Goal: Contribute content: Contribute content

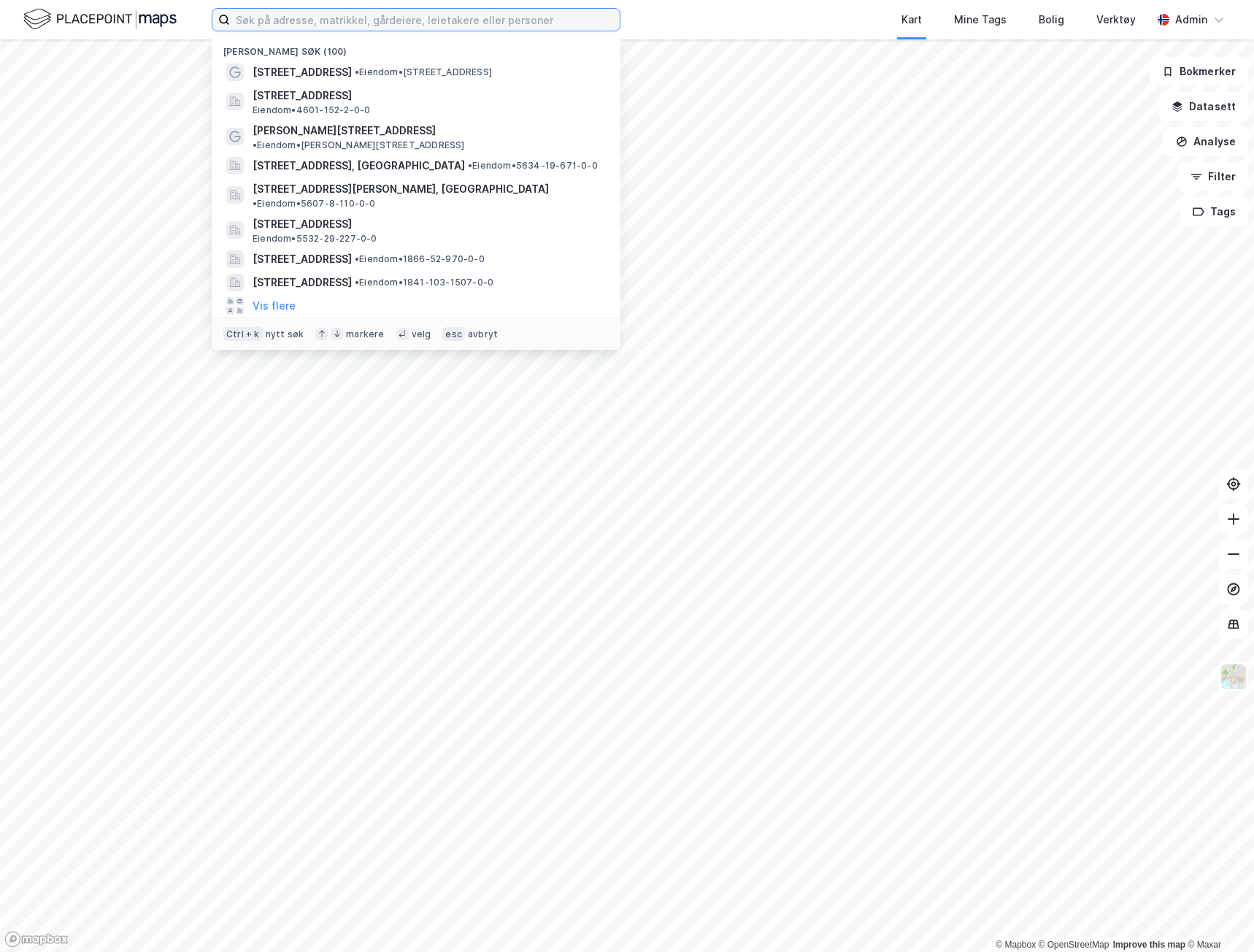
click at [356, 27] on input at bounding box center [425, 19] width 390 height 22
paste input "[STREET_ADDRESS]"
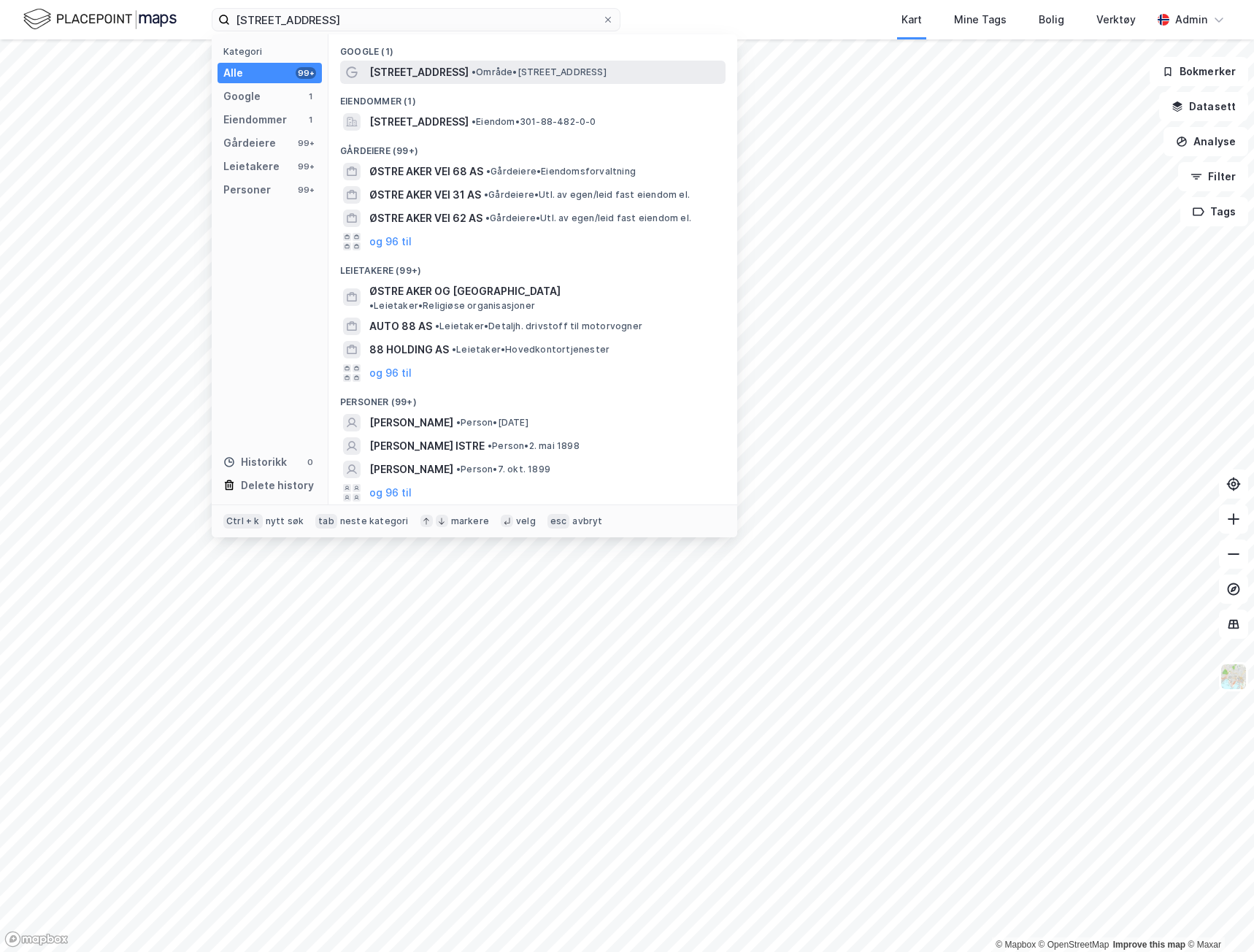
click at [389, 69] on span "[STREET_ADDRESS]" at bounding box center [419, 72] width 100 height 18
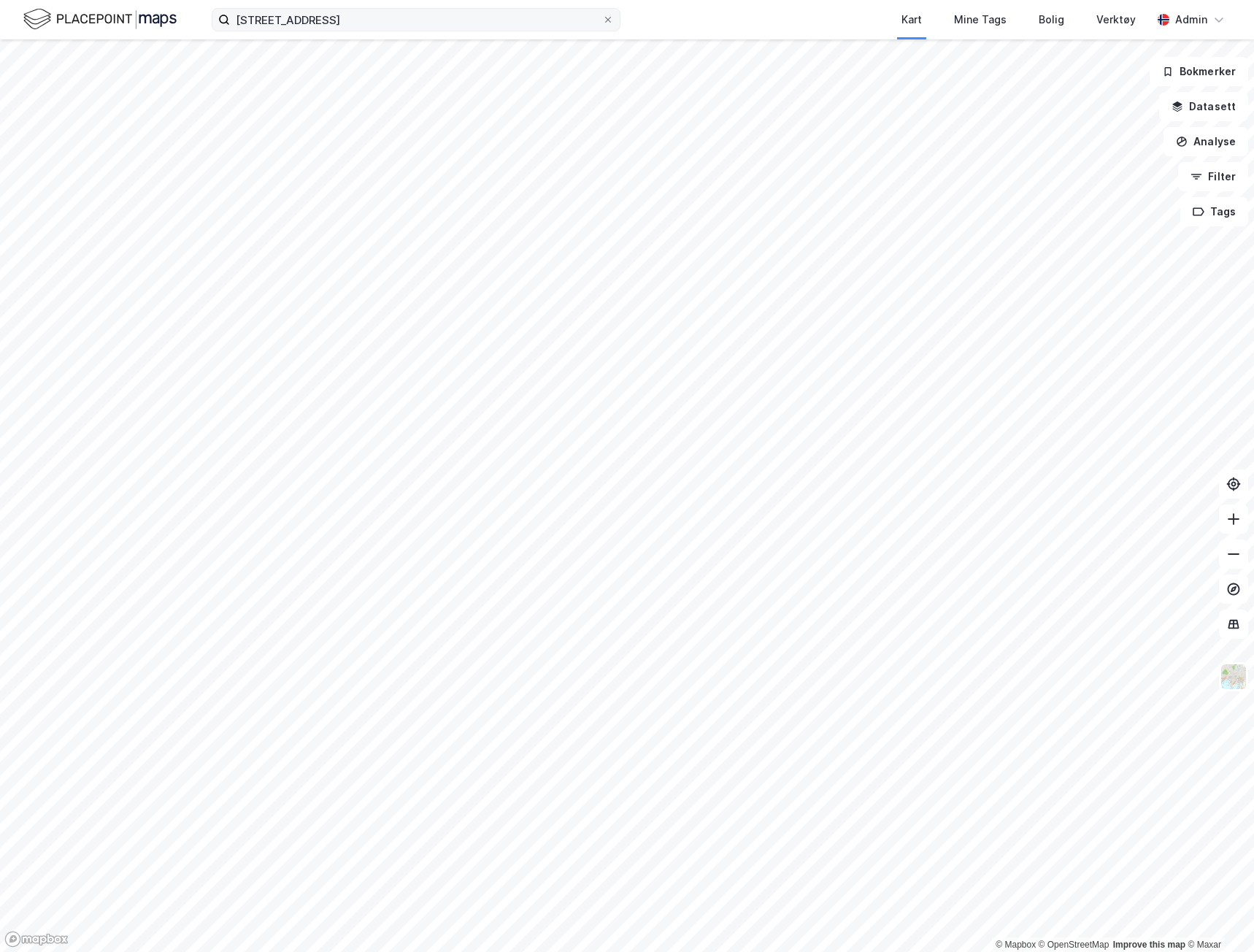
drag, startPoint x: 382, startPoint y: 36, endPoint x: 382, endPoint y: 21, distance: 15.0
click at [381, 30] on div "Østre Aker vei 88 Kart Mine Tags Bolig Verktøy Admin" at bounding box center [627, 19] width 1254 height 40
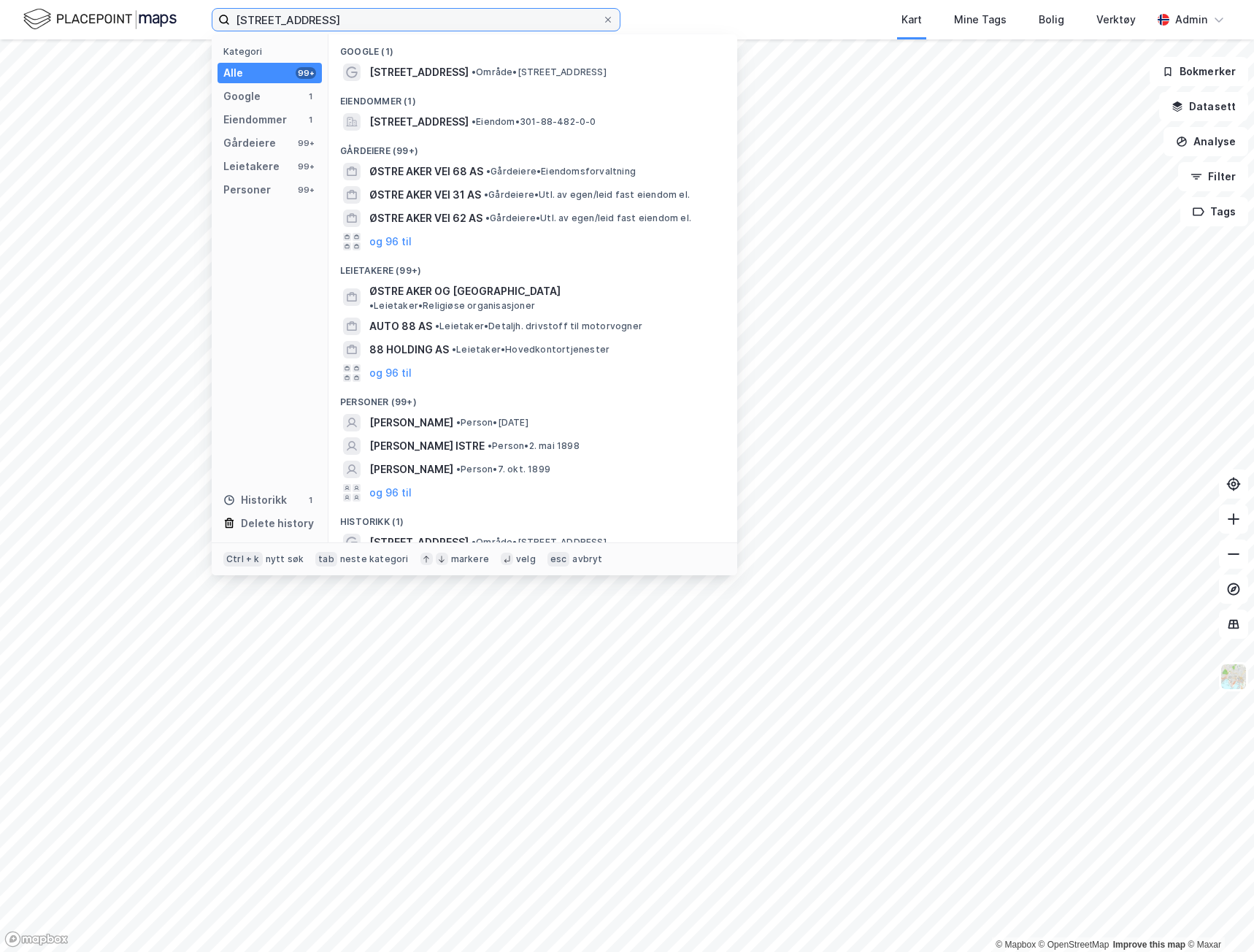
click at [382, 21] on input "[STREET_ADDRESS]" at bounding box center [416, 19] width 372 height 22
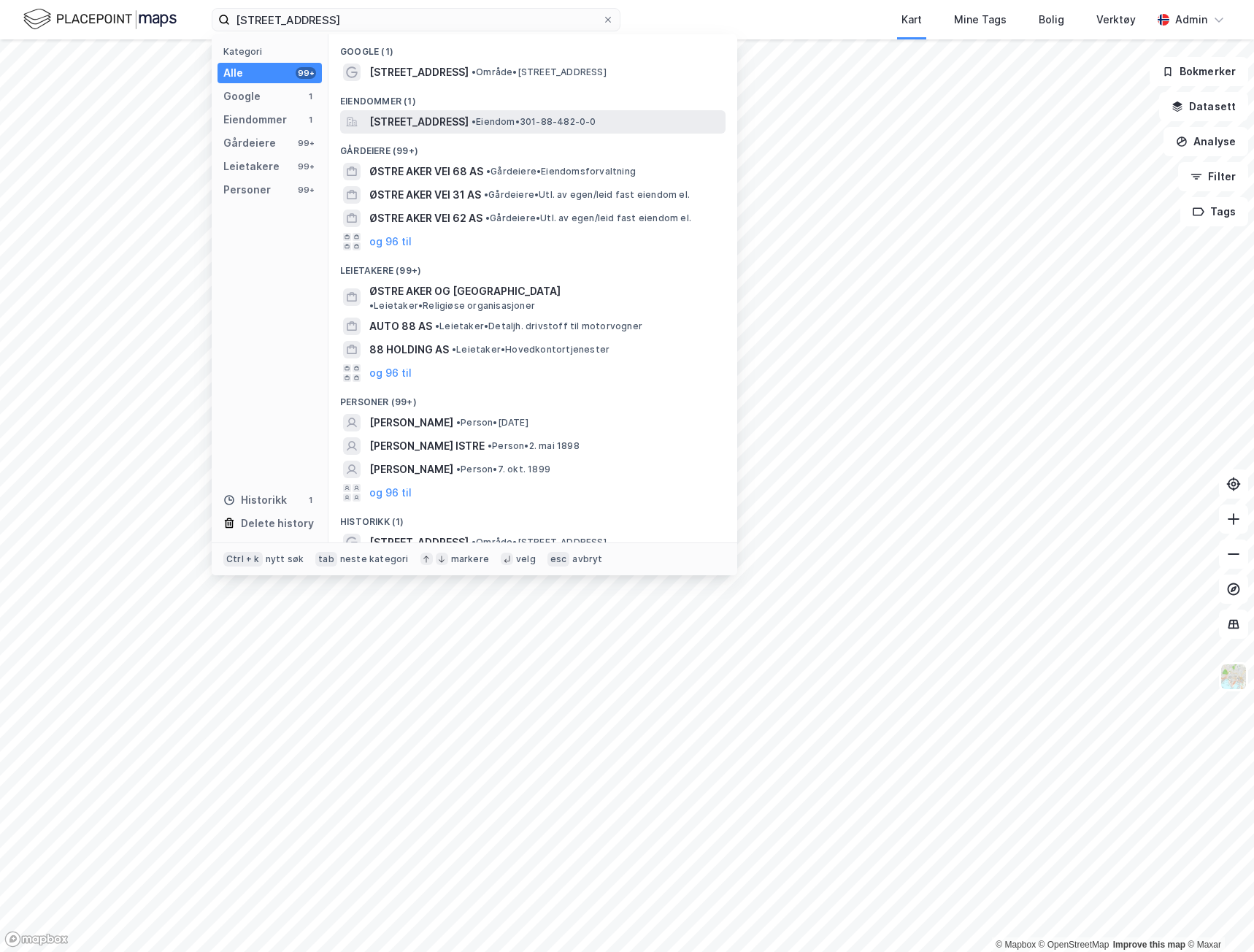
click at [391, 118] on span "[STREET_ADDRESS]" at bounding box center [419, 122] width 100 height 18
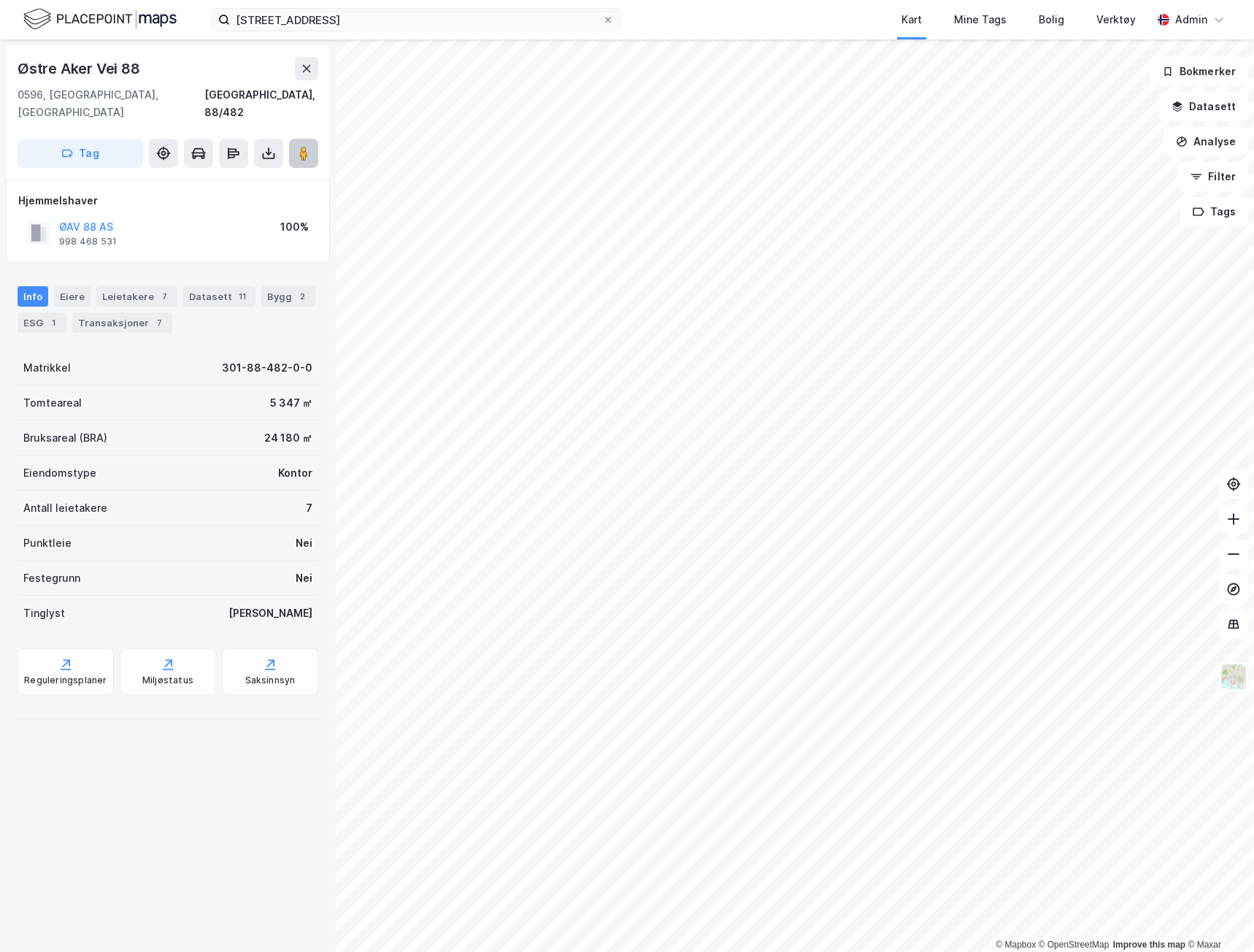
click at [301, 146] on image at bounding box center [303, 153] width 8 height 15
click at [134, 312] on div "Transaksjoner 7" at bounding box center [122, 322] width 100 height 20
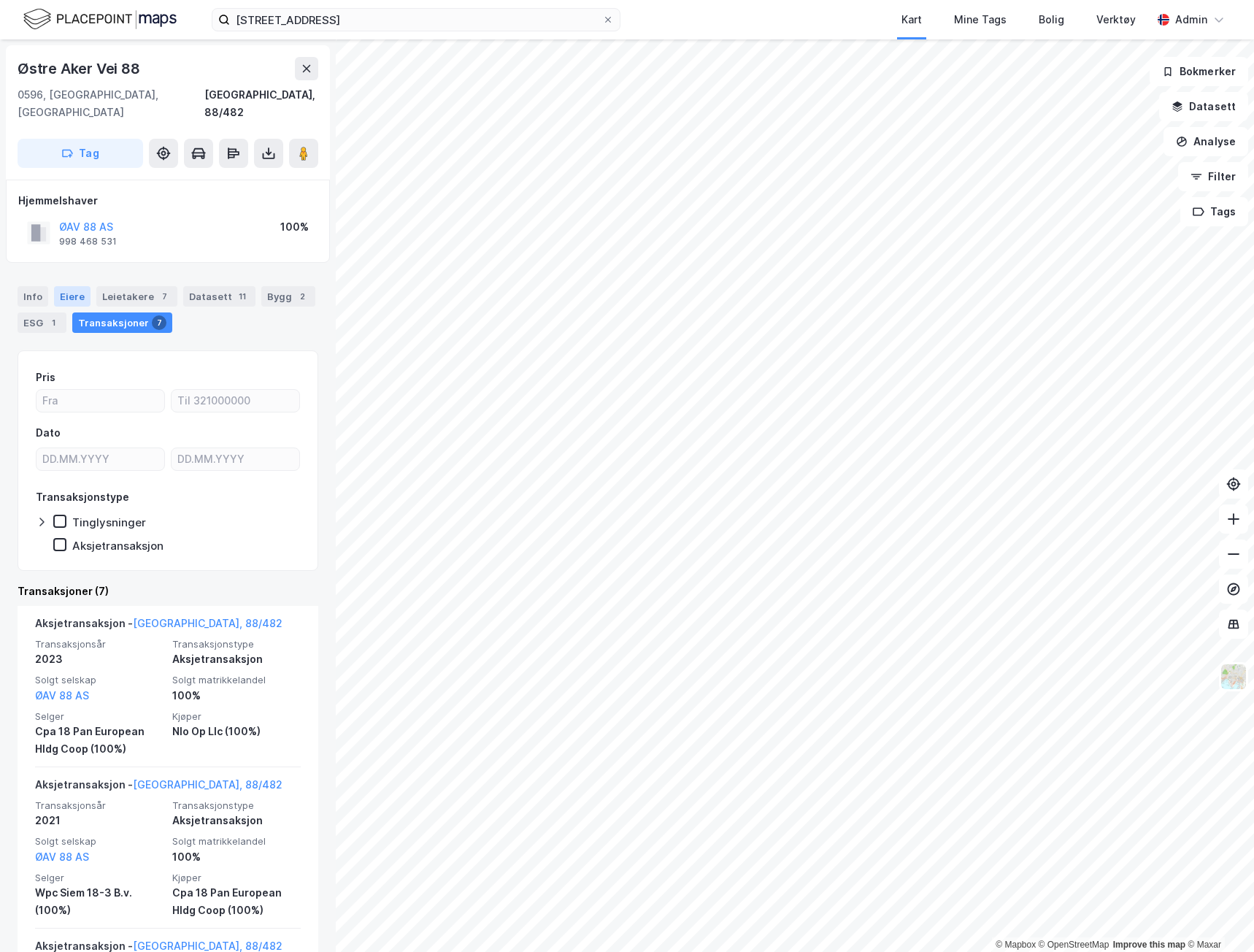
click at [67, 286] on div "Eiere" at bounding box center [73, 296] width 37 height 20
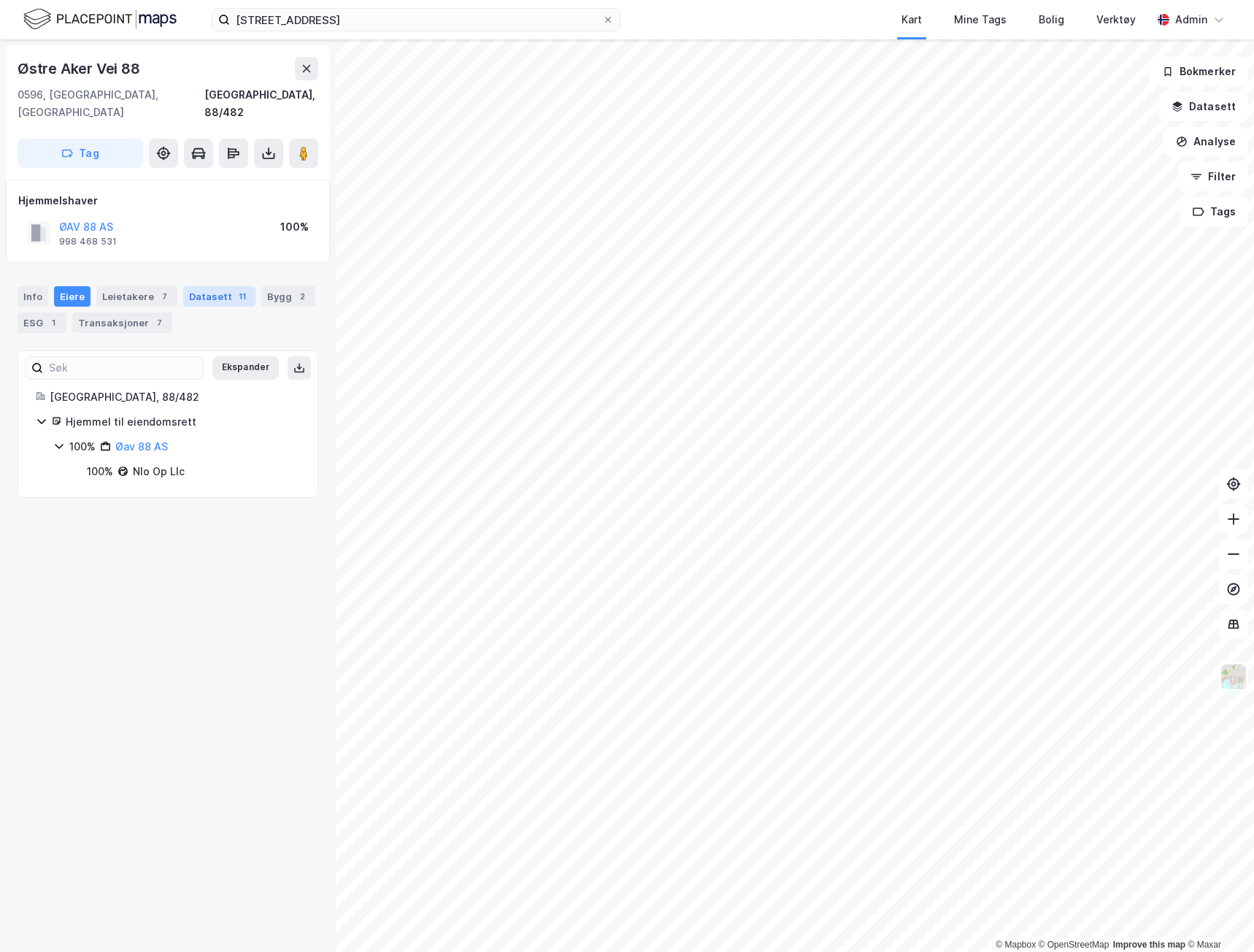
click at [214, 288] on div "Datasett 11" at bounding box center [219, 296] width 72 height 20
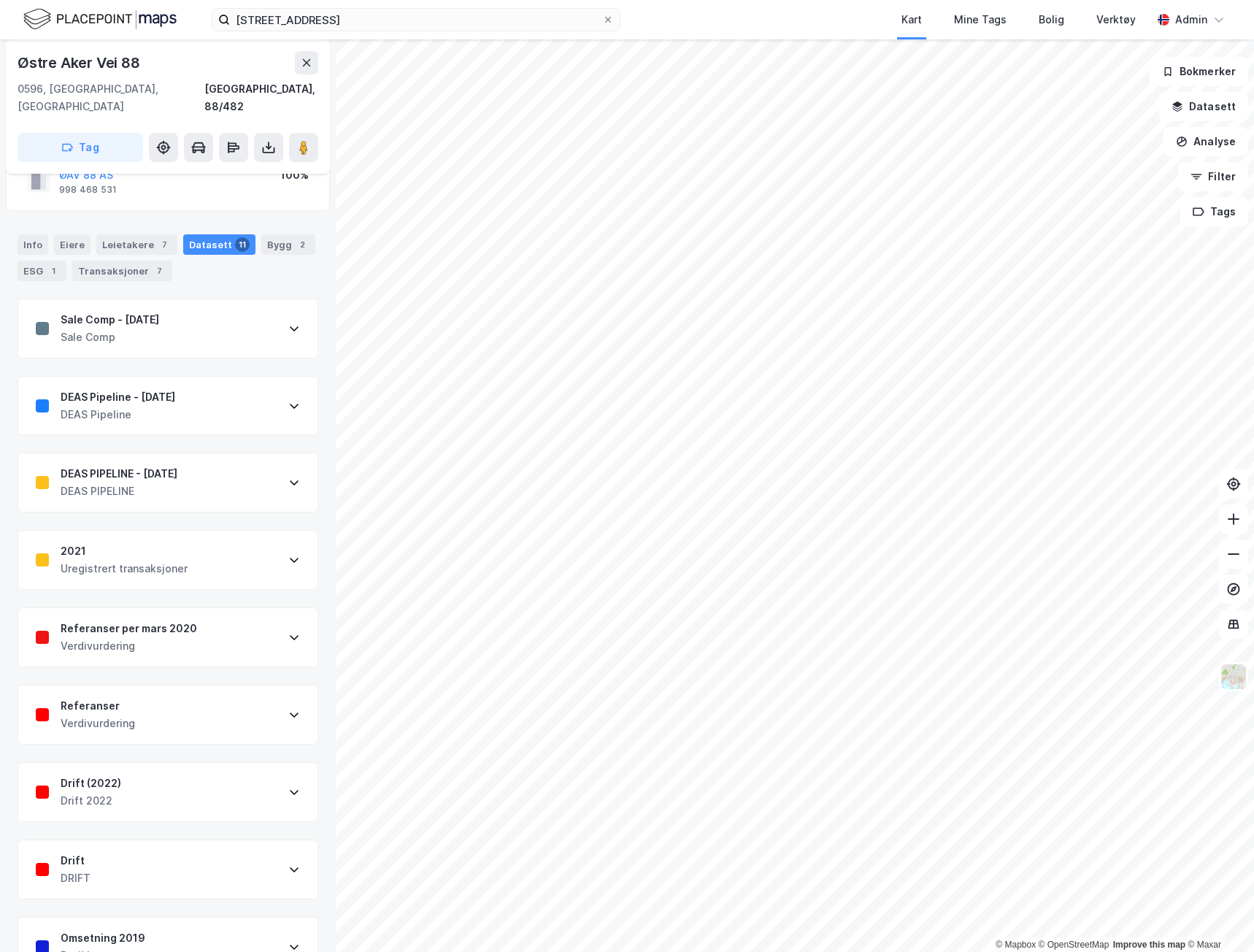
scroll to position [73, 0]
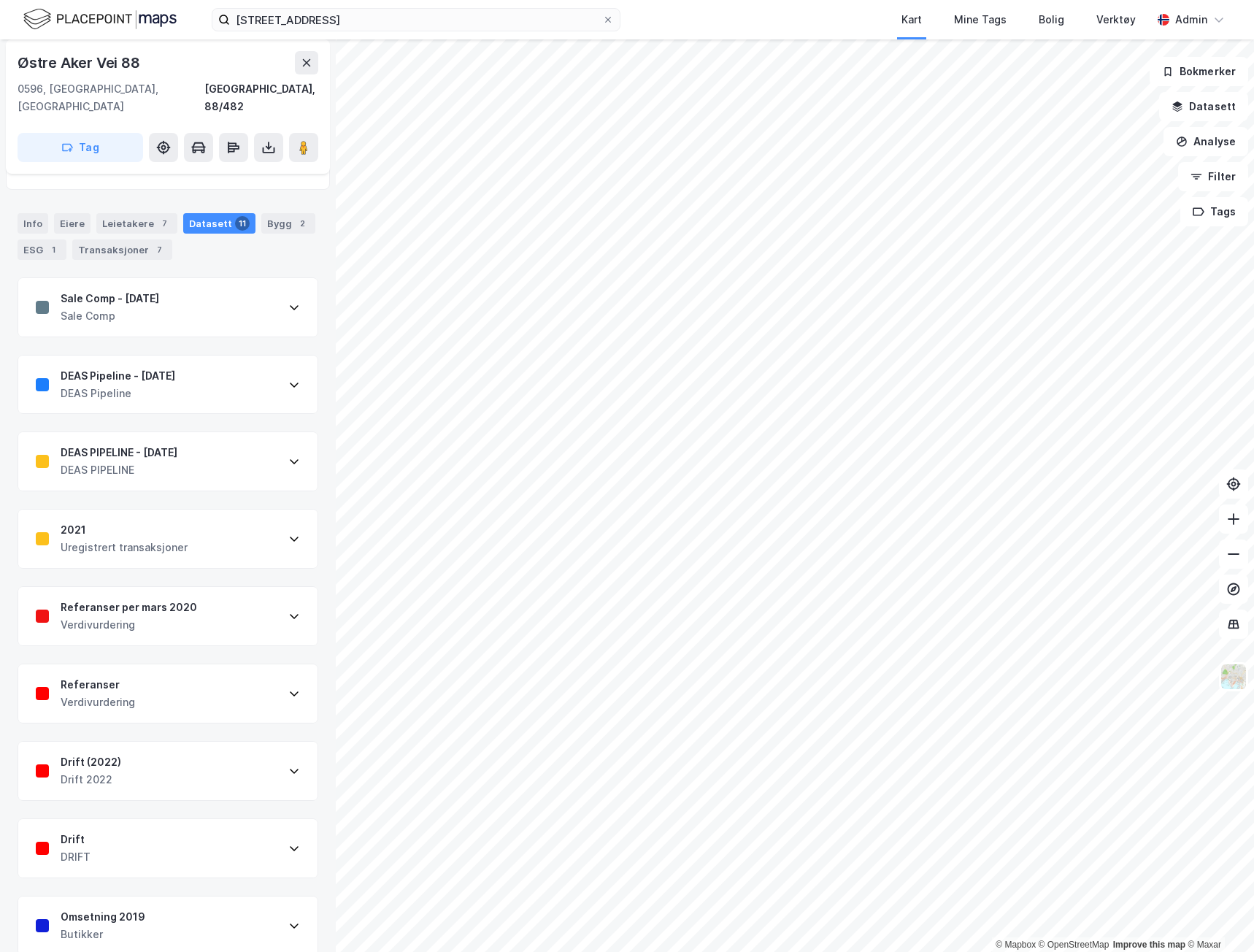
click at [202, 298] on div "Sale Comp - [DATE] Sale Comp" at bounding box center [168, 307] width 299 height 58
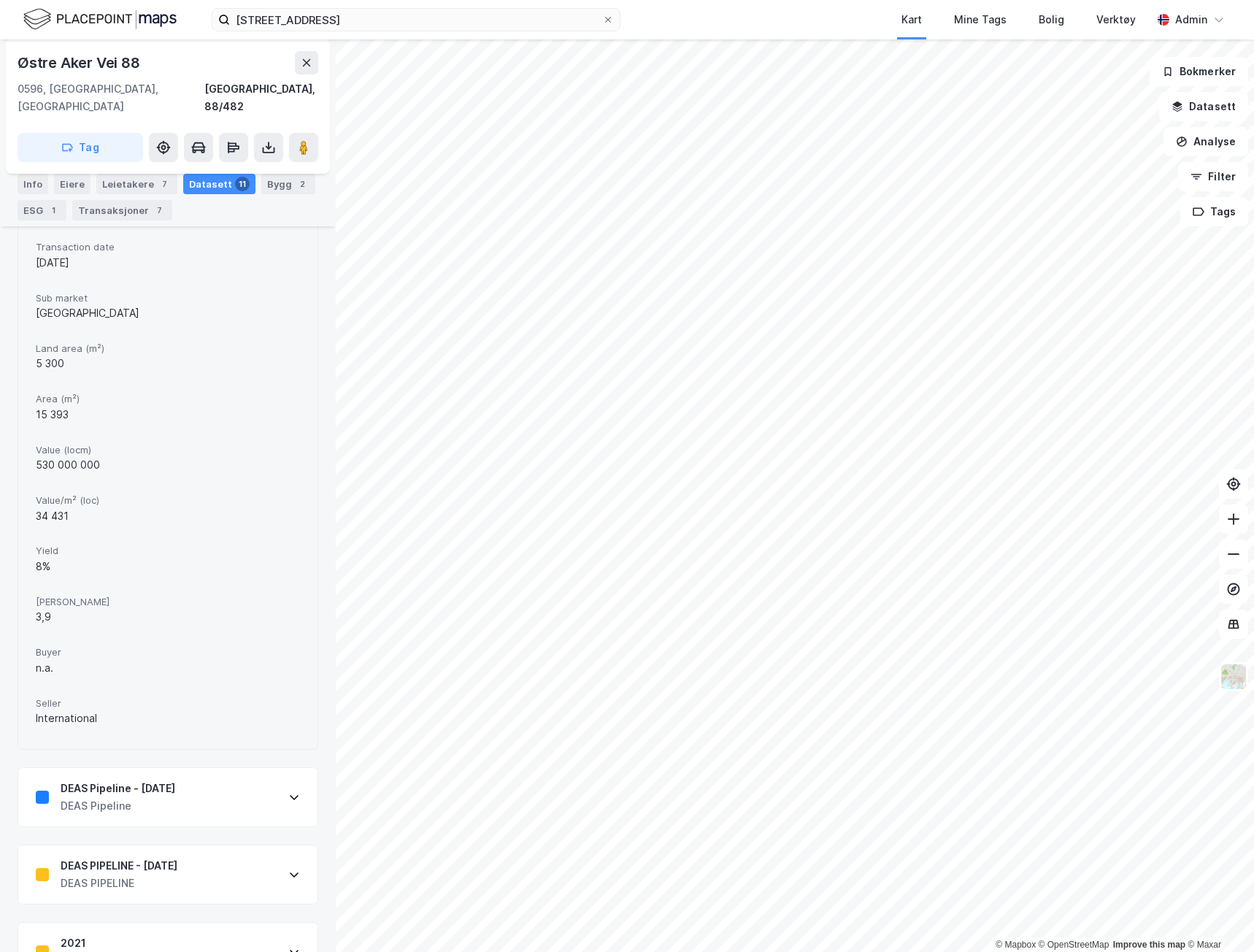
scroll to position [512, 0]
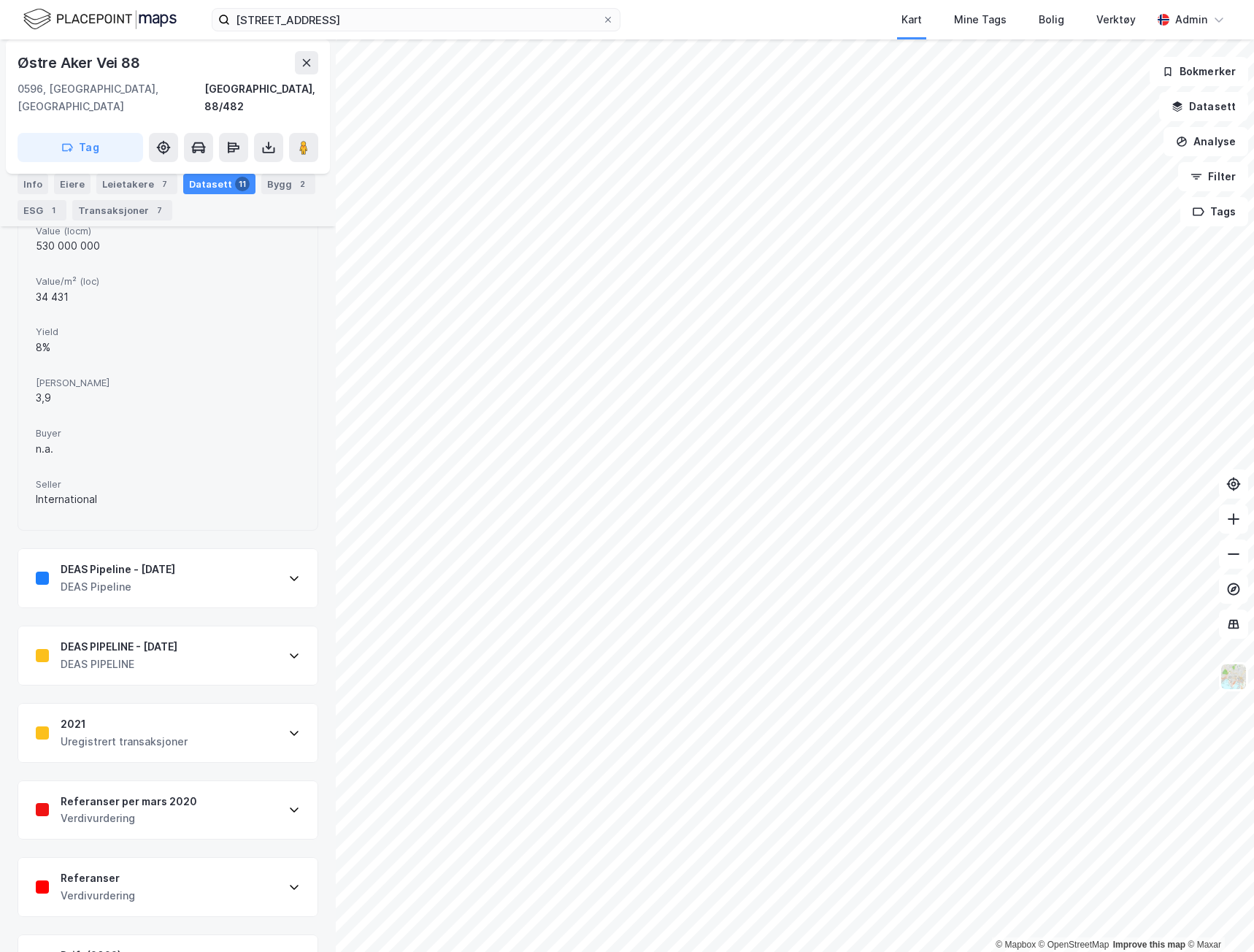
click at [149, 560] on div "DEAS Pipeline - [DATE]" at bounding box center [118, 569] width 115 height 18
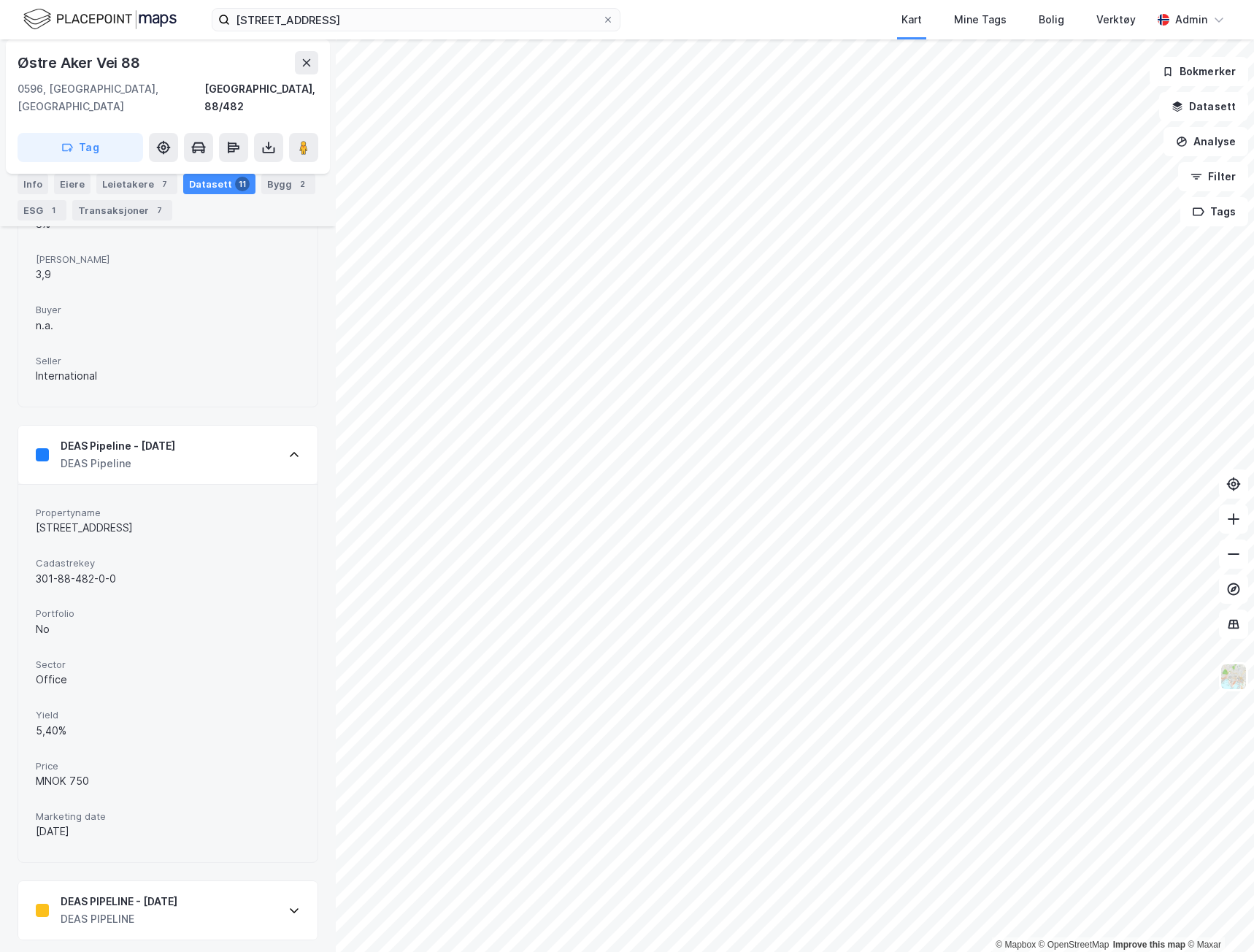
scroll to position [657, 0]
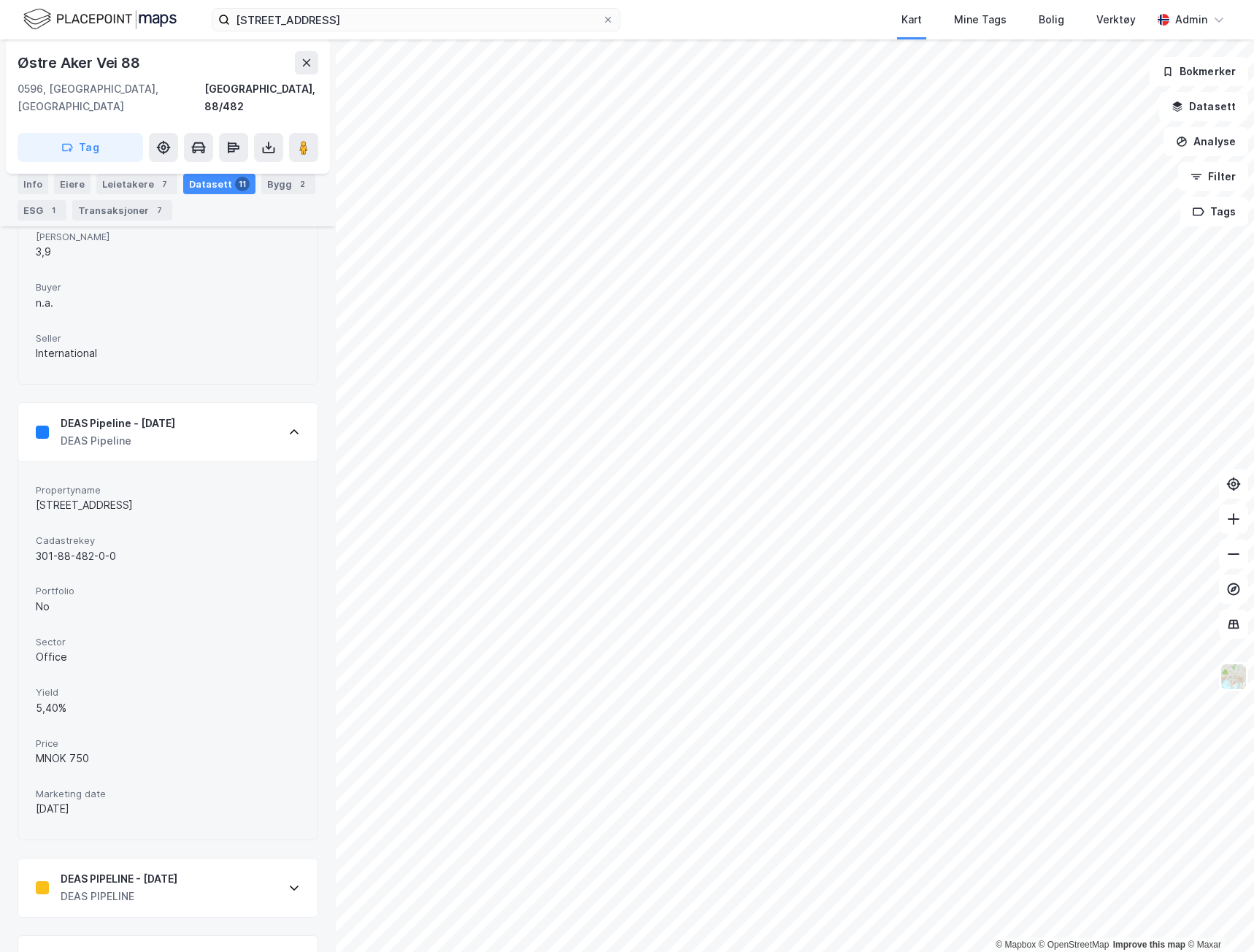
click at [107, 871] on div "DEAS PIPELINE - [DATE]" at bounding box center [119, 879] width 117 height 18
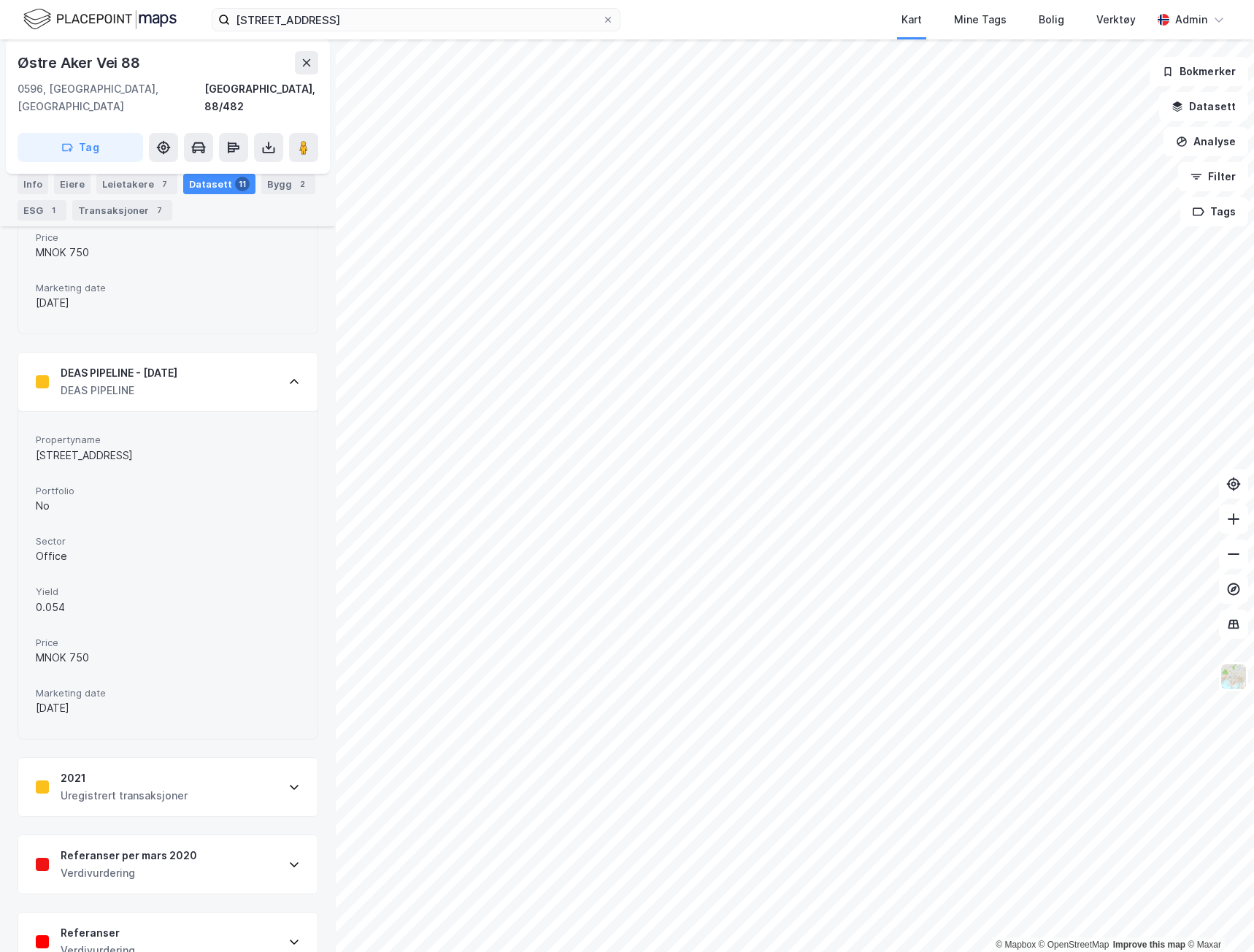
scroll to position [1168, 0]
click at [84, 782] on div "Uregistrert transaksjoner" at bounding box center [125, 790] width 127 height 18
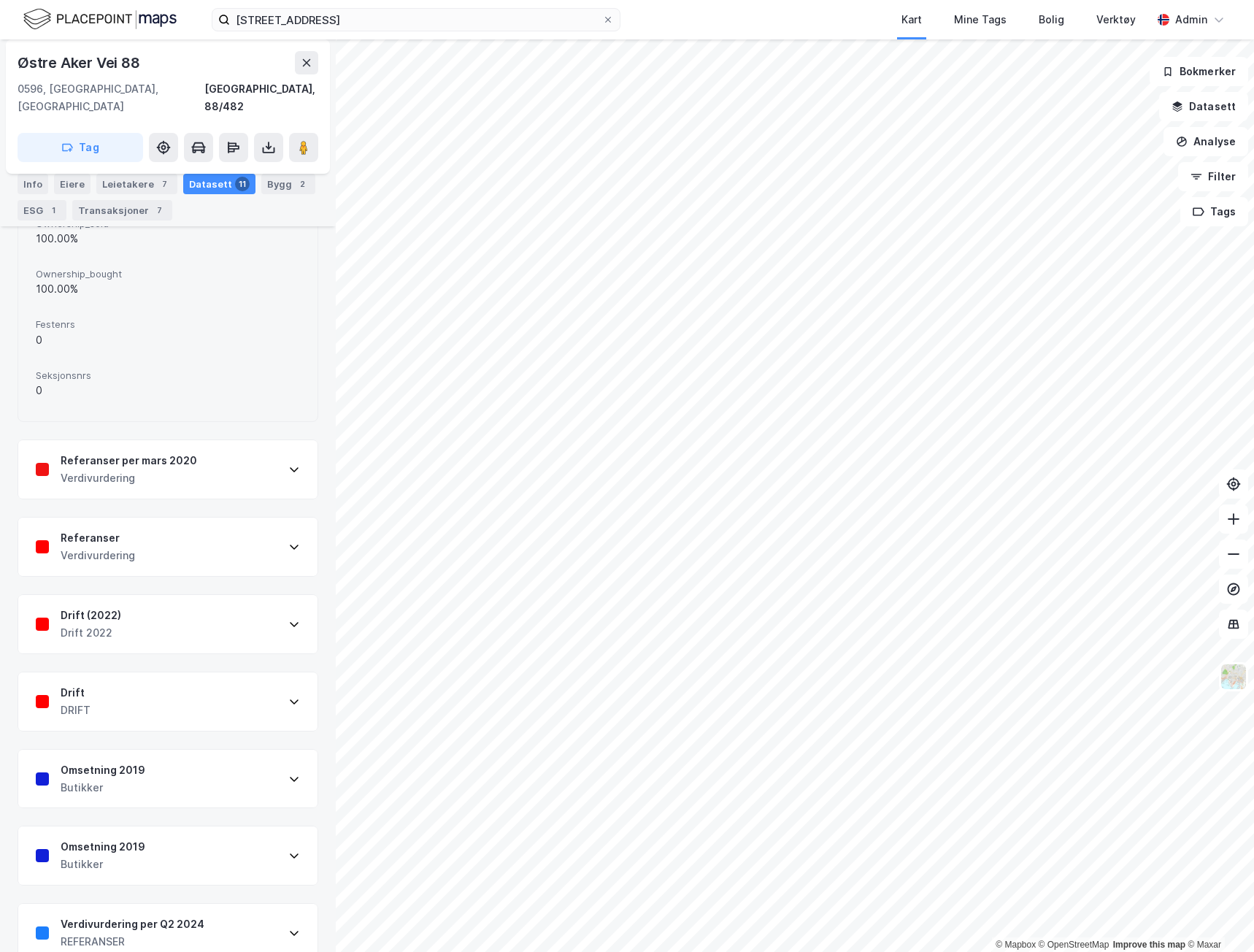
scroll to position [1998, 0]
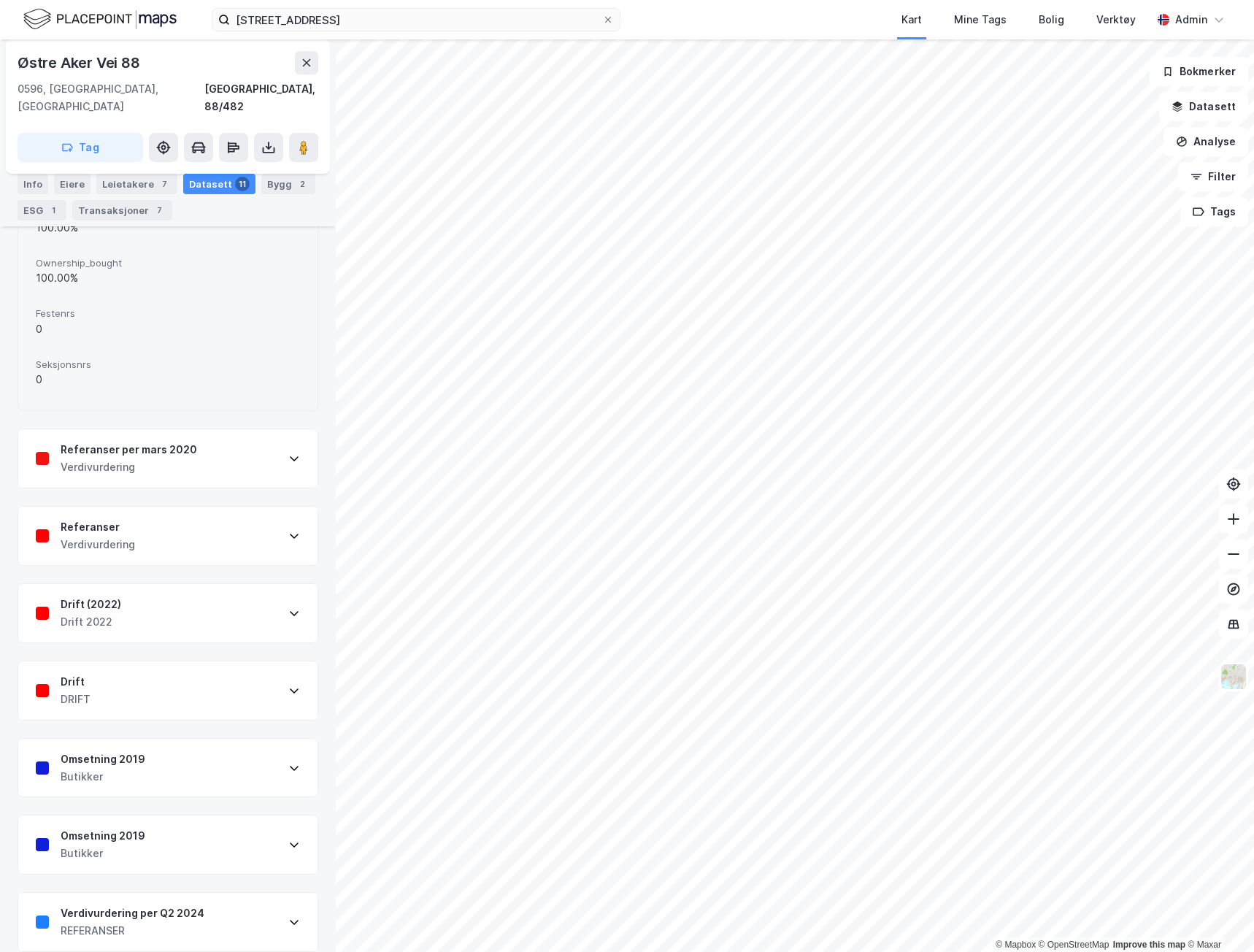
click at [165, 464] on div "Referanser per [DATE] Verdivurdering" at bounding box center [168, 458] width 299 height 58
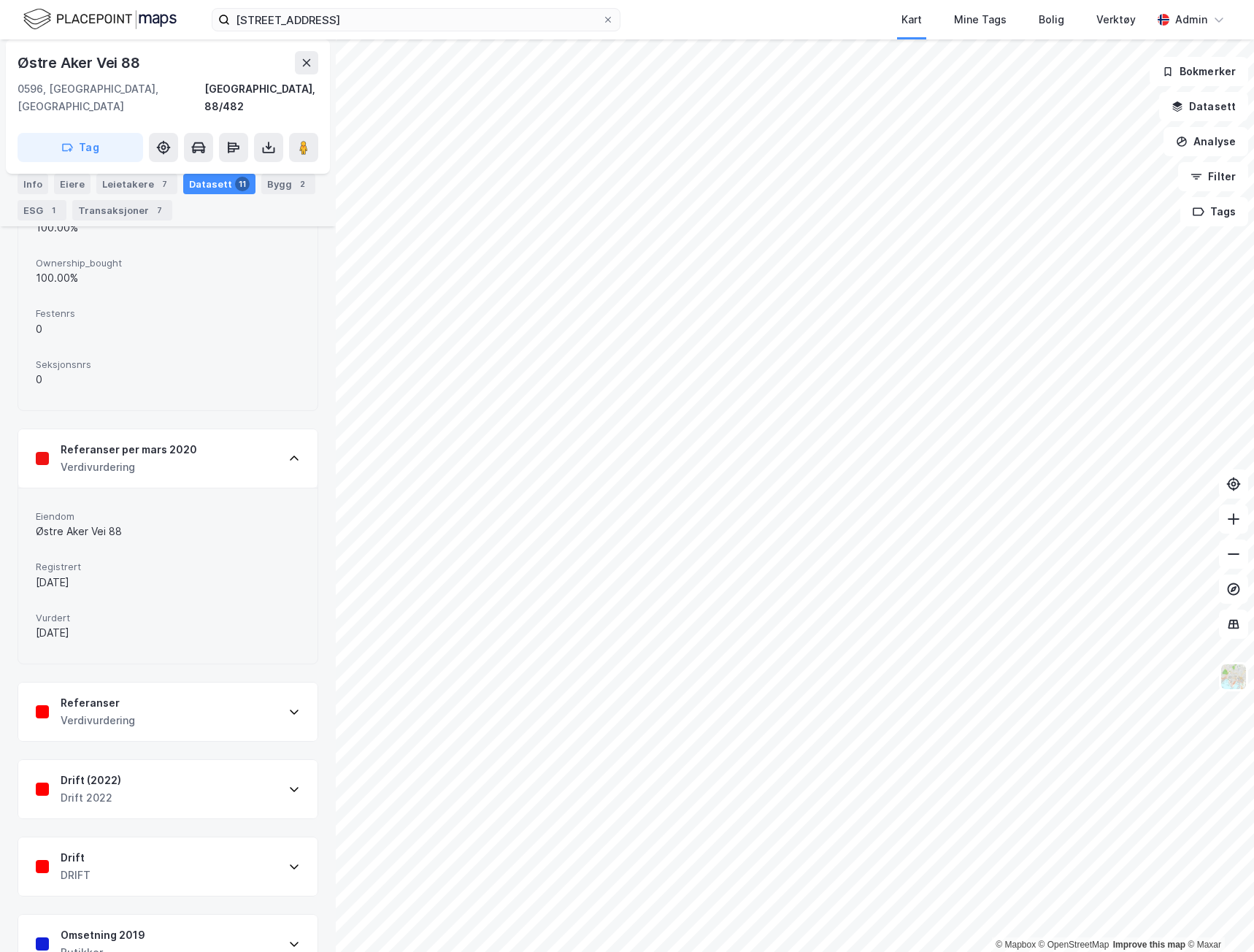
click at [79, 712] on div "Verdivurdering" at bounding box center [98, 720] width 75 height 18
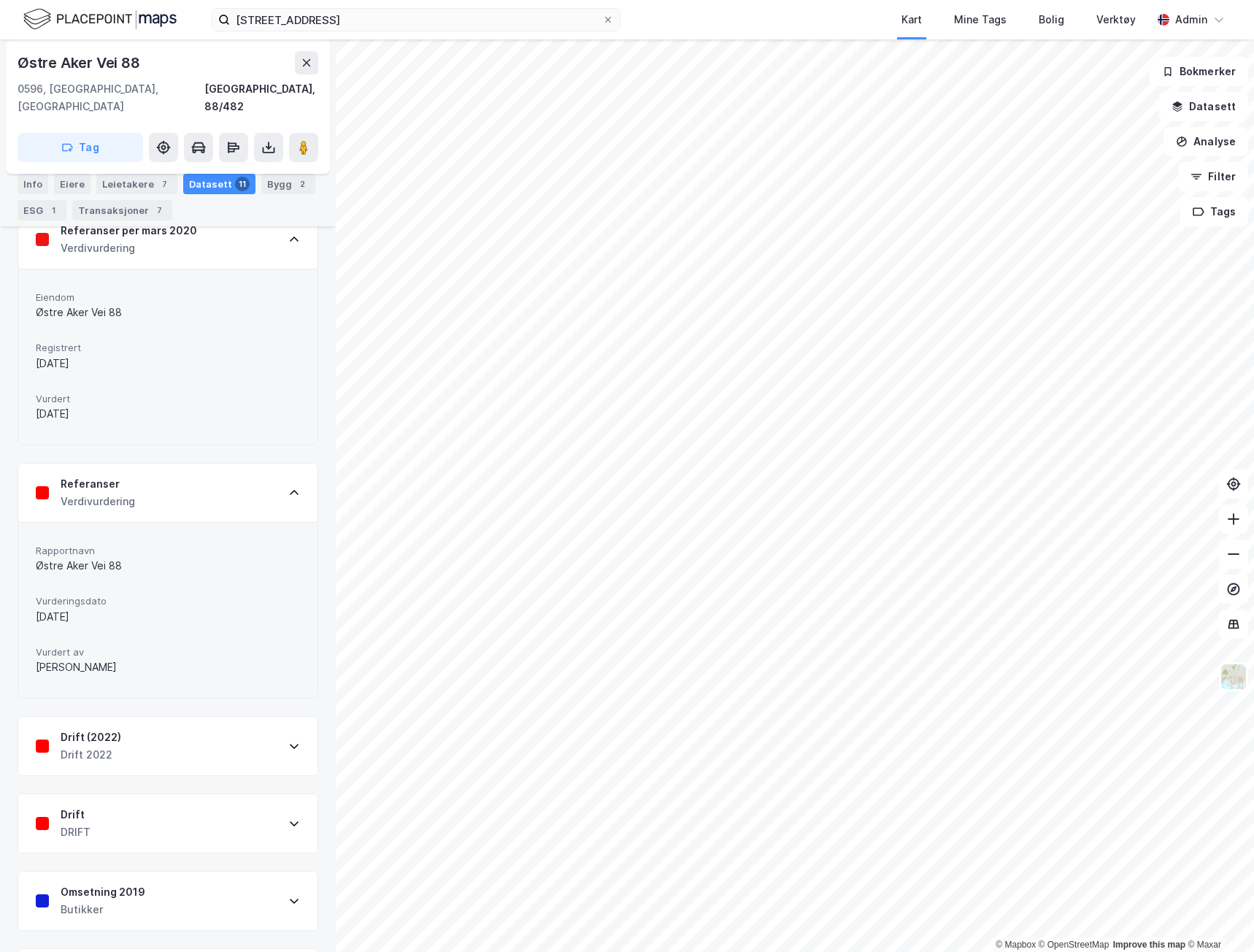
scroll to position [2350, 0]
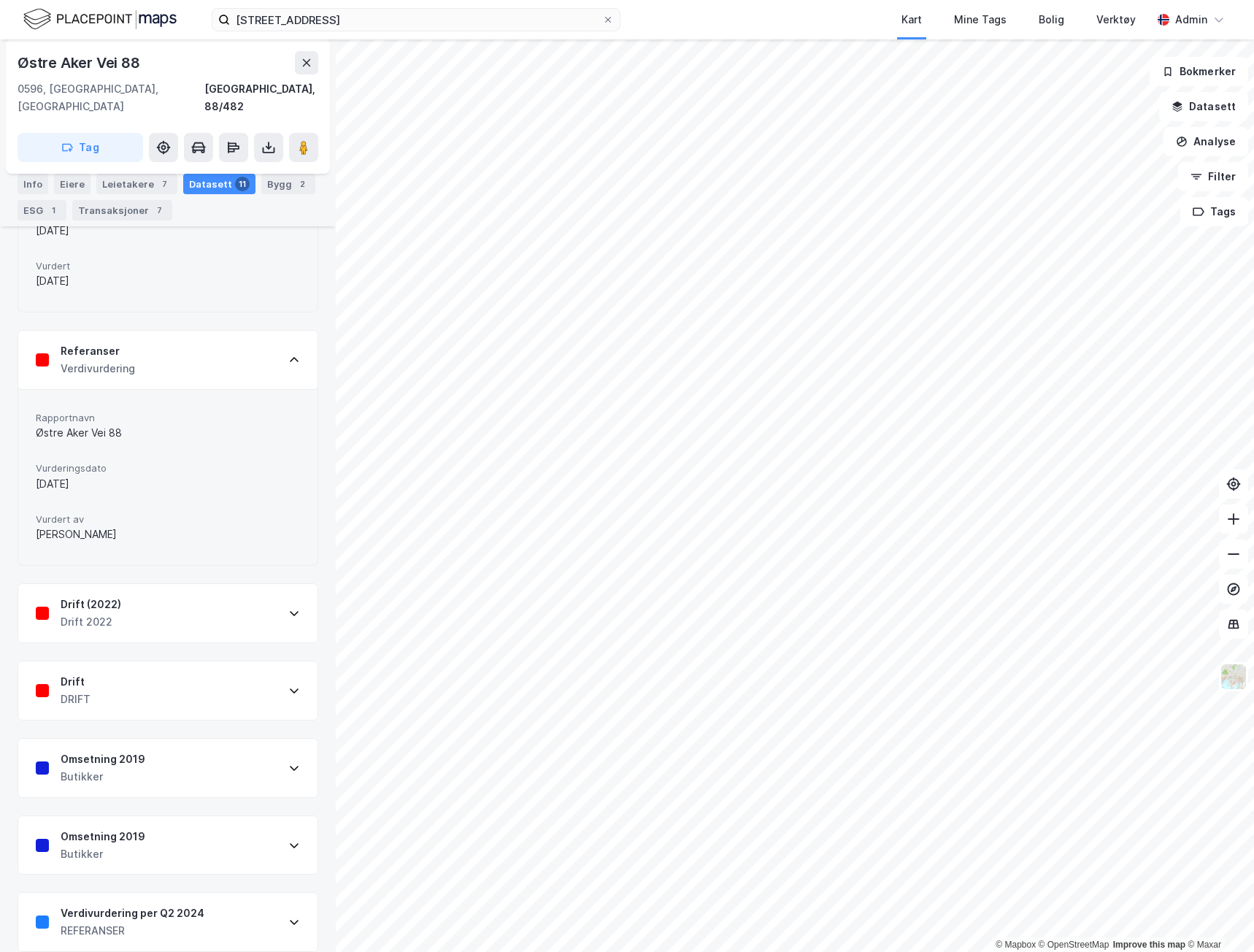
click at [129, 905] on div "Verdivurdering per Q2 2024" at bounding box center [133, 913] width 144 height 18
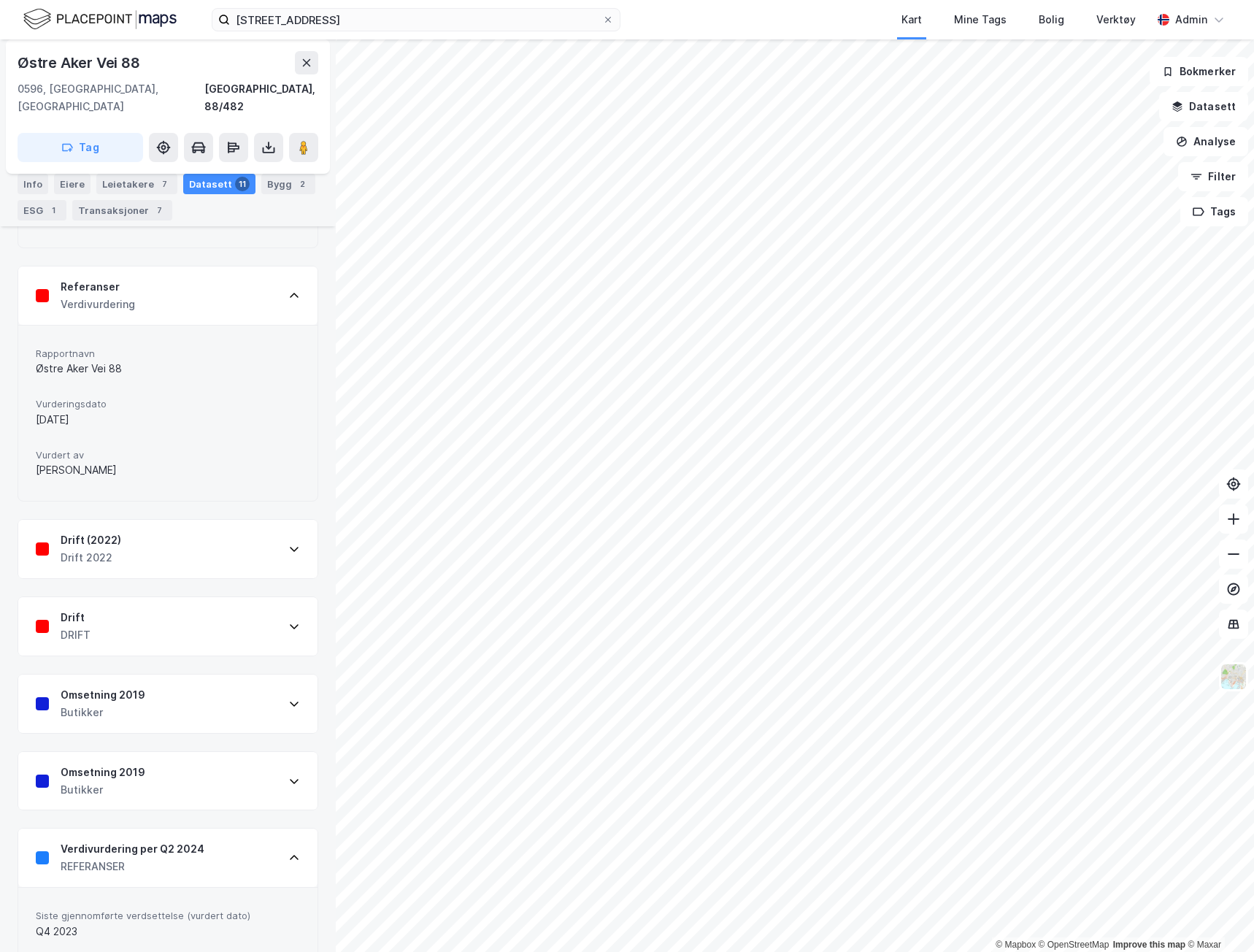
scroll to position [2476, 0]
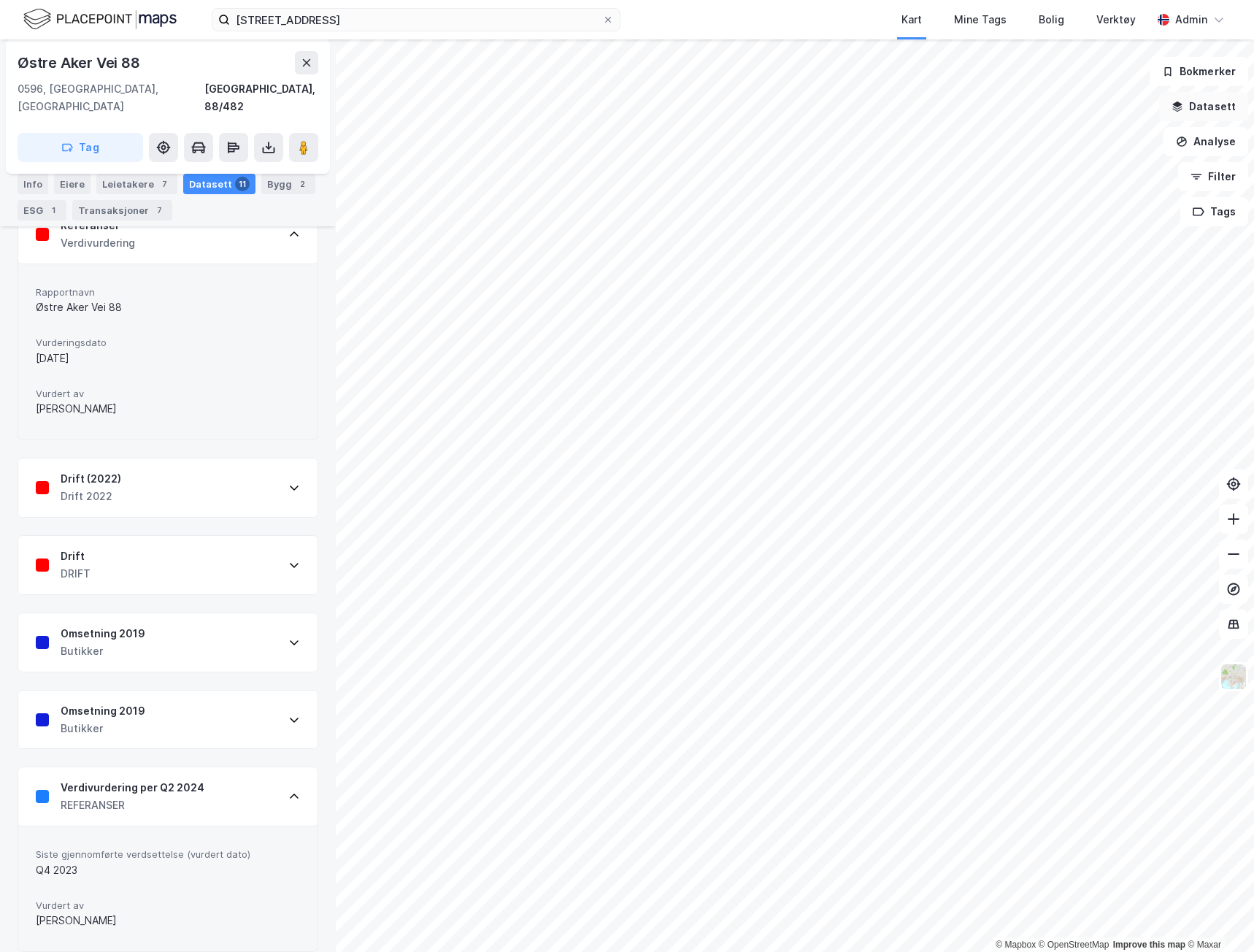
click at [1218, 107] on button "Datasett" at bounding box center [1204, 107] width 89 height 30
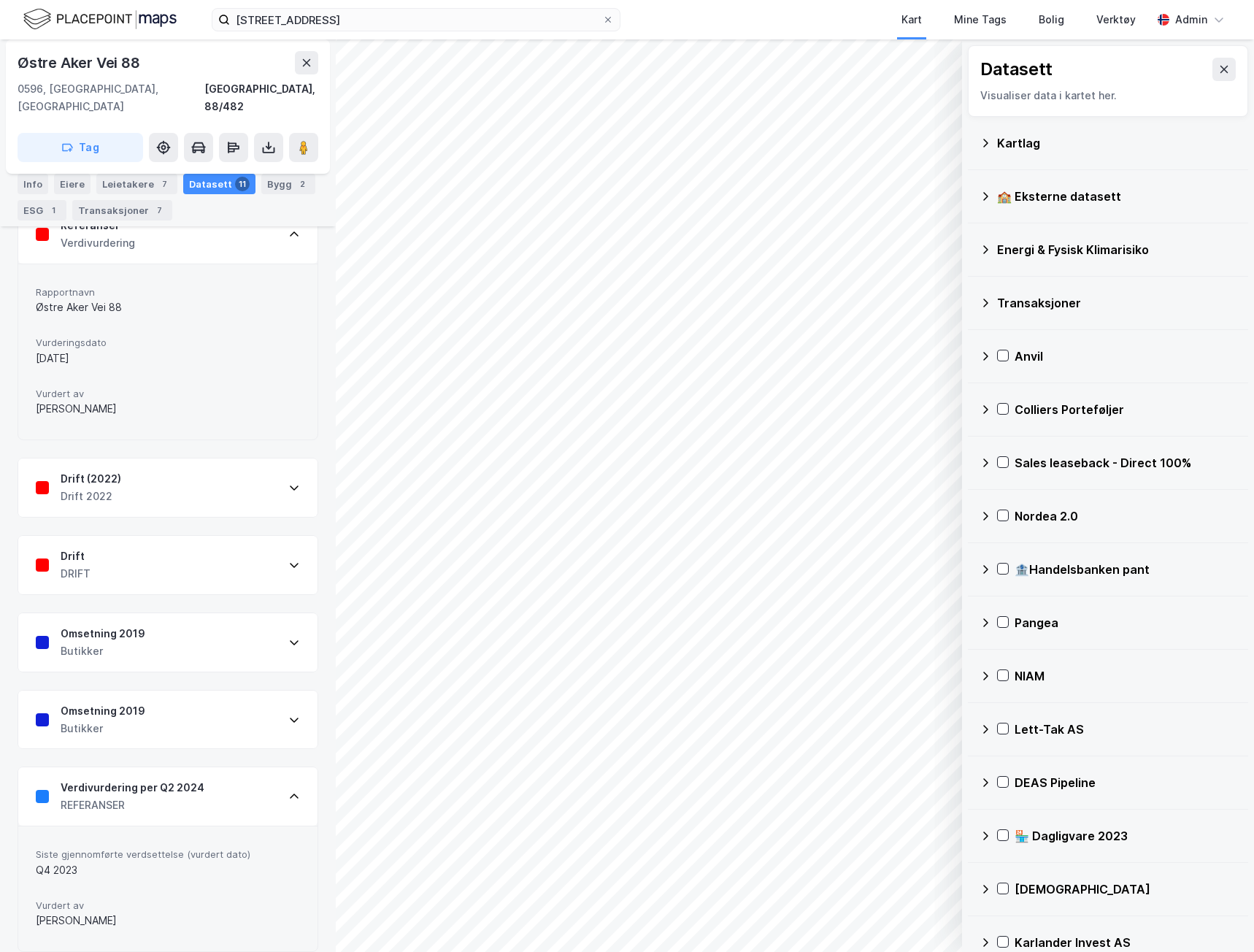
click at [1038, 132] on div "Kartlag" at bounding box center [1108, 143] width 257 height 35
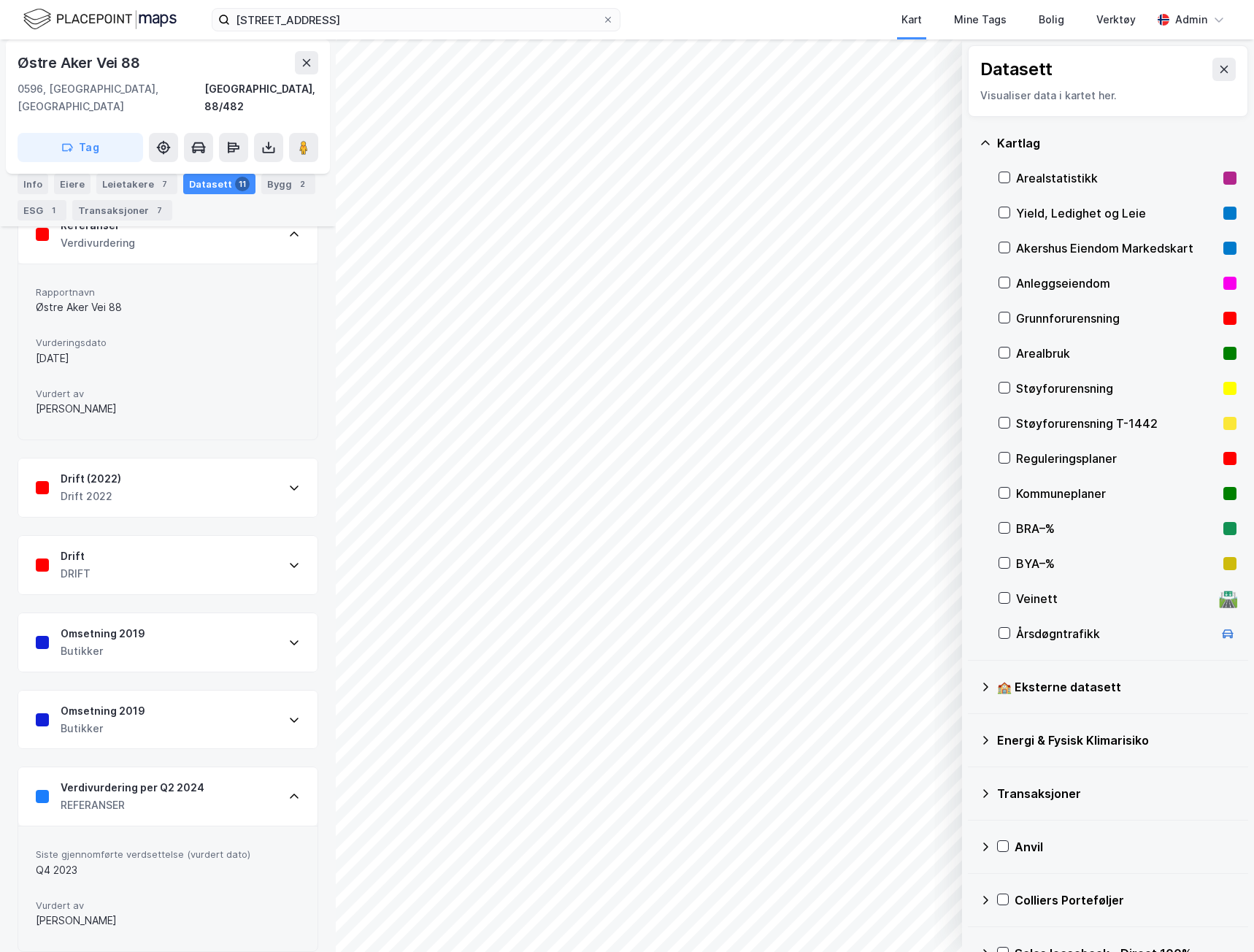
click at [1038, 214] on div "Yield, Ledighet og Leie" at bounding box center [1117, 212] width 201 height 18
drag, startPoint x: 281, startPoint y: 29, endPoint x: 84, endPoint y: 24, distance: 197.1
click at [84, 24] on div "Østre Aker vei 88 Kart Mine Tags Bolig Verktøy Admin" at bounding box center [627, 19] width 1254 height 40
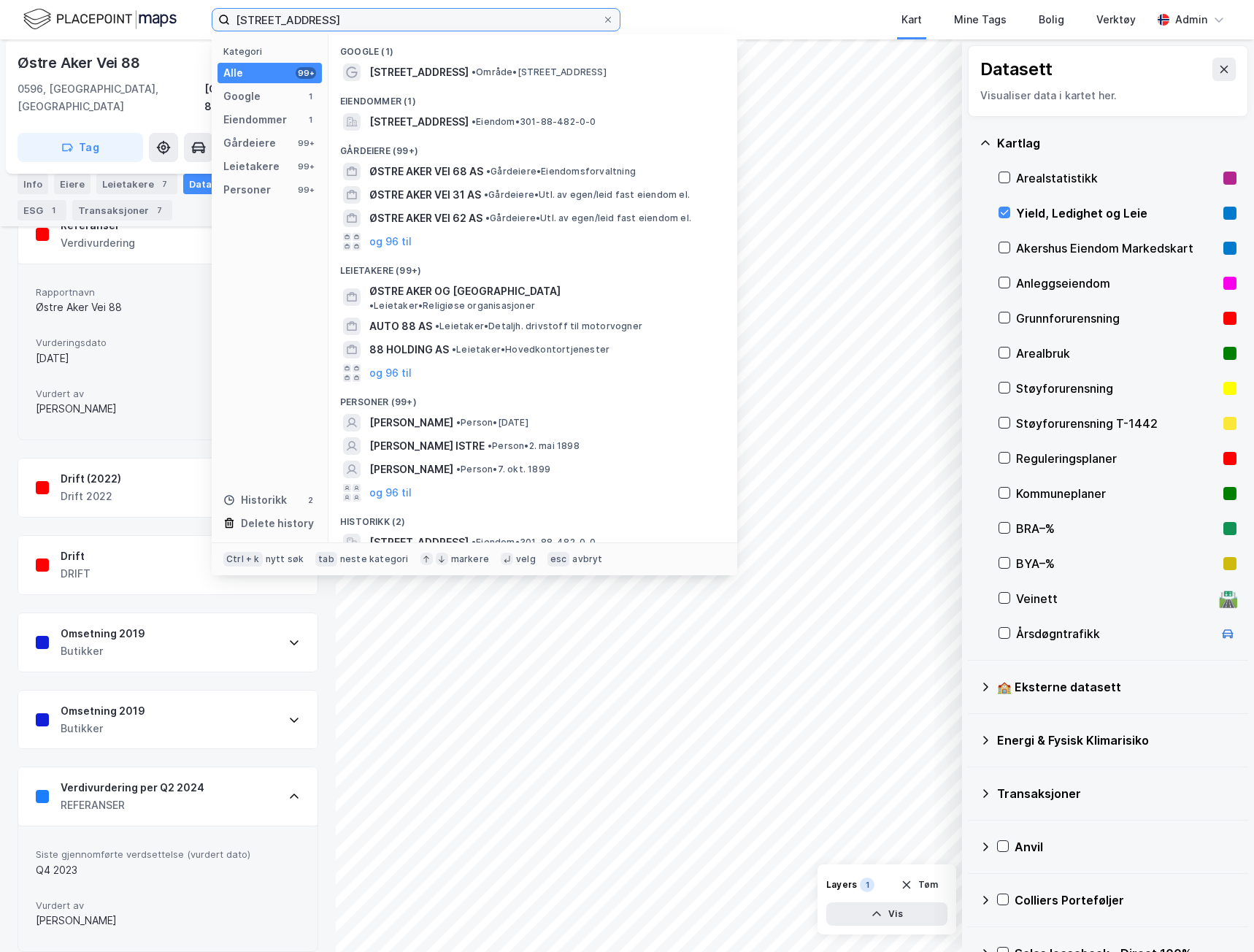
paste input "Nedre [STREET_ADDRESS]"
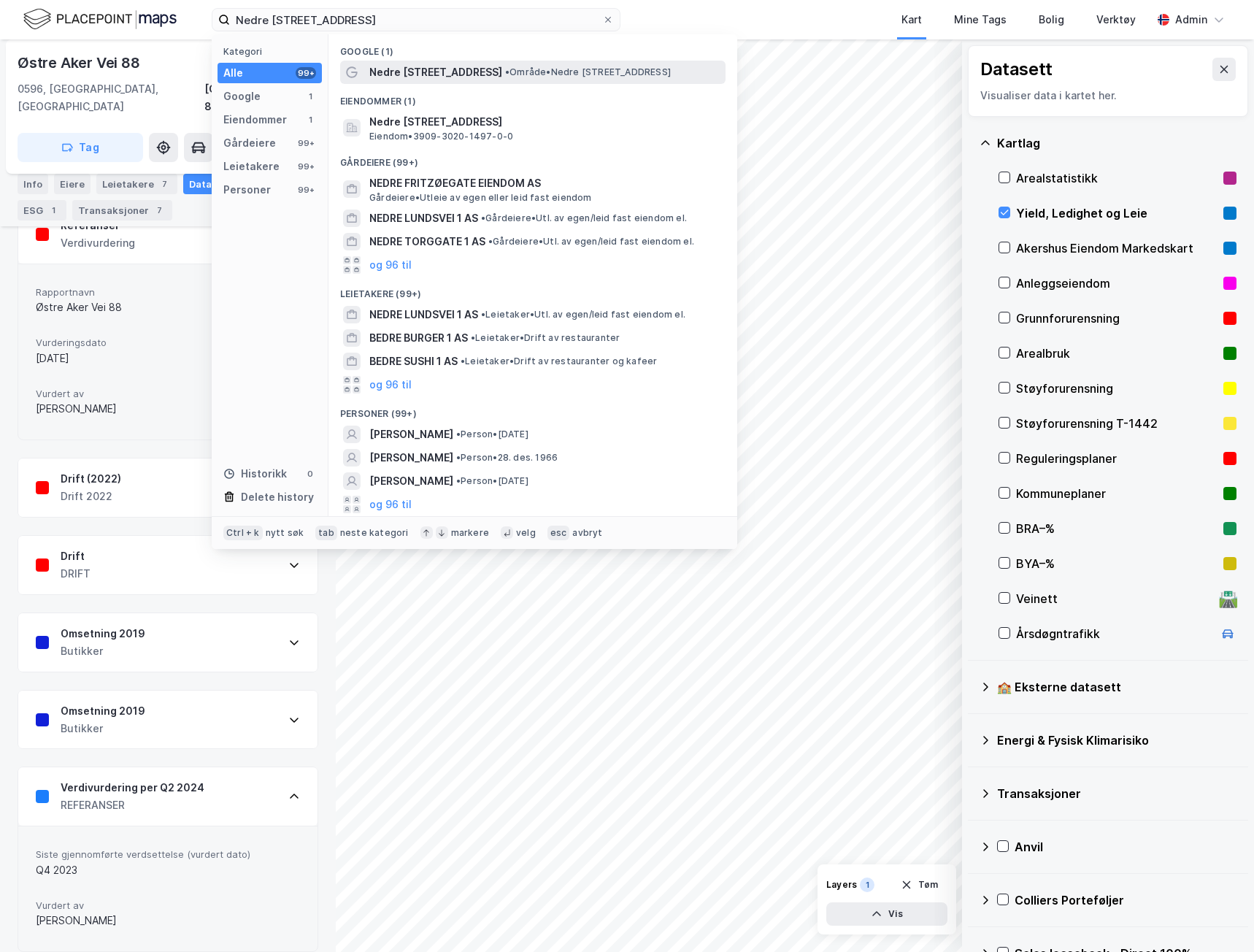
click at [543, 82] on div "Nedre [STREET_ADDRESS] • Område • Nedre [STREET_ADDRESS]" at bounding box center [533, 72] width 386 height 23
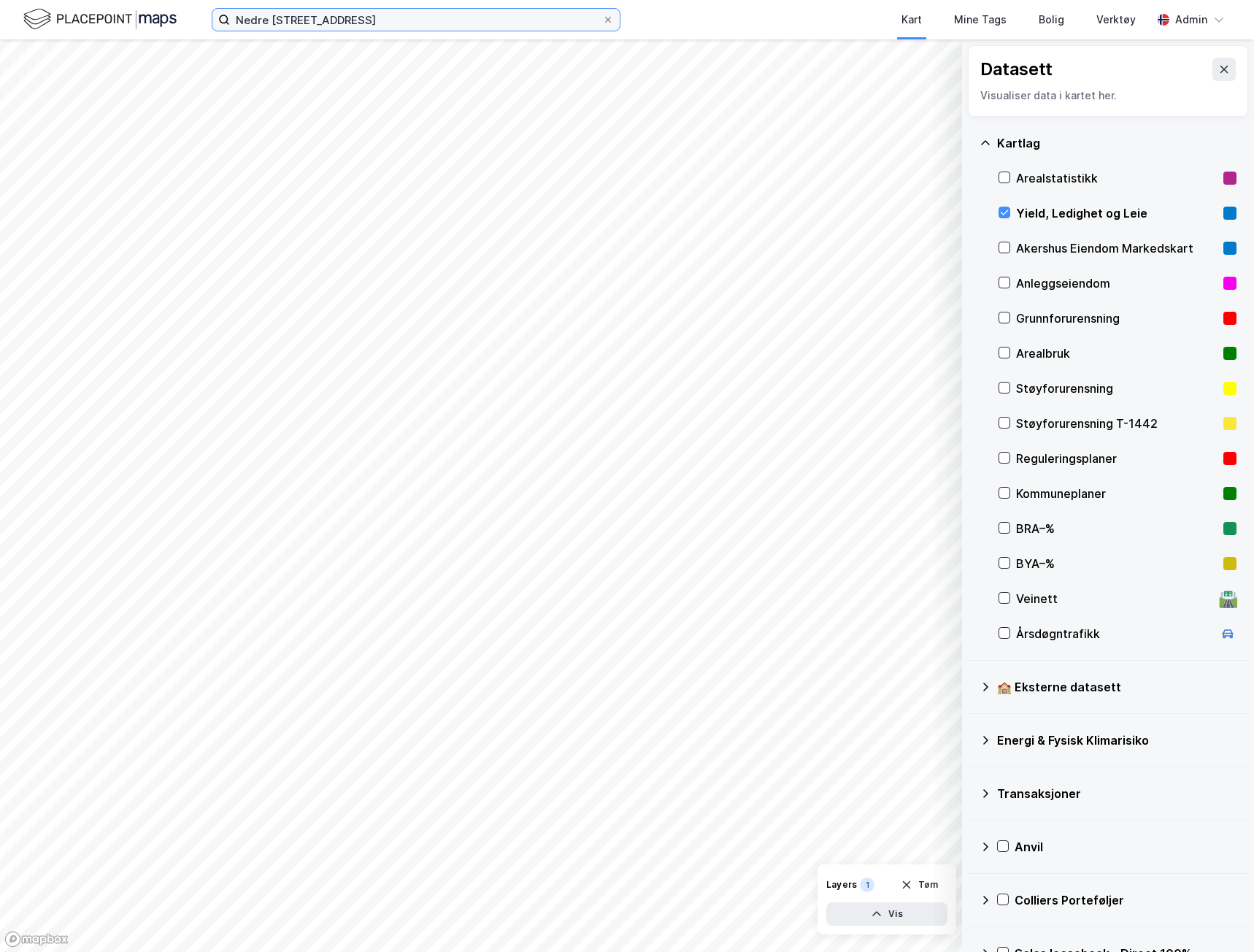
click at [367, 21] on input "Nedre [STREET_ADDRESS]" at bounding box center [416, 19] width 372 height 22
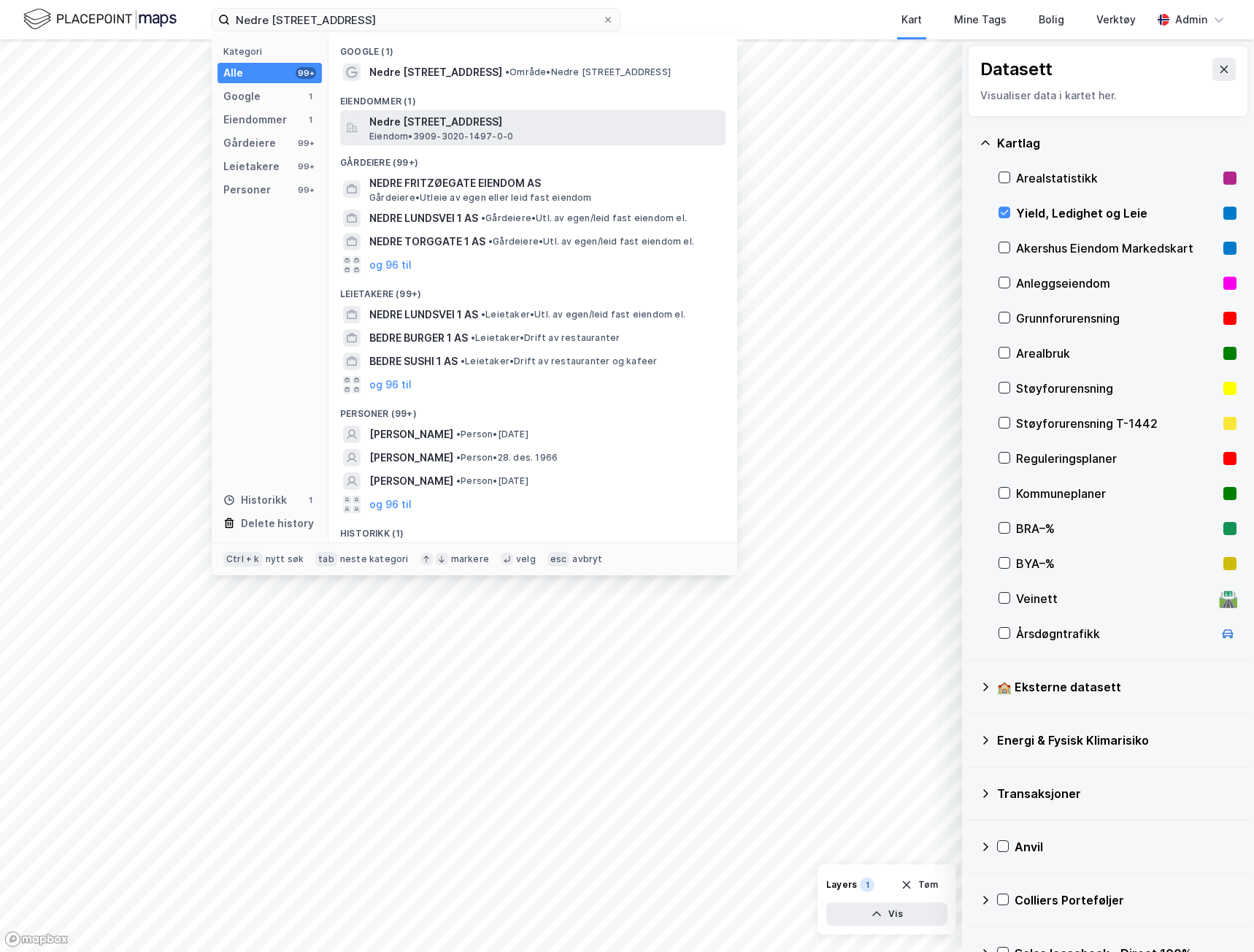
click at [377, 131] on span "Eiendom • 3909-3020-1497-0-0" at bounding box center [441, 137] width 144 height 12
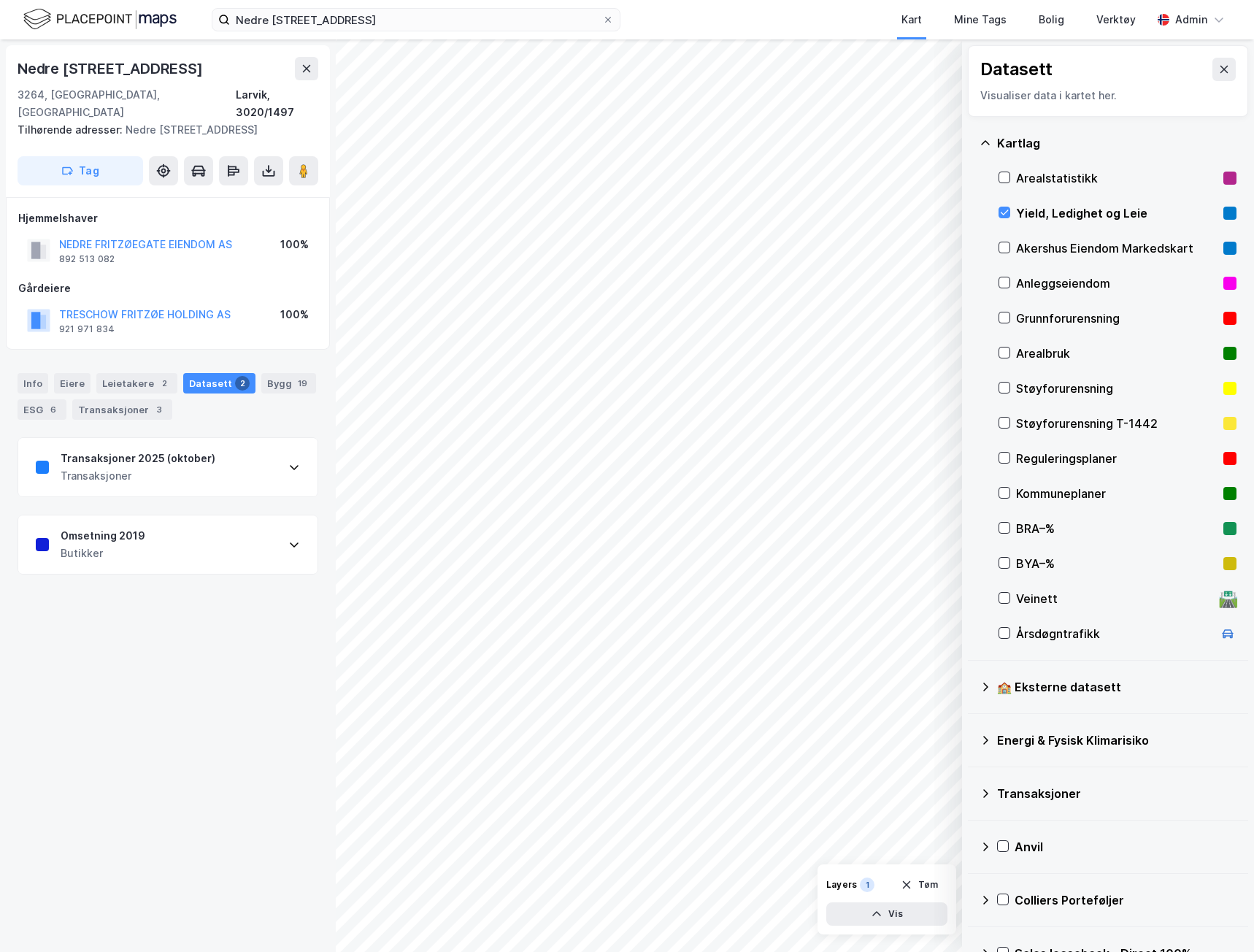
click at [136, 450] on div "Transaksjoner 2025 (oktober)" at bounding box center [139, 458] width 155 height 18
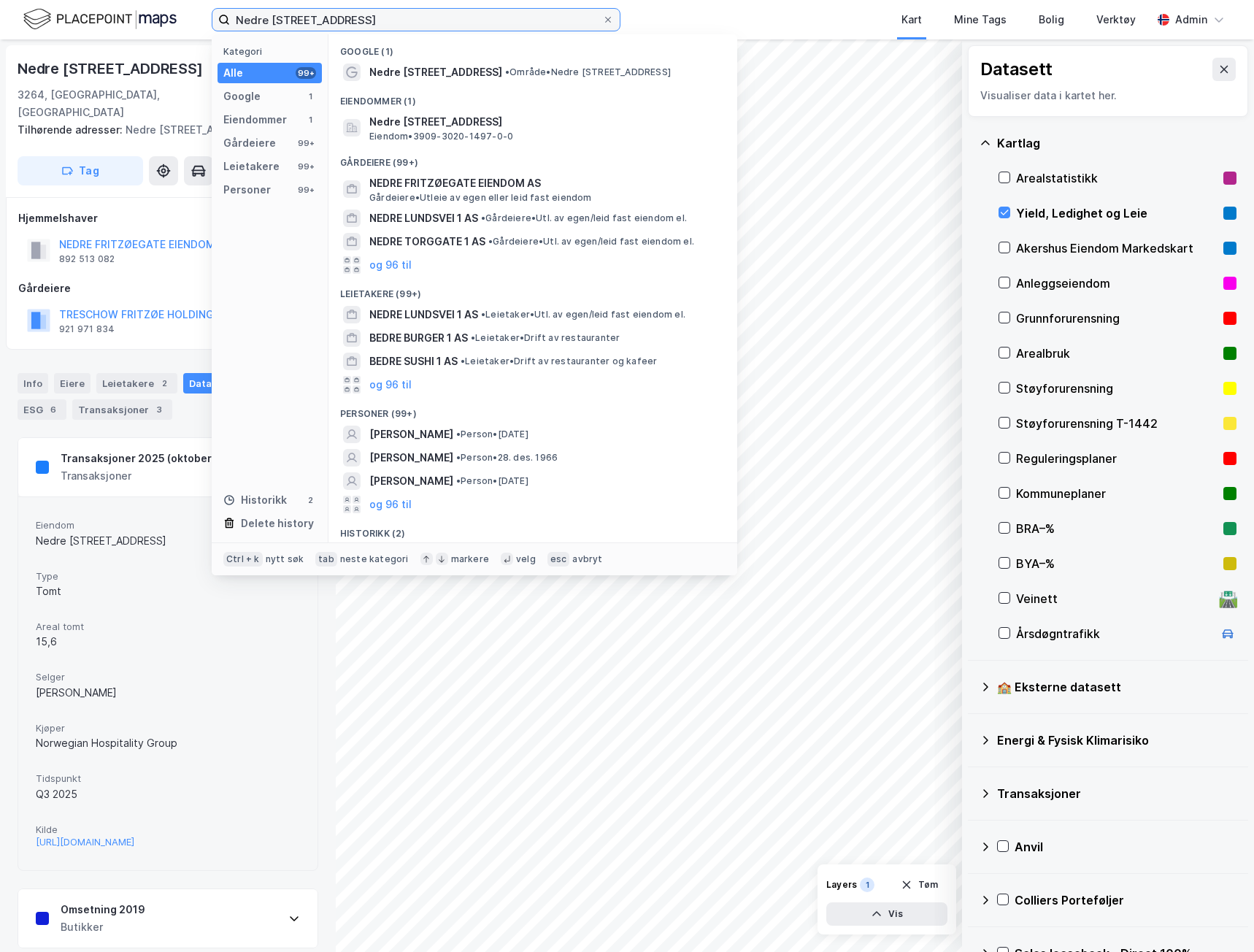
drag, startPoint x: 334, startPoint y: 15, endPoint x: -119, endPoint y: -24, distance: 454.7
click at [0, 0] on html "Nedre Fritzøegate 1 Kategori Alle 99+ Google 1 Eiendommer 1 Gårdeiere 99+ Leiet…" at bounding box center [627, 476] width 1254 height 952
paste input "[STREET_ADDRESS]"
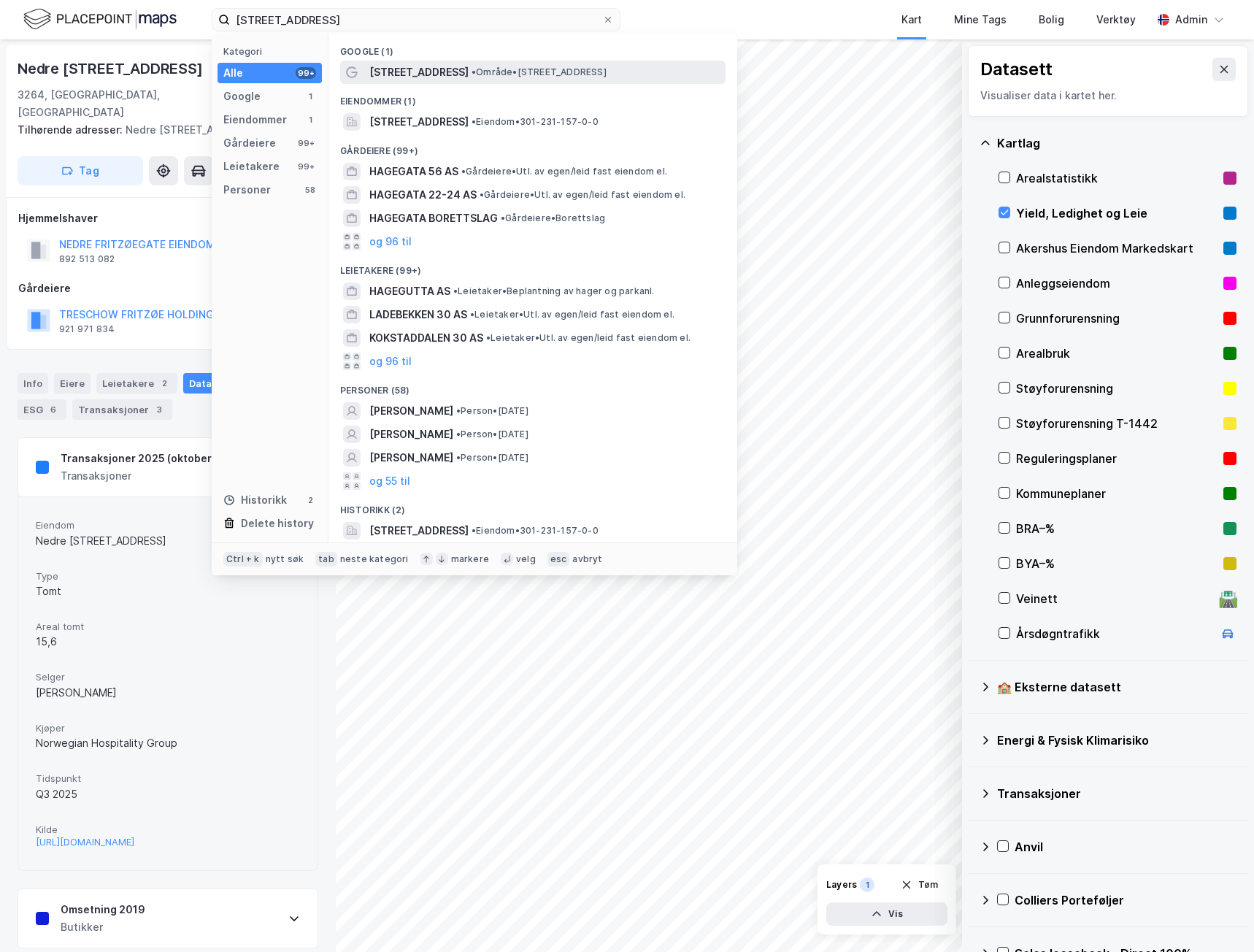
click at [480, 72] on span "• Område • [STREET_ADDRESS]" at bounding box center [539, 72] width 135 height 12
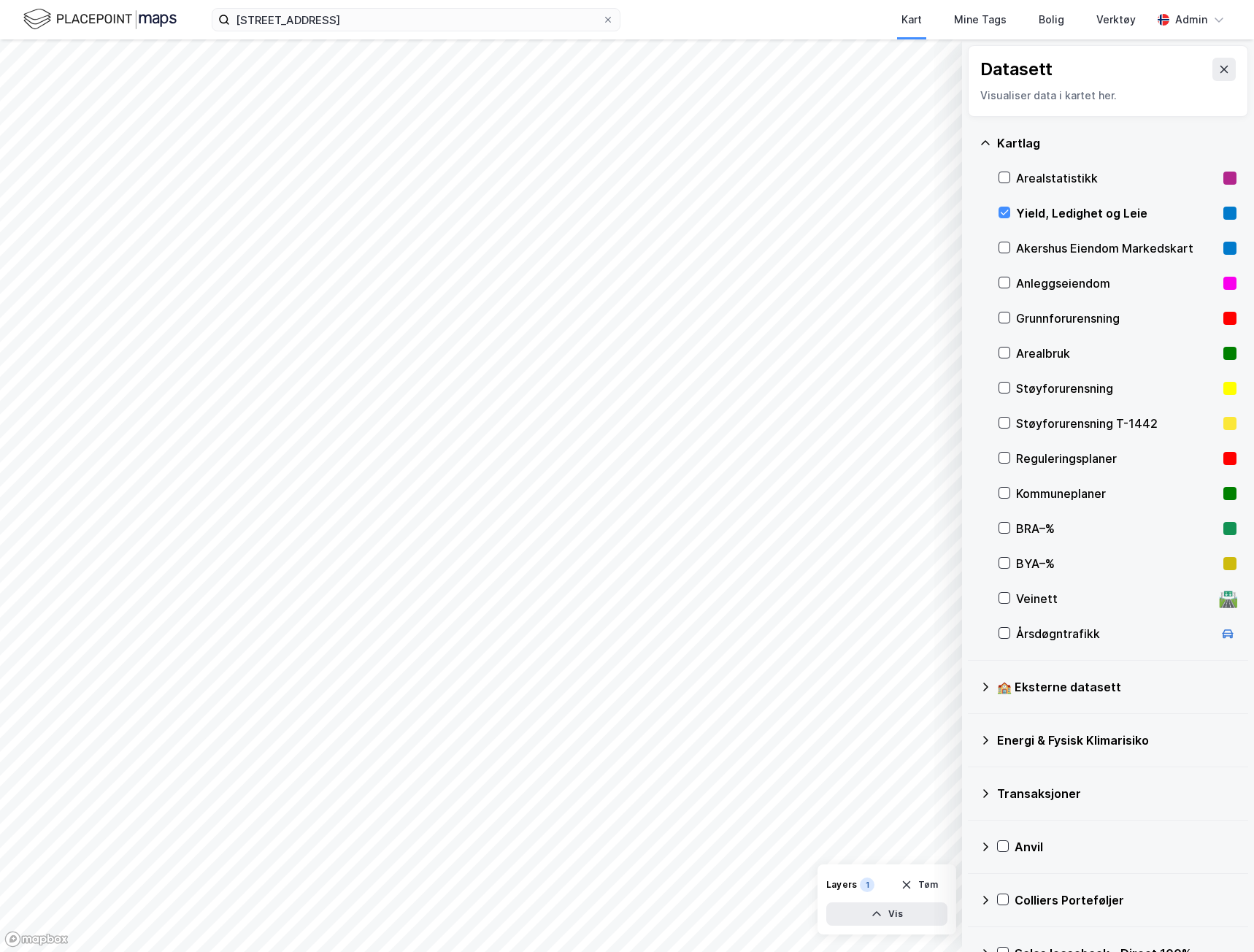
click at [1129, 217] on div "Yield, Ledighet og Leie" at bounding box center [1117, 212] width 201 height 18
click at [324, 19] on input "[STREET_ADDRESS]" at bounding box center [416, 19] width 372 height 22
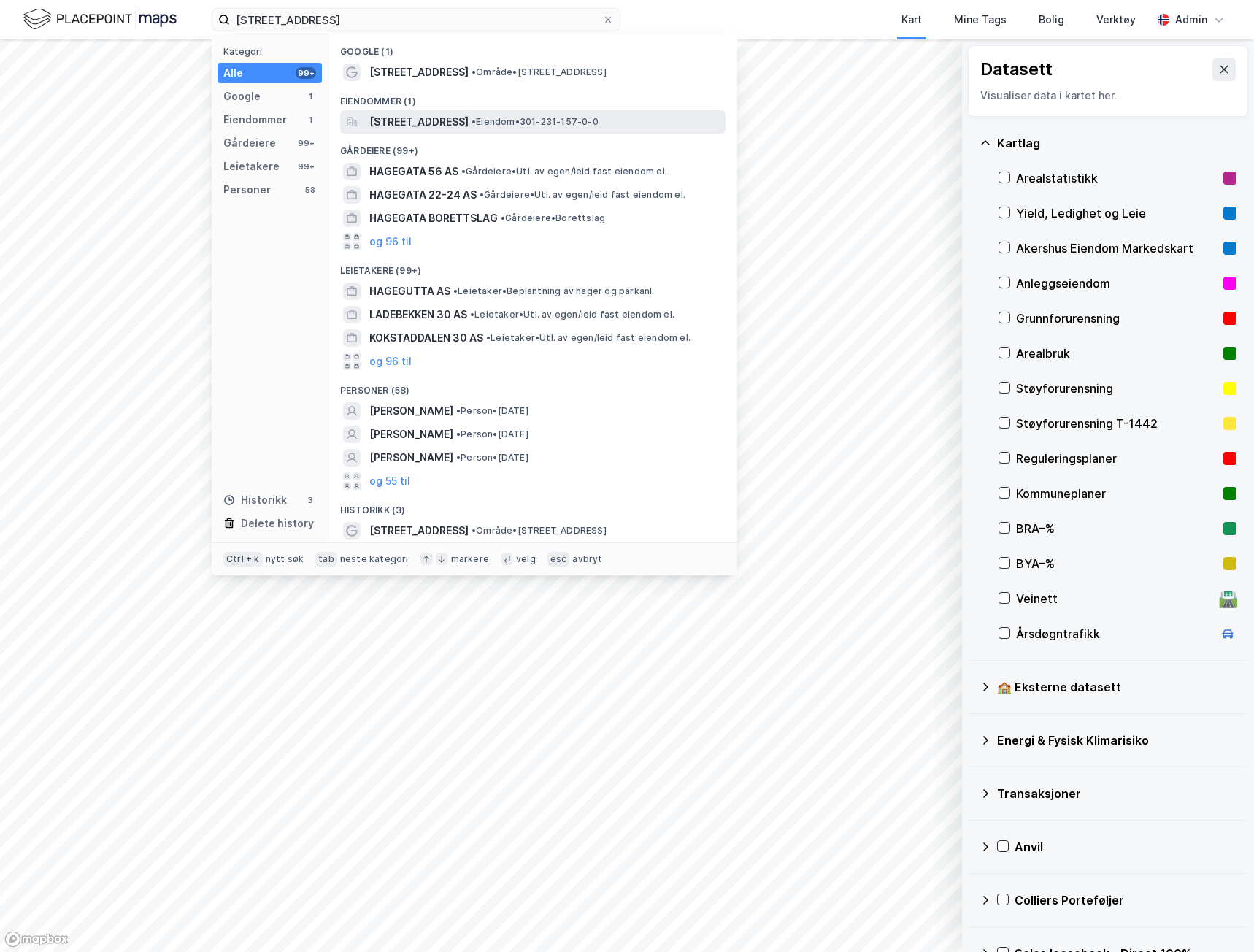
click at [397, 127] on span "[STREET_ADDRESS]" at bounding box center [419, 122] width 100 height 18
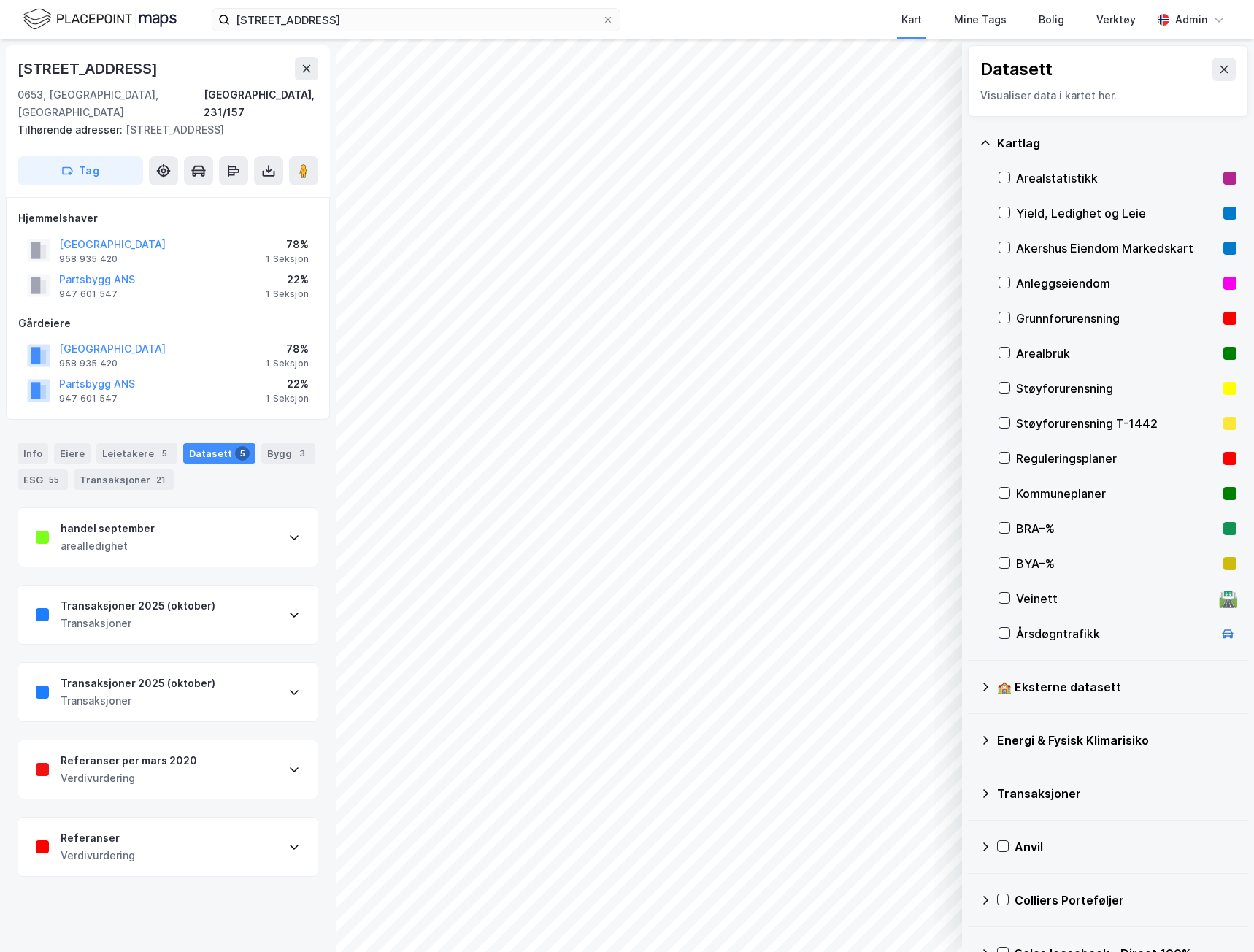
click at [187, 752] on div "Referanser per mars 2020" at bounding box center [129, 760] width 137 height 18
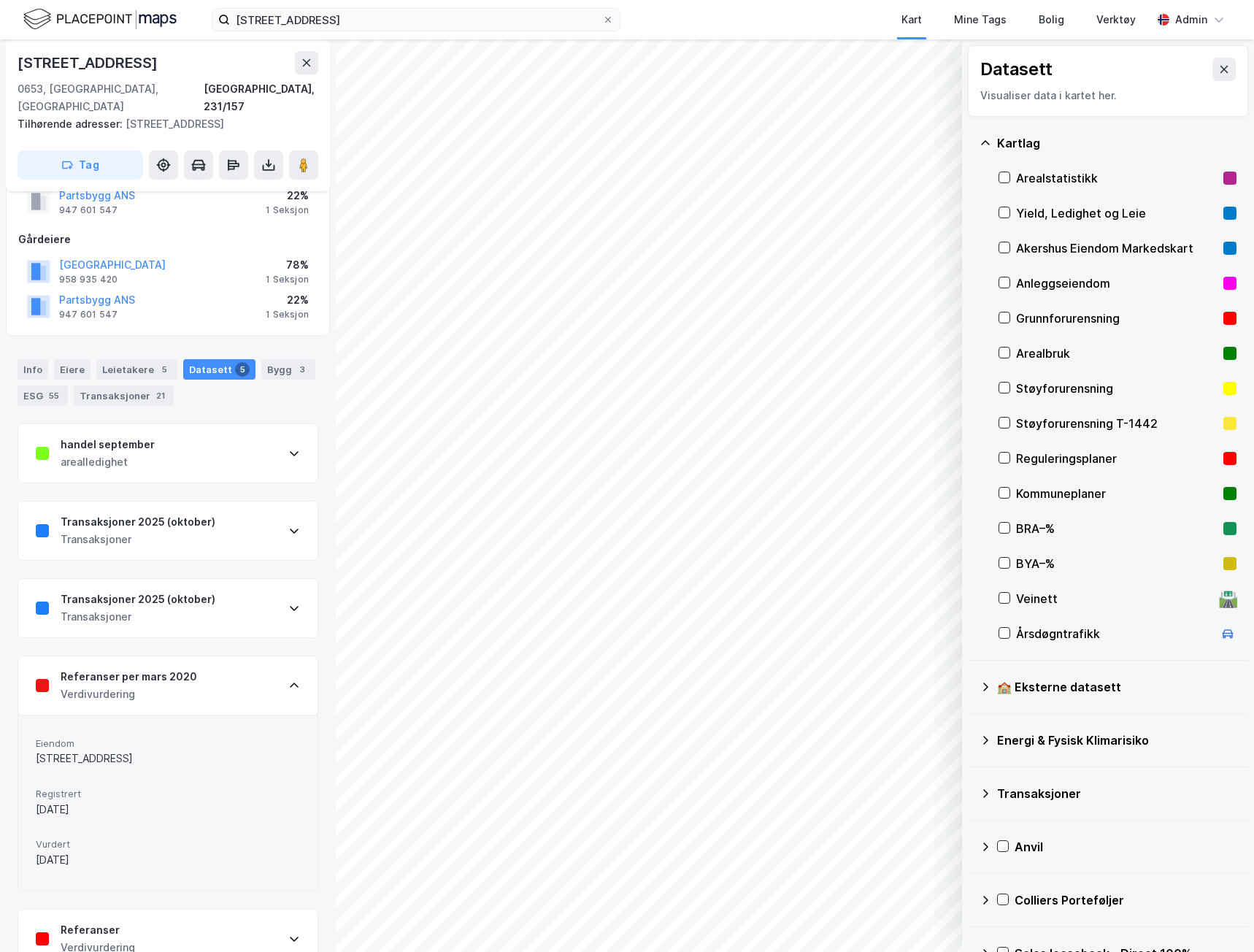
scroll to position [101, 0]
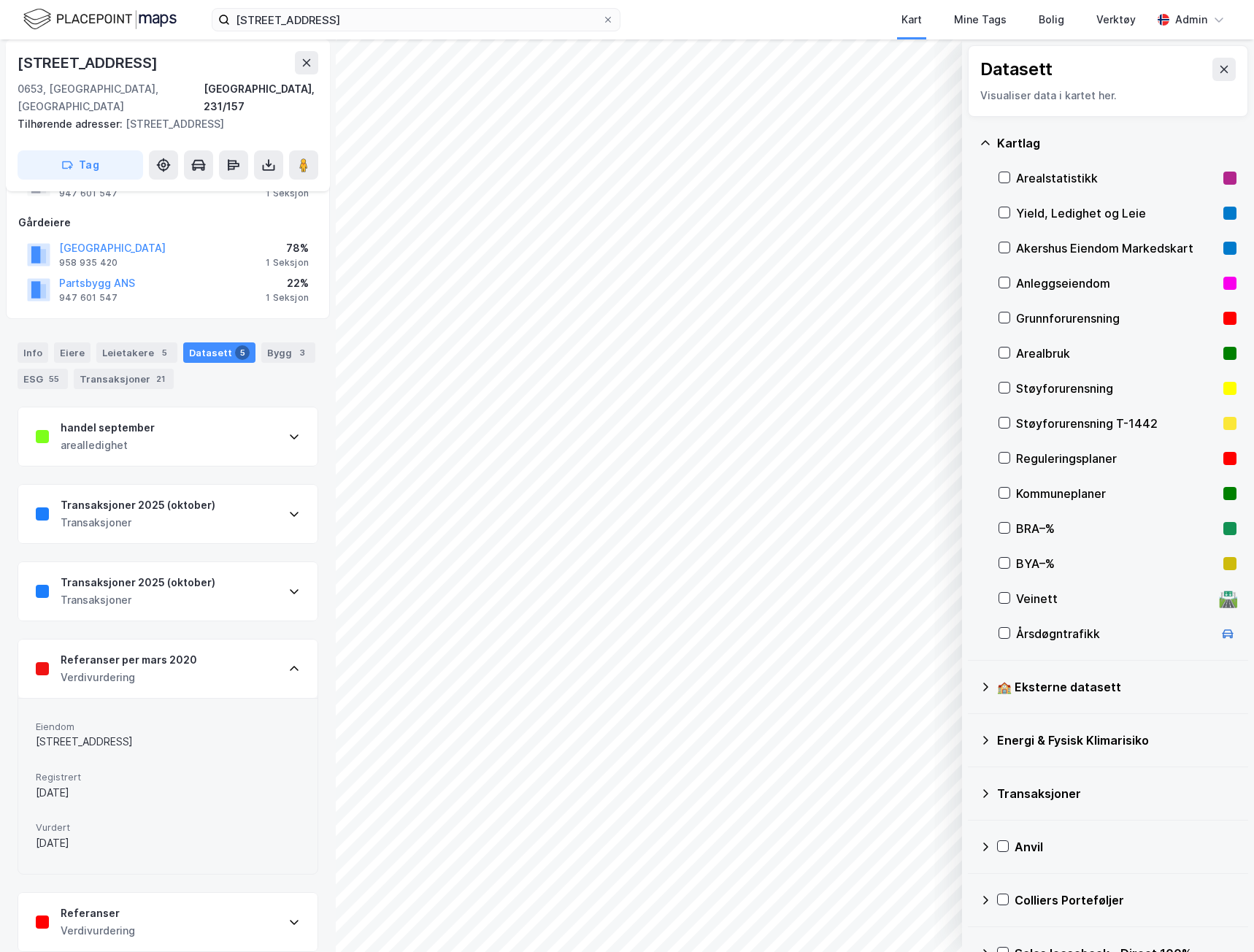
click at [121, 905] on div "Referanser" at bounding box center [98, 913] width 75 height 18
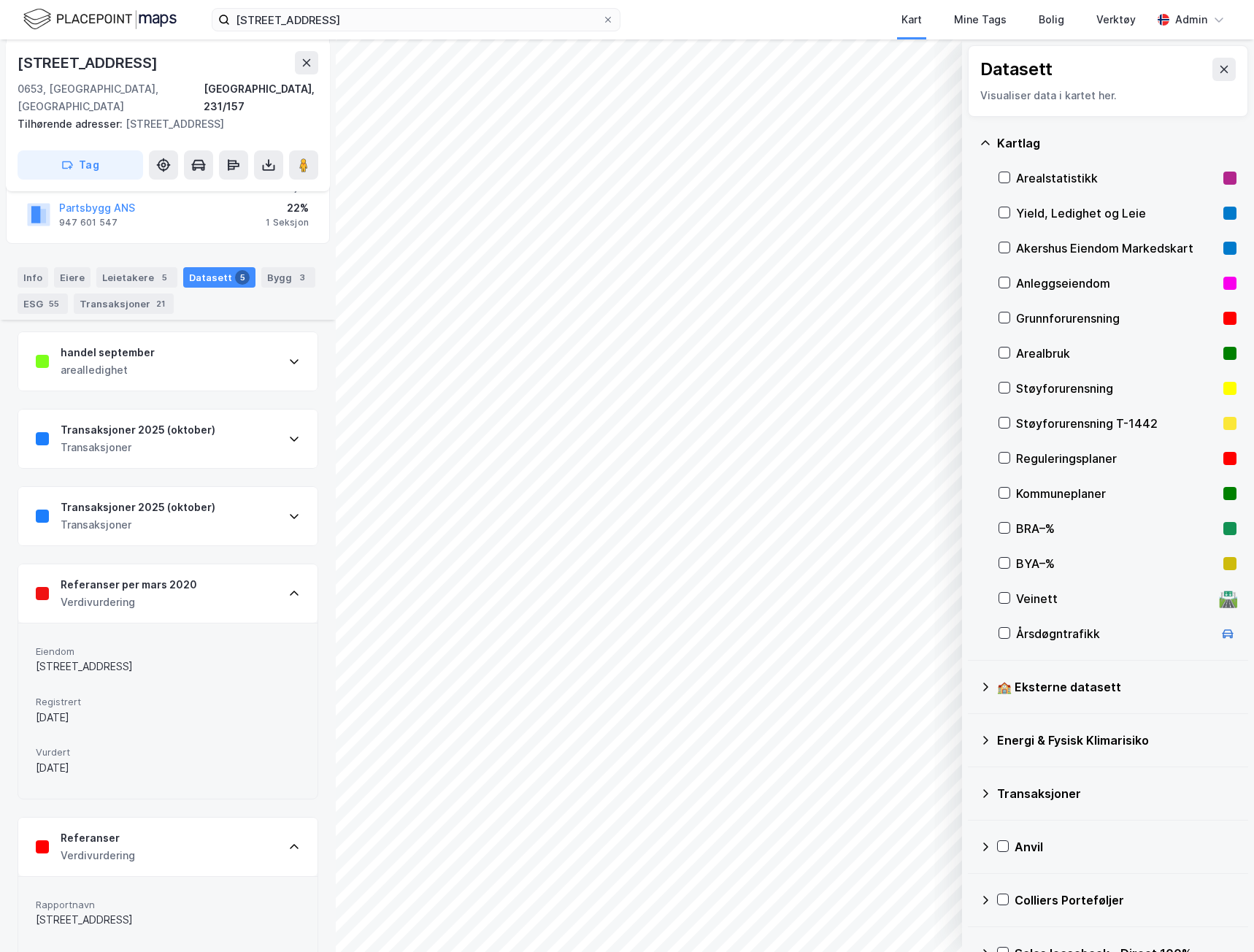
scroll to position [277, 0]
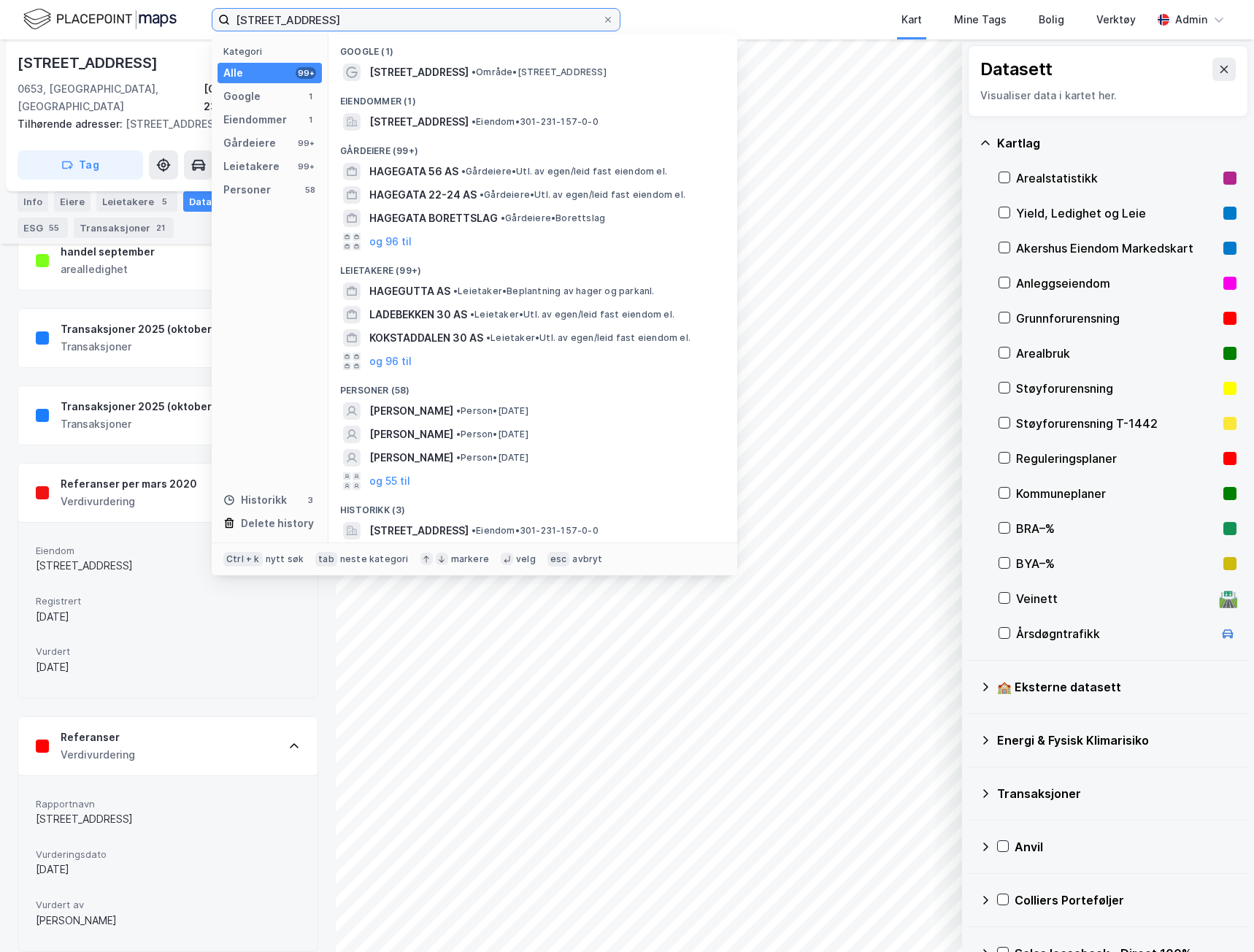
drag, startPoint x: 309, startPoint y: 19, endPoint x: 147, endPoint y: 15, distance: 162.0
click at [147, 15] on div "[STREET_ADDRESS] Kategori Alle 99+ Google 1 Eiendommer 1 Gårdeiere 99+ Leietake…" at bounding box center [627, 19] width 1254 height 40
paste input "Kongsgaten 1"
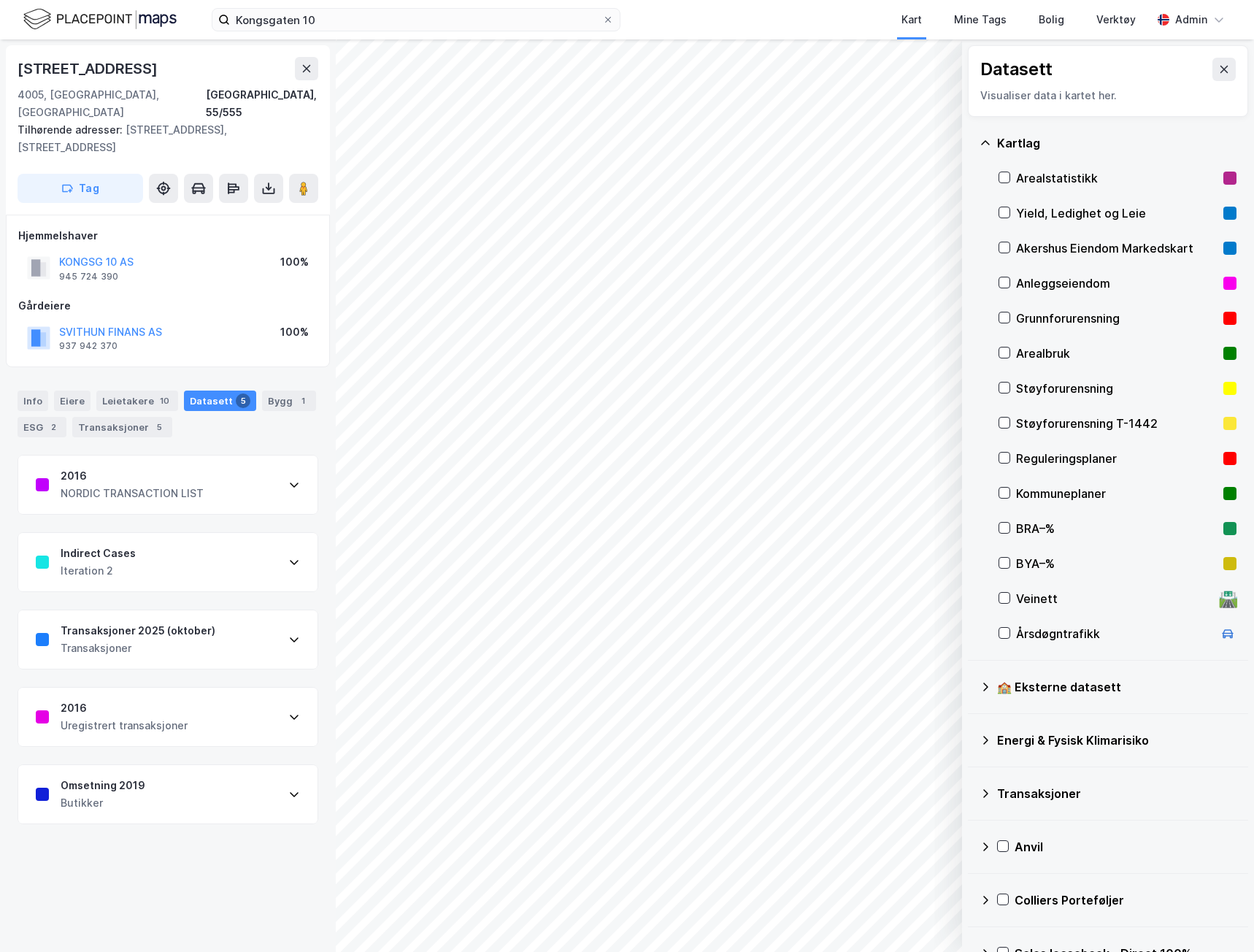
click at [167, 700] on div "2016" at bounding box center [125, 708] width 127 height 18
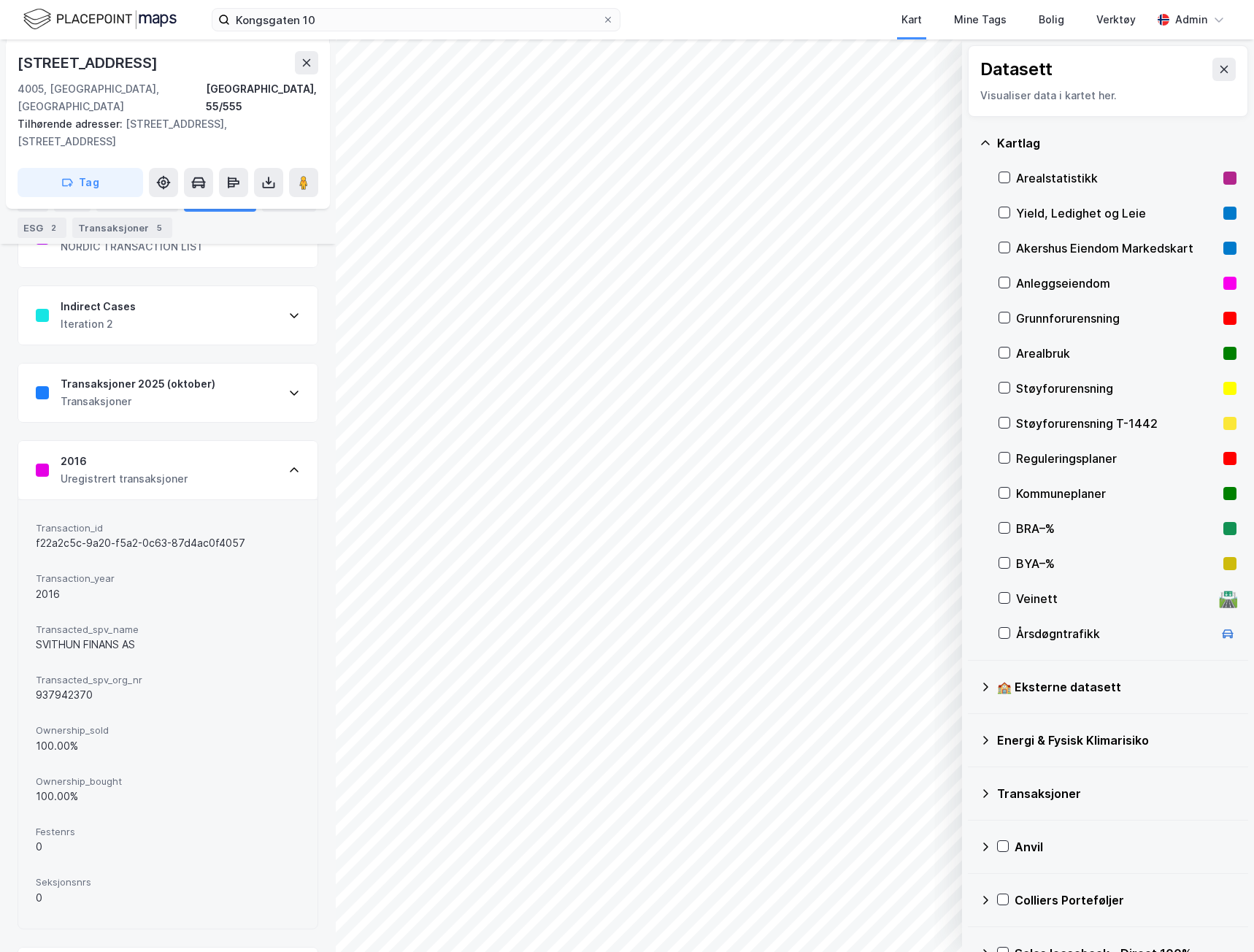
scroll to position [211, 0]
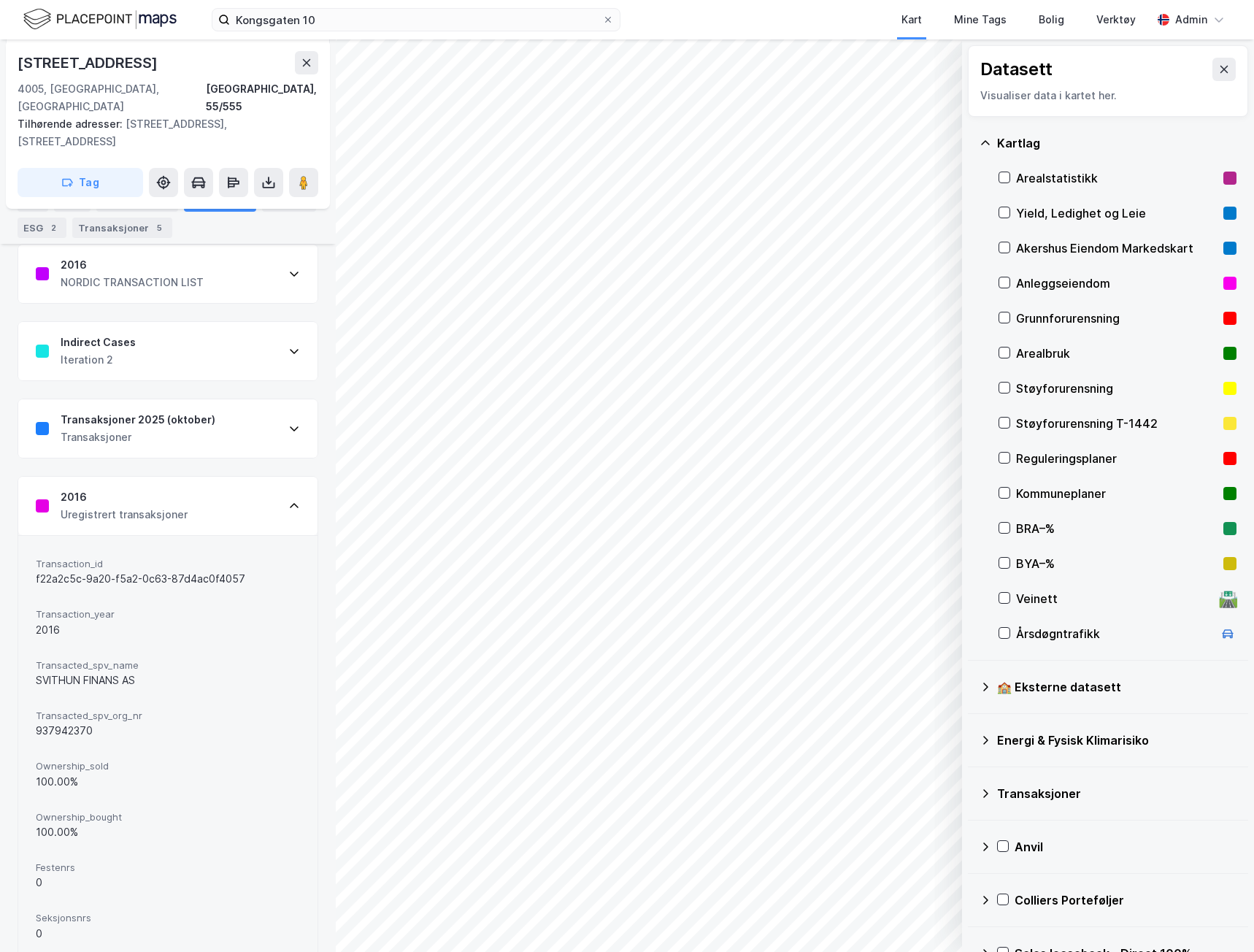
click at [176, 506] on div "Uregistrert transaksjoner" at bounding box center [125, 514] width 127 height 18
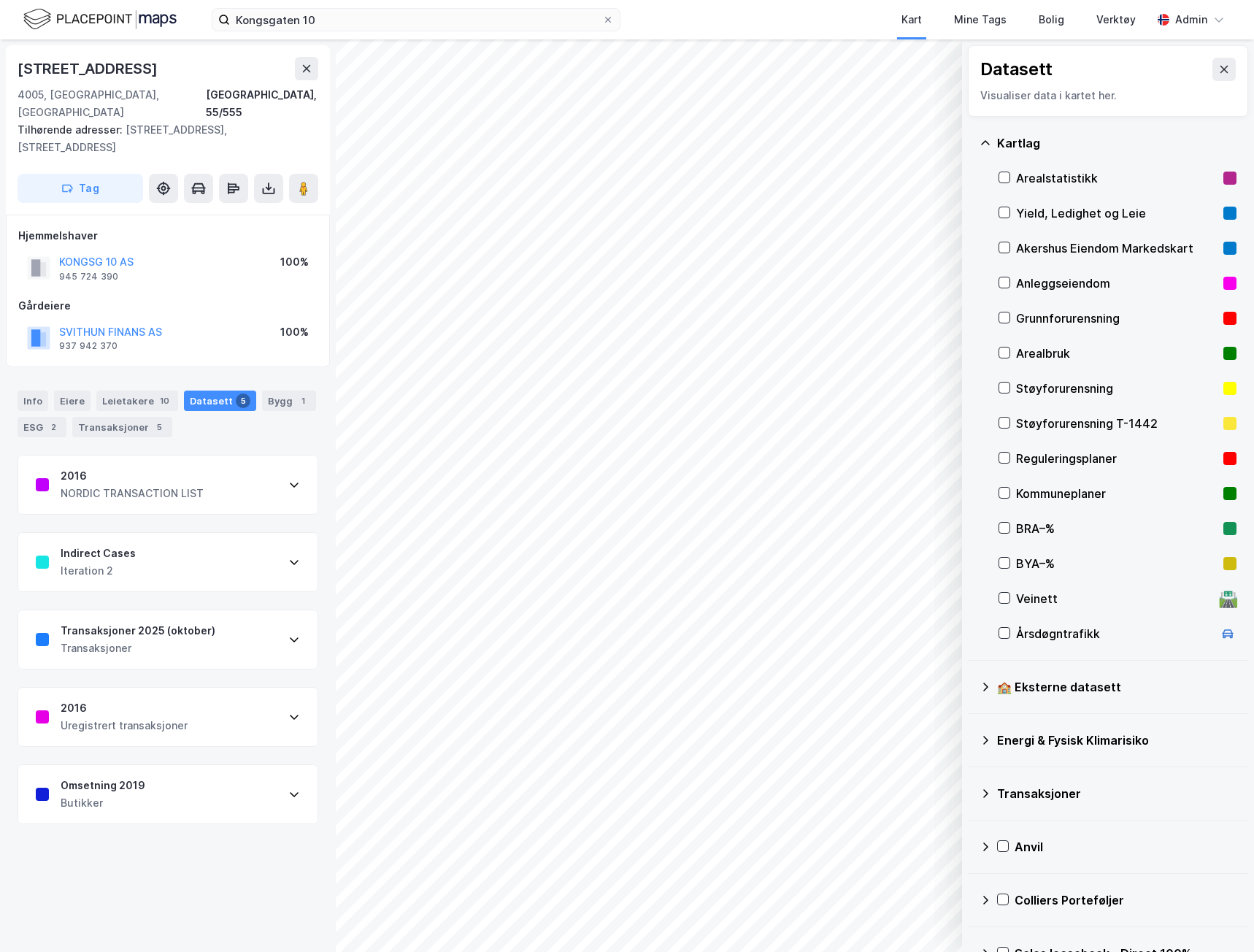
click at [124, 794] on div "Butikker" at bounding box center [103, 802] width 85 height 18
click at [132, 469] on div "2016 NORDIC TRANSACTION LIST" at bounding box center [168, 484] width 299 height 58
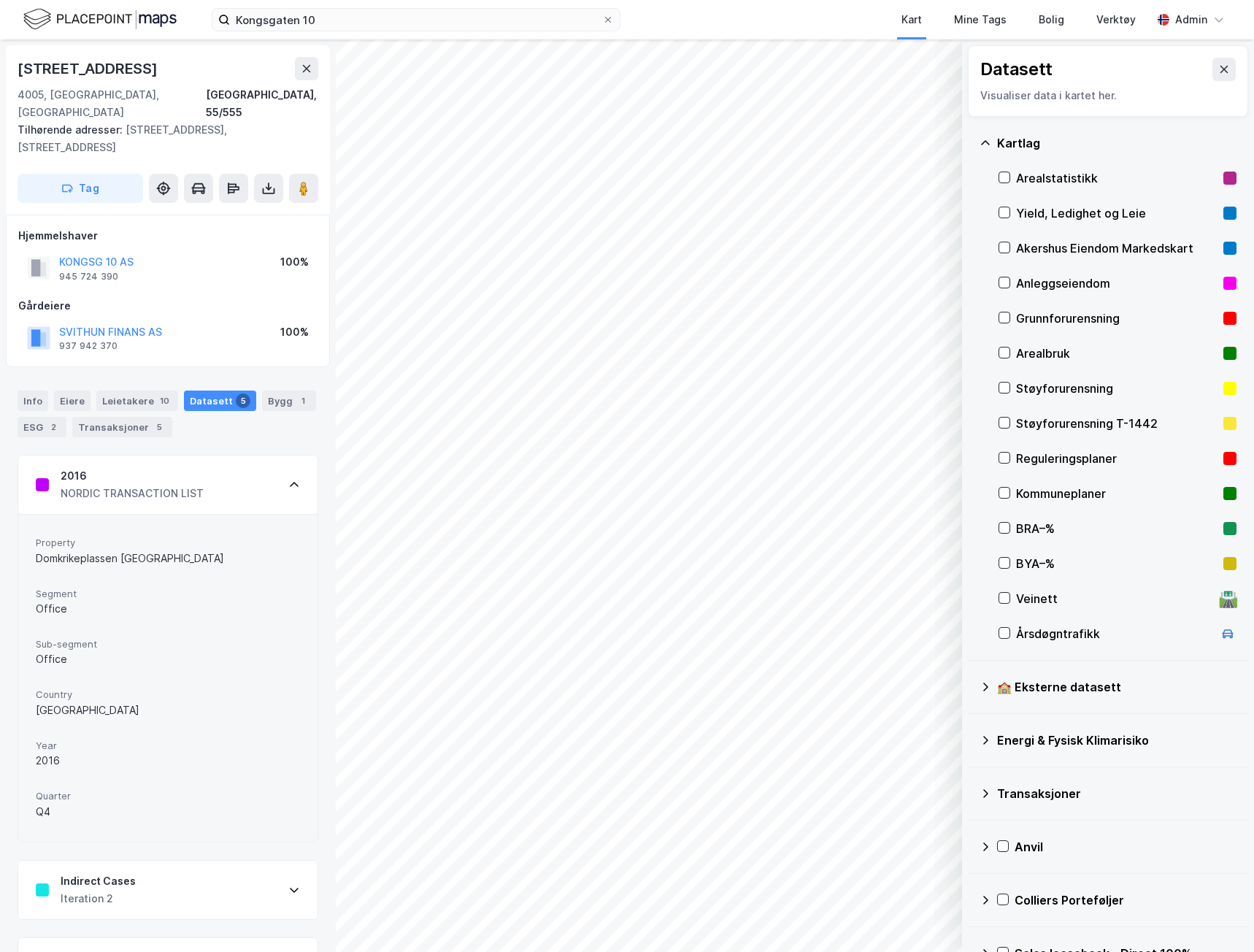
click at [132, 469] on div "2016 NORDIC TRANSACTION LIST" at bounding box center [168, 484] width 299 height 58
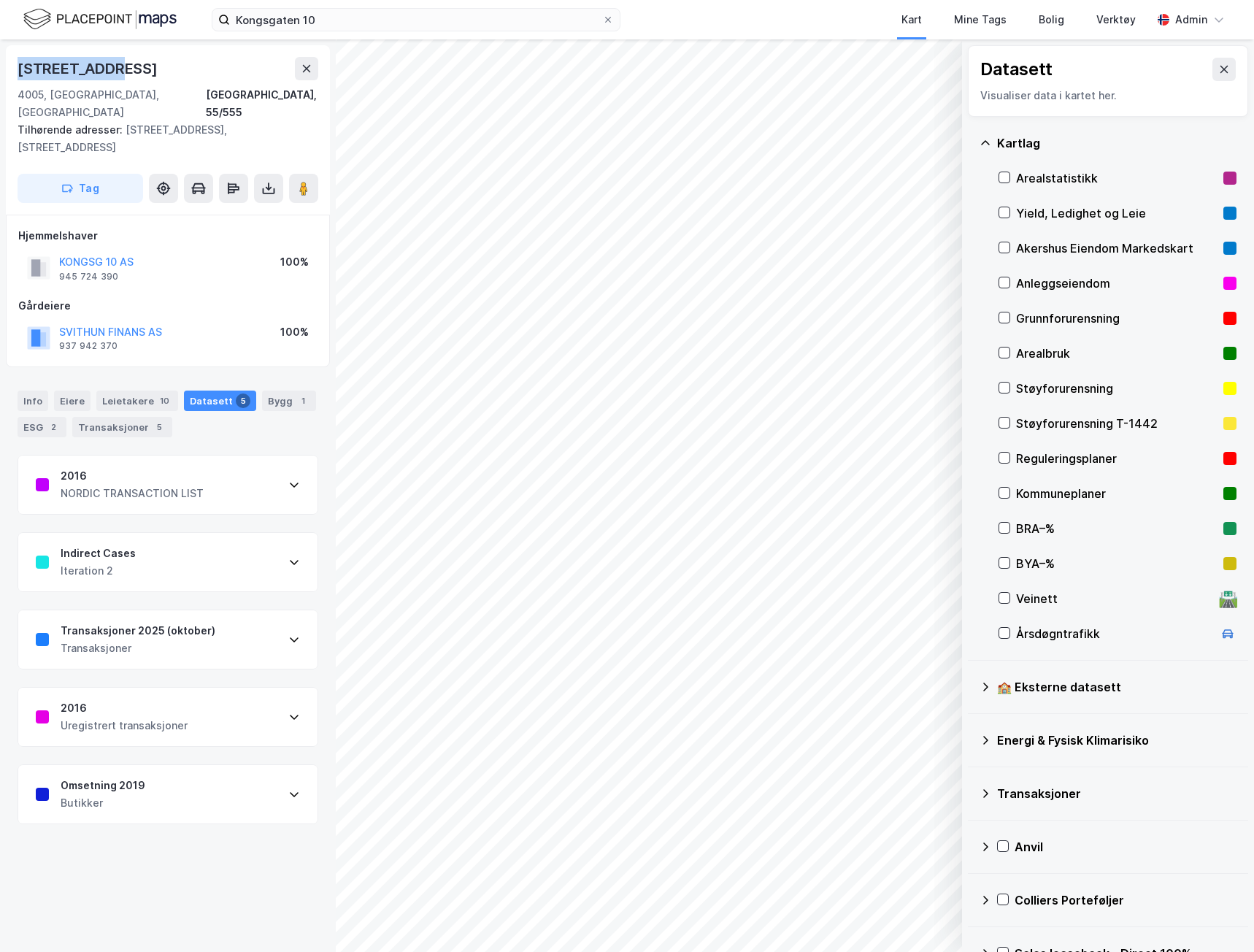
drag, startPoint x: 126, startPoint y: 60, endPoint x: 12, endPoint y: 58, distance: 114.0
click at [12, 58] on div "[STREET_ADDRESS] Tilhørende adresser: [STREET_ADDRESS], [STREET_ADDRESS] Tag" at bounding box center [167, 129] width 324 height 169
copy div "[STREET_ADDRESS]"
click at [0, 0] on button "KONGSG 10 AS" at bounding box center [0, 0] width 0 height 0
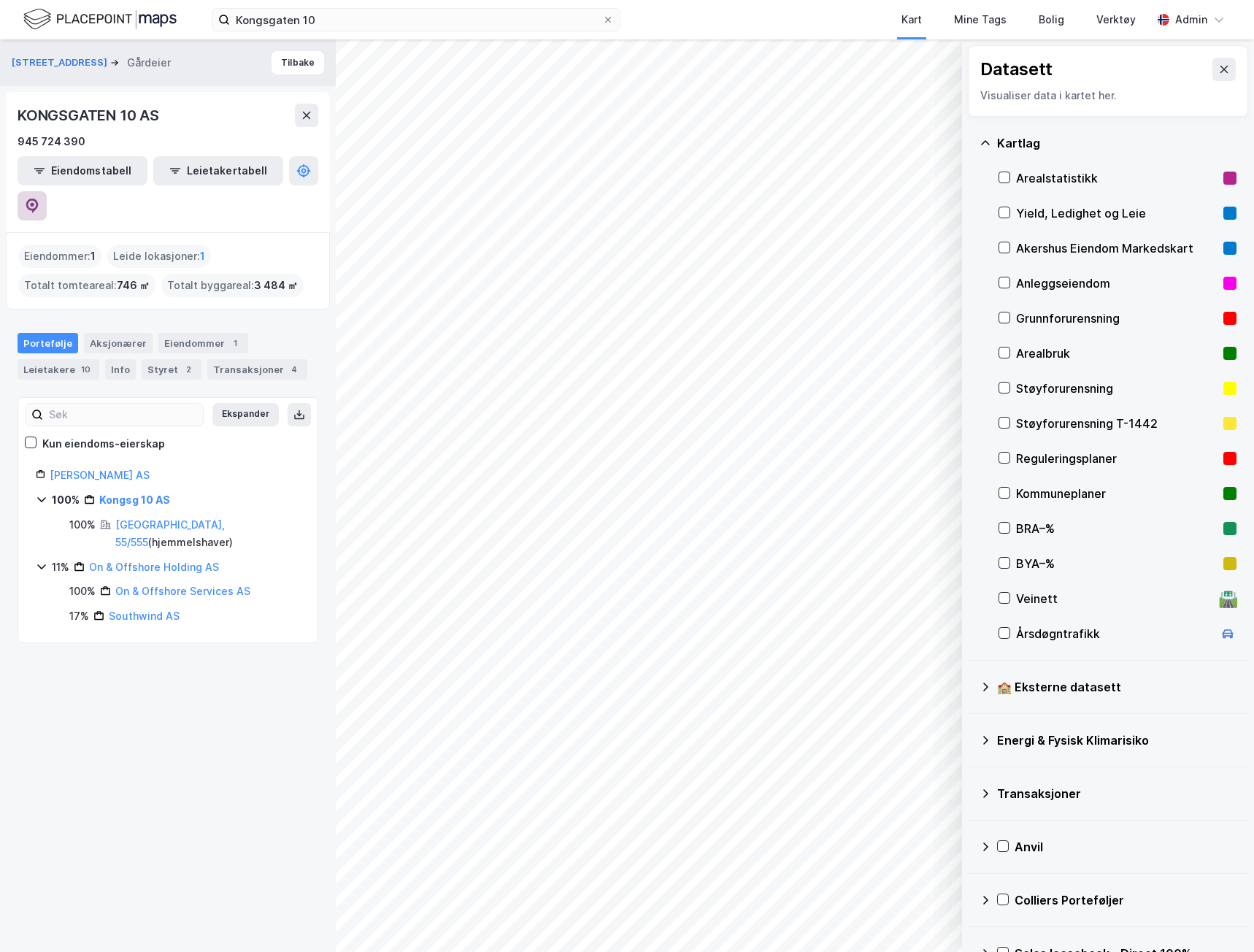
click at [40, 199] on icon at bounding box center [32, 206] width 15 height 15
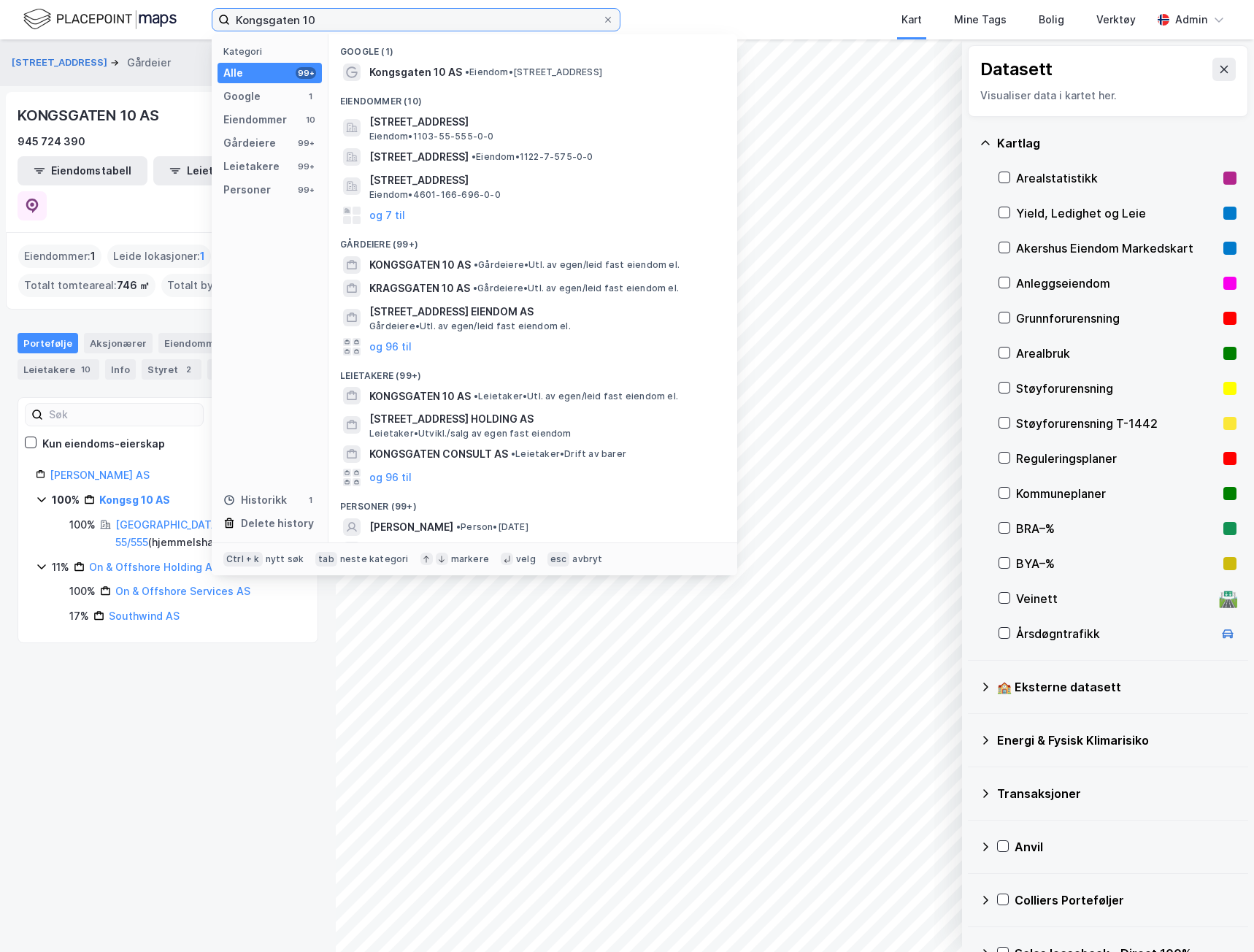
drag, startPoint x: 370, startPoint y: 21, endPoint x: 53, endPoint y: 0, distance: 317.7
click at [54, 0] on div "Kongsgaten 10 Kategori Alle 99+ Google 1 Eiendommer 10 Gårdeiere 99+ Leietakere…" at bounding box center [627, 19] width 1254 height 40
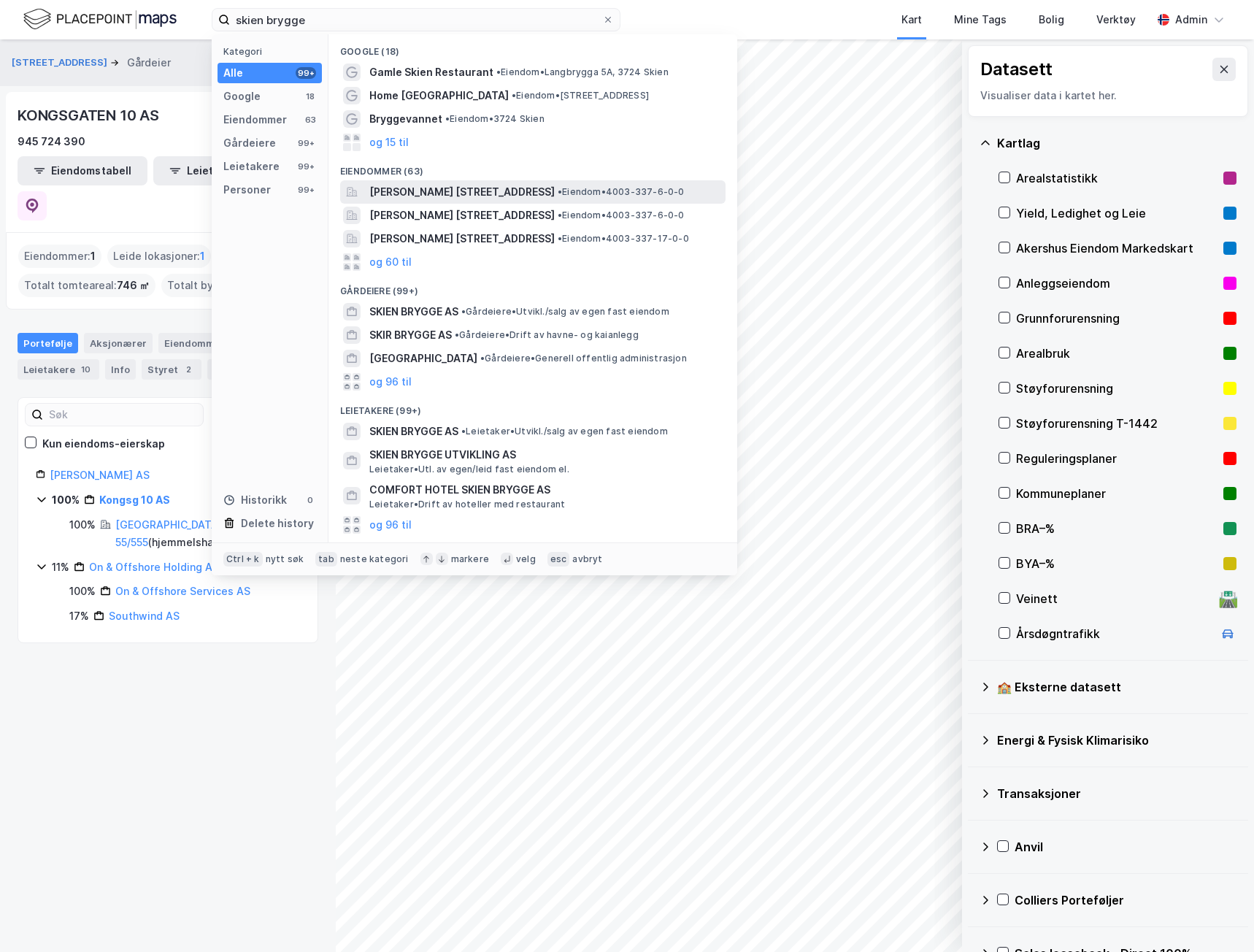
click at [465, 197] on span "[PERSON_NAME] [STREET_ADDRESS]" at bounding box center [462, 191] width 186 height 18
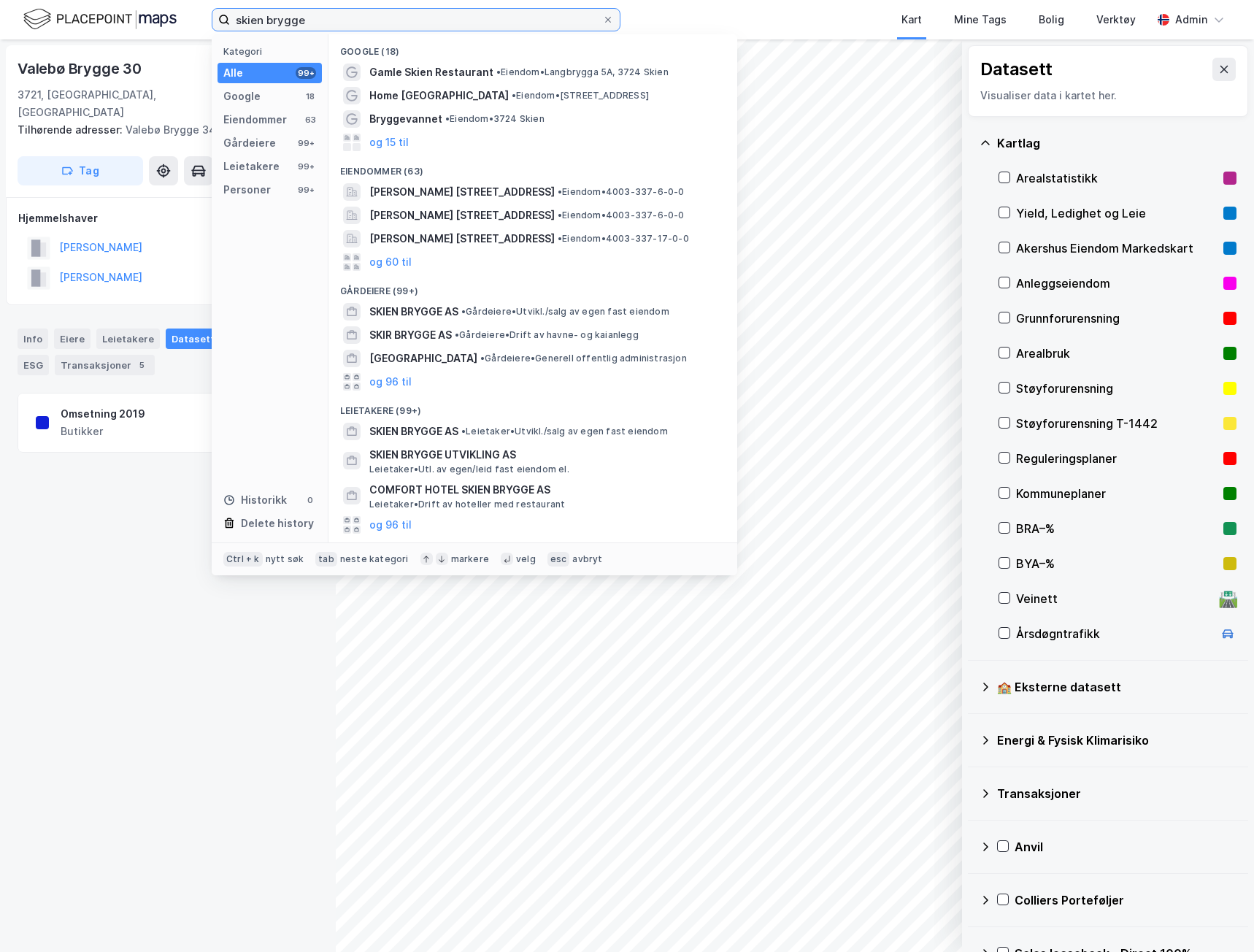
drag, startPoint x: 356, startPoint y: 22, endPoint x: 76, endPoint y: -2, distance: 281.0
click at [76, 0] on html "skien brygge Kategori Alle 99+ Google 18 Eiendommer 63 Gårdeiere 99+ Leietakere…" at bounding box center [627, 476] width 1254 height 952
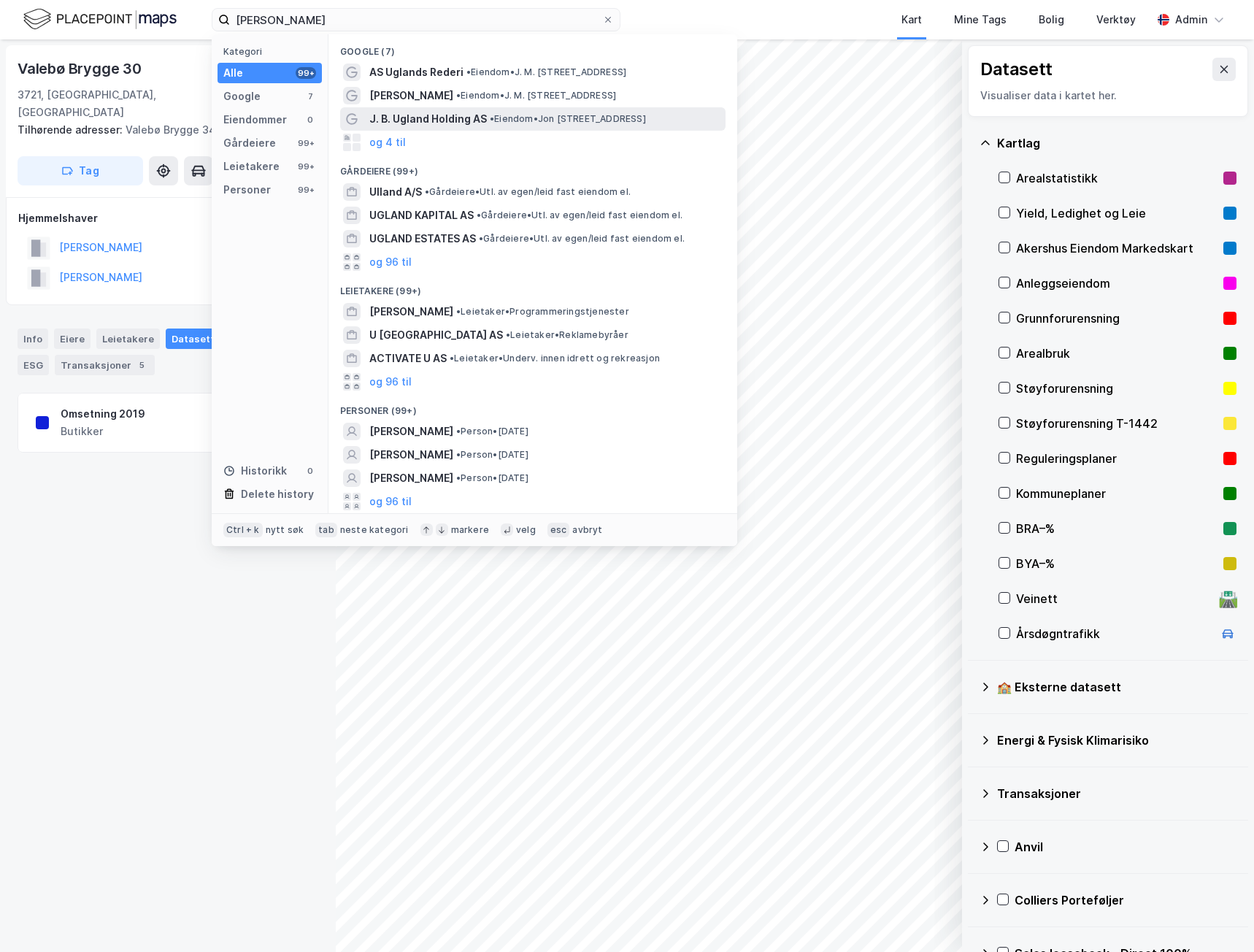
click at [449, 122] on span "J. B. Ugland Holding AS" at bounding box center [428, 118] width 117 height 18
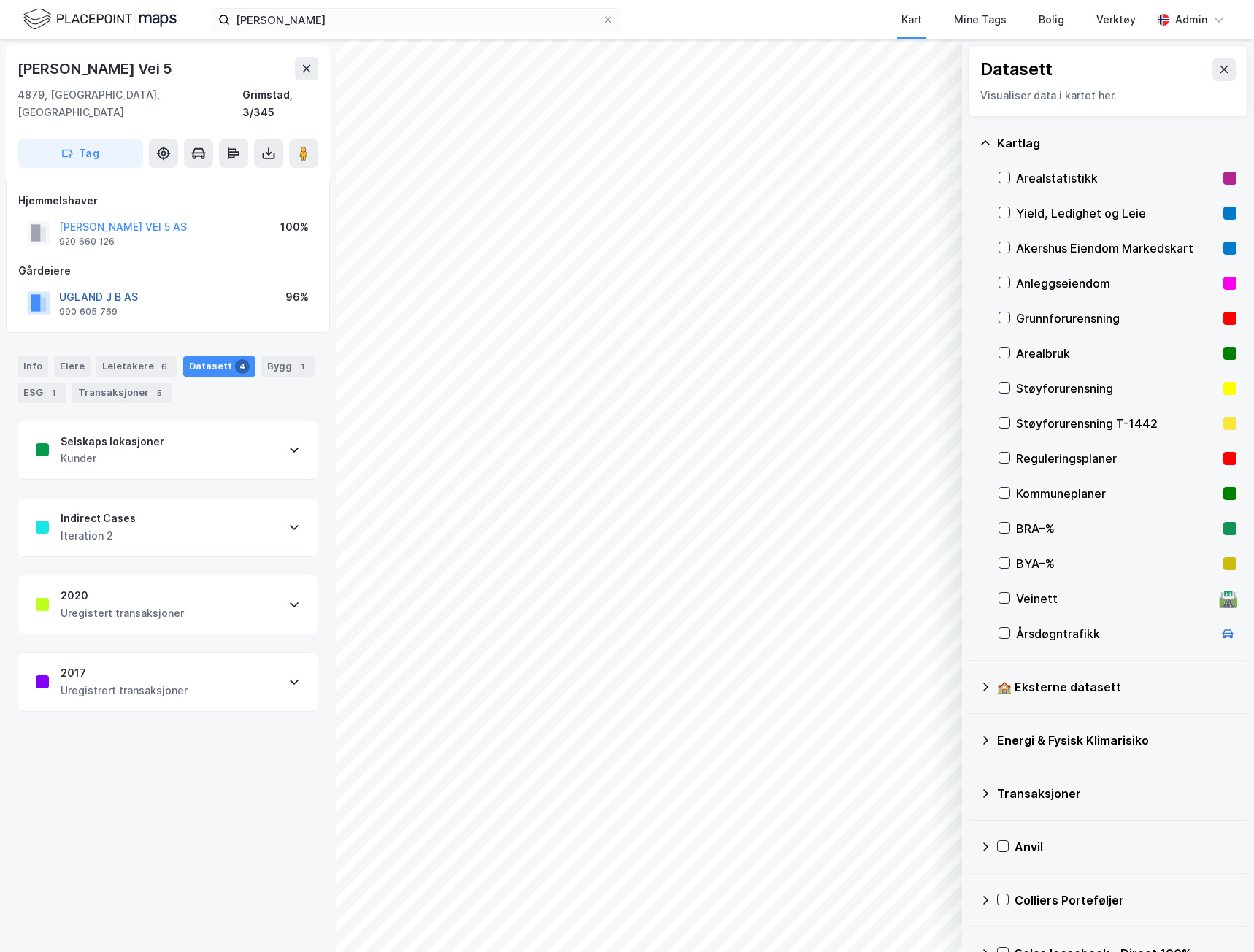
click at [0, 0] on button "UGLAND J B AS" at bounding box center [0, 0] width 0 height 0
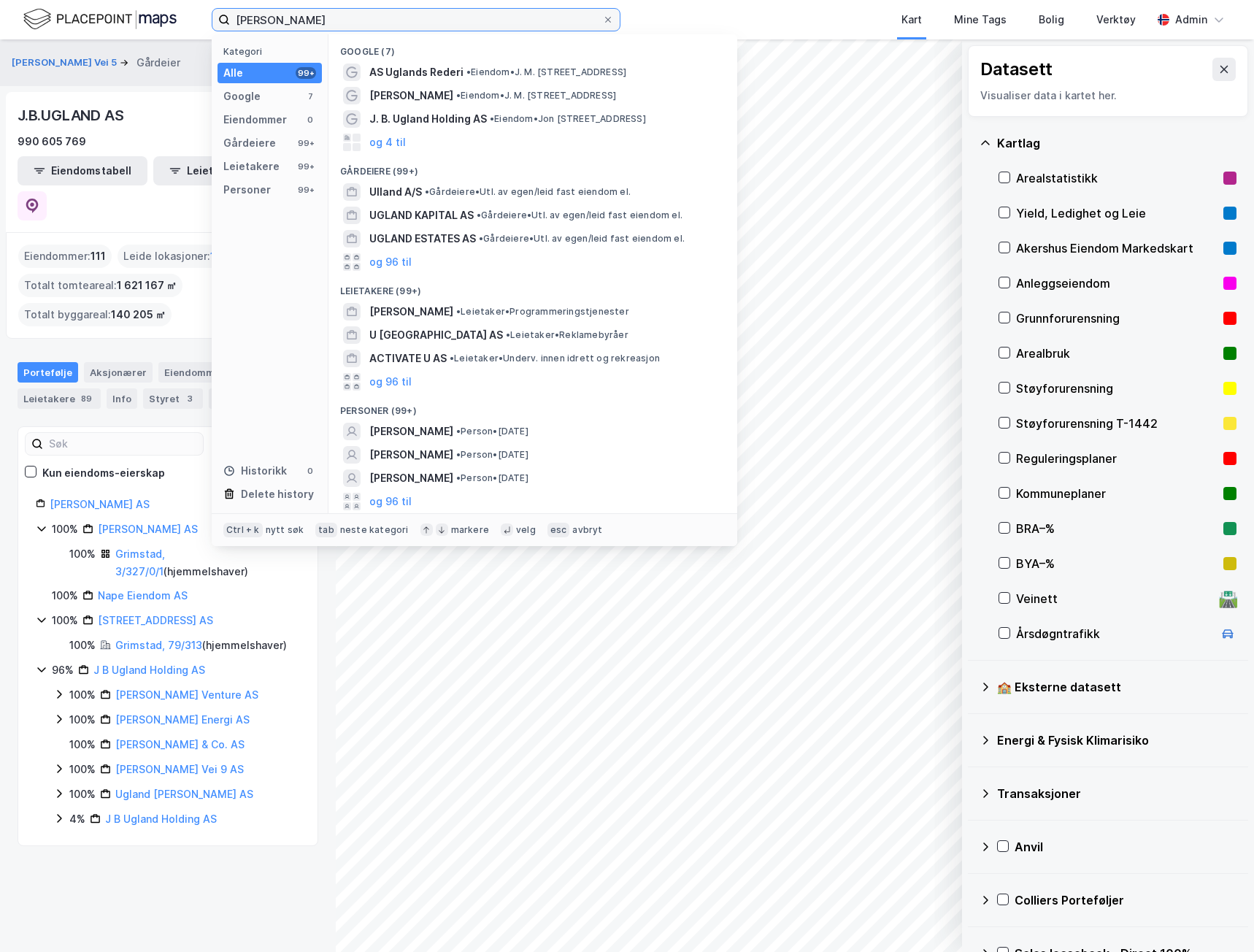
drag, startPoint x: 326, startPoint y: 18, endPoint x: 88, endPoint y: 2, distance: 238.5
click at [92, 2] on div "[PERSON_NAME] Kategori Alle 99+ Google 7 Eiendommer 0 Gårdeiere 99+ Leietakere …" at bounding box center [627, 19] width 1254 height 40
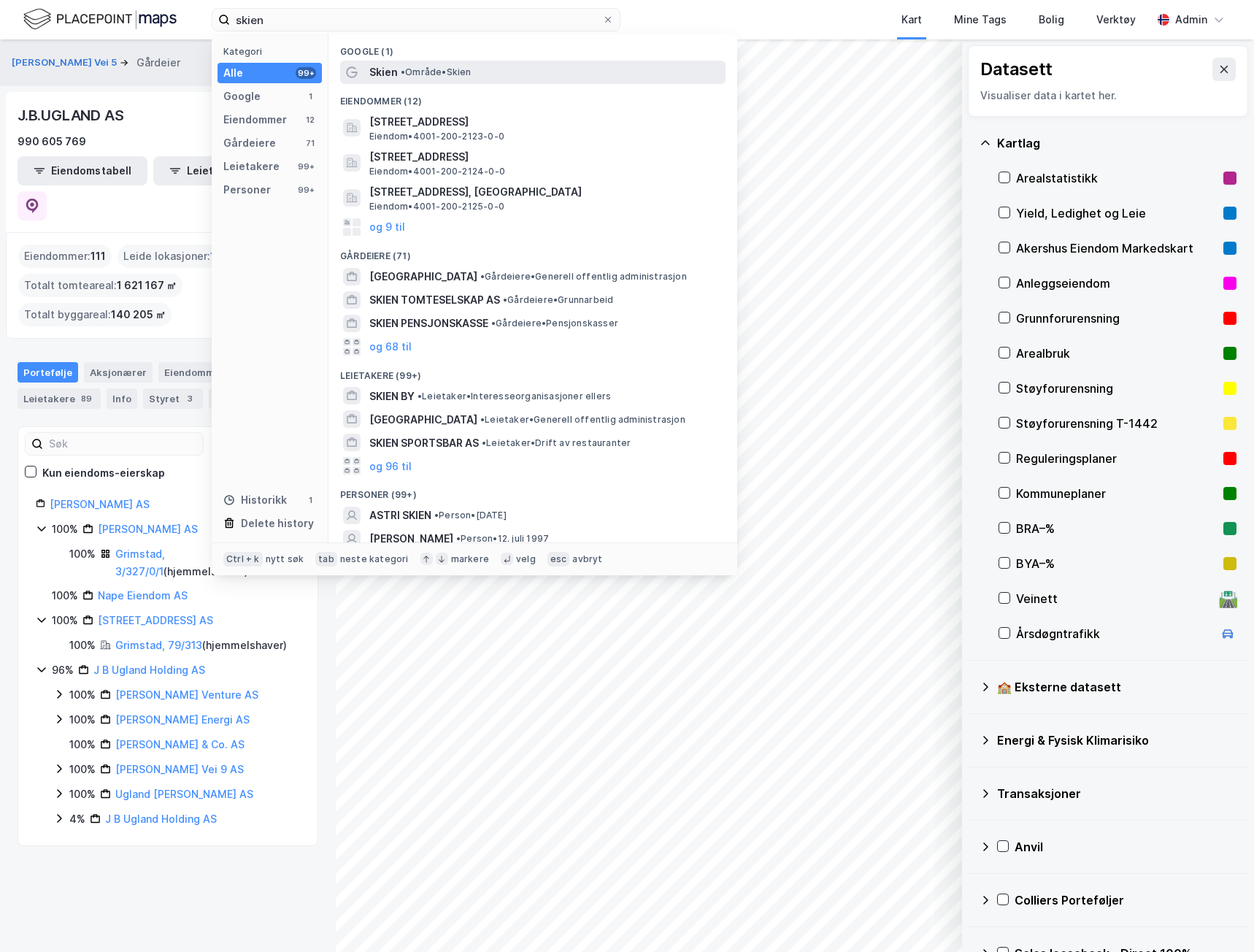
click at [496, 68] on div "Skien • Område • Skien" at bounding box center [546, 72] width 354 height 18
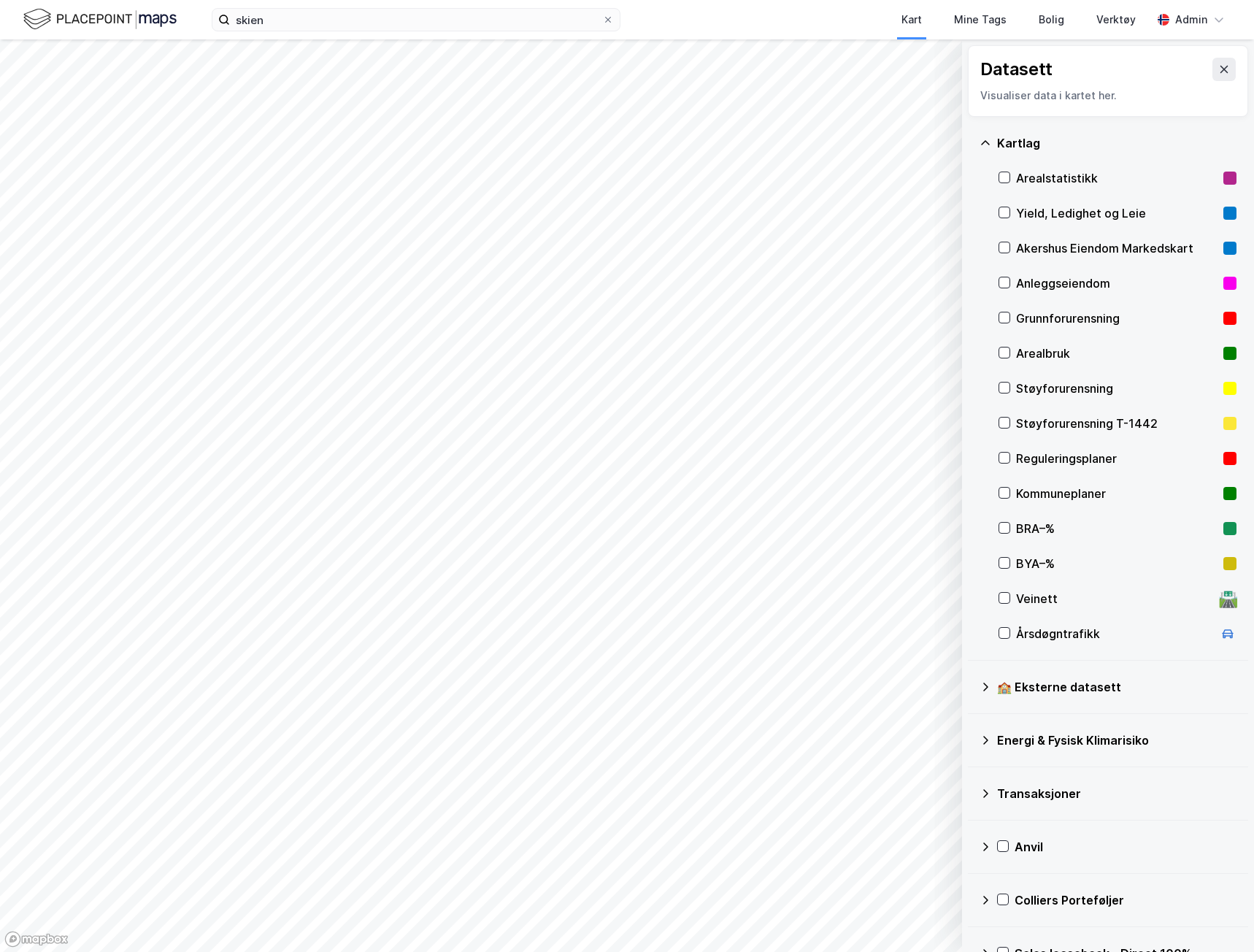
click at [500, 951] on html "skien Kart Mine Tags Bolig Verktøy Admin © Mapbox © OpenStreetMap Improve this …" at bounding box center [627, 476] width 1254 height 952
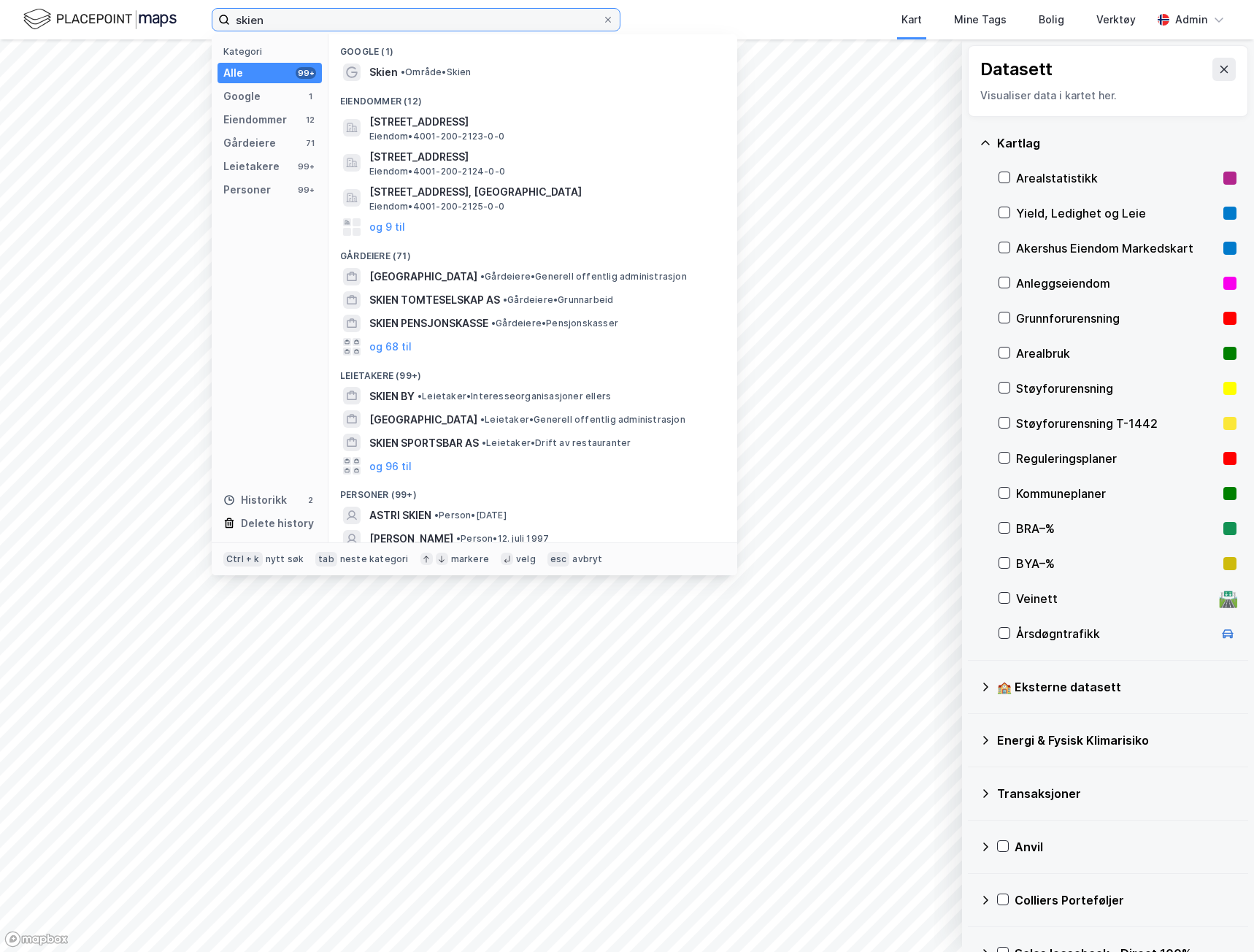
drag, startPoint x: 273, startPoint y: 28, endPoint x: 197, endPoint y: 9, distance: 78.3
click at [204, 14] on div "skien Kategori Alle 99+ Google 1 Eiendommer 12 Gårdeiere 71 Leietakere 99+ Pers…" at bounding box center [627, 19] width 1254 height 40
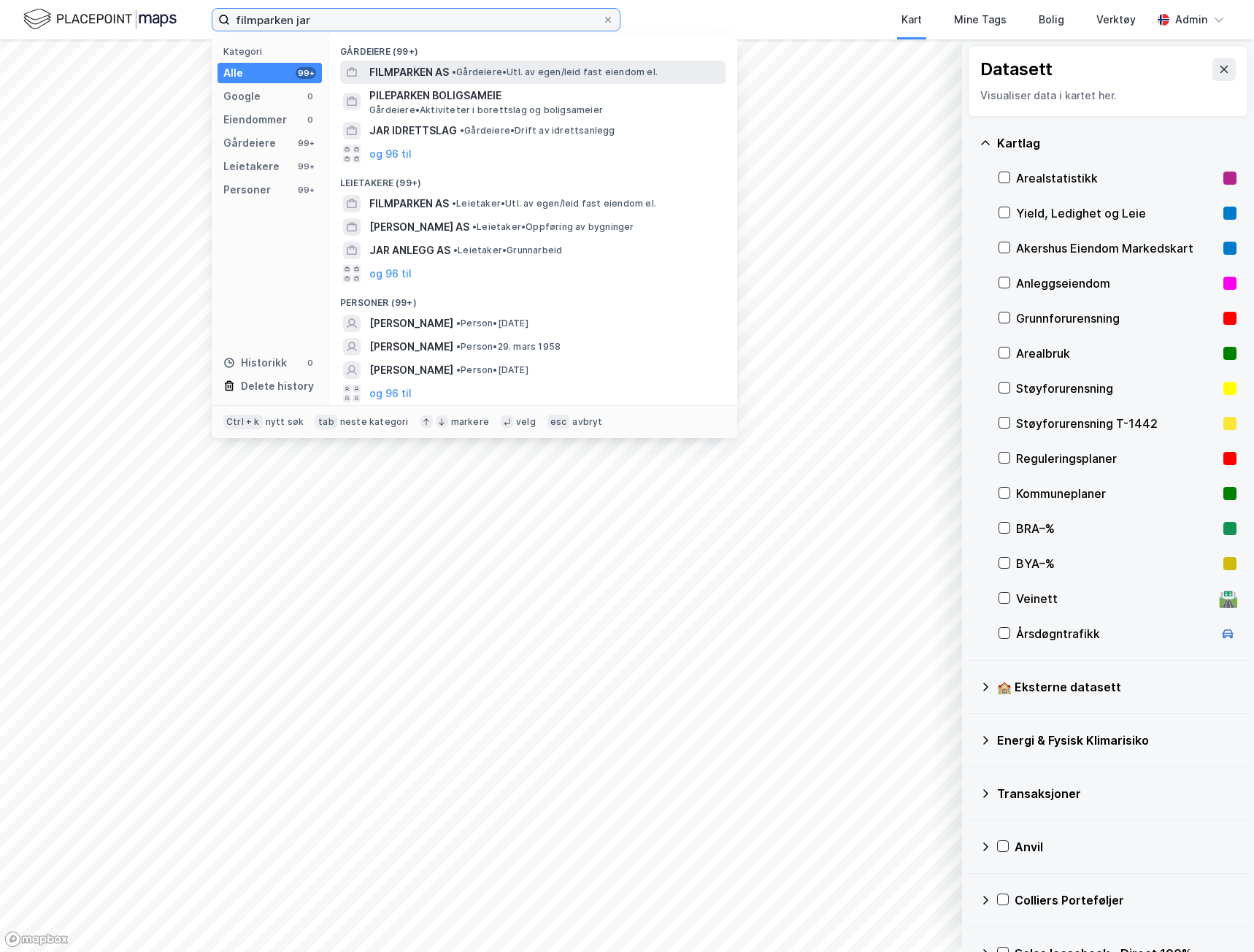
type input "filmparken jar"
click at [469, 67] on span "• Gårdeiere • Utl. av egen/leid fast eiendom el." at bounding box center [554, 72] width 206 height 12
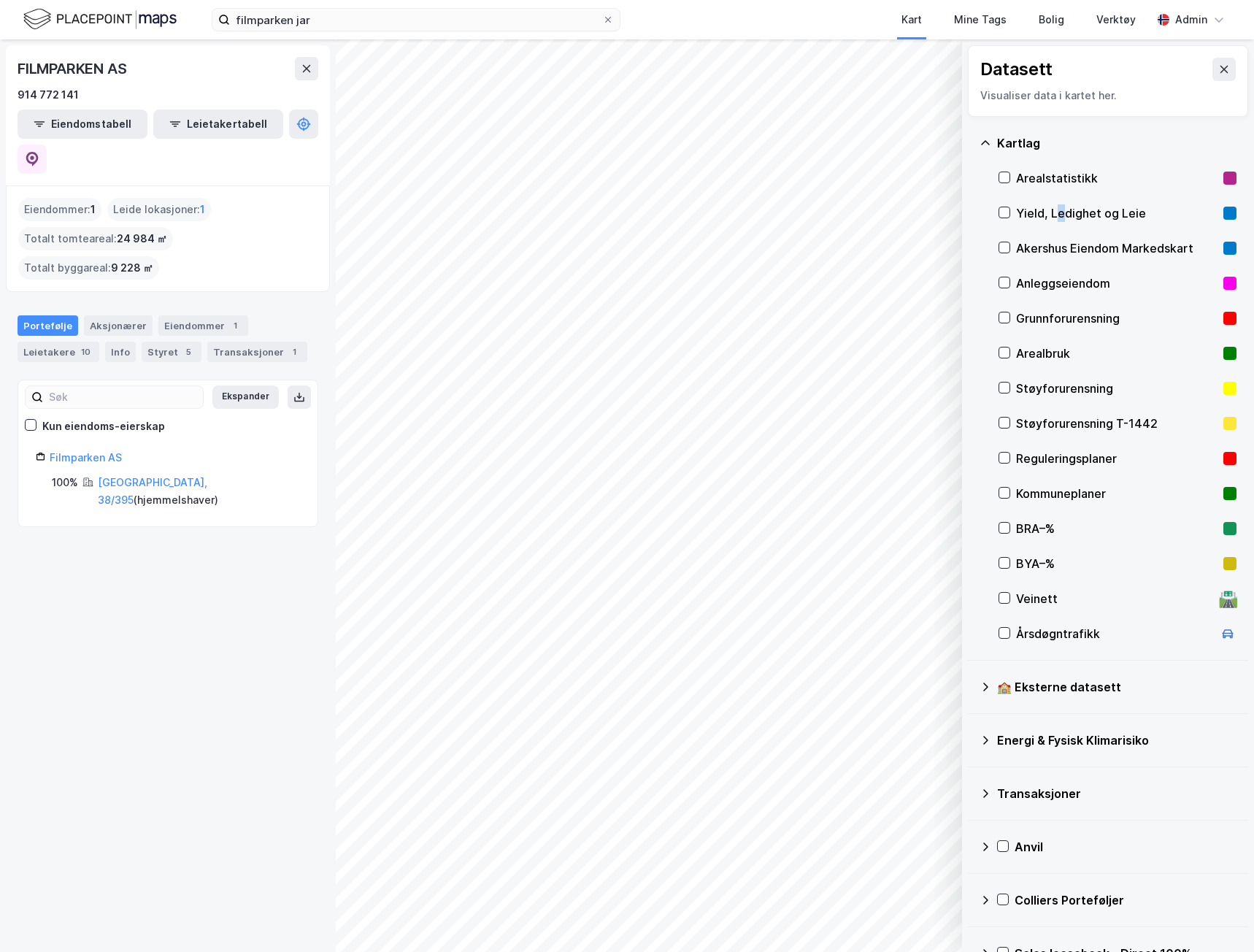
drag, startPoint x: 1059, startPoint y: 211, endPoint x: 1007, endPoint y: 237, distance: 58.1
click at [1062, 211] on div "Yield, Ledighet og Leie" at bounding box center [1117, 212] width 201 height 18
click at [1104, 211] on div "Yield, Ledighet og Leie" at bounding box center [1117, 212] width 201 height 18
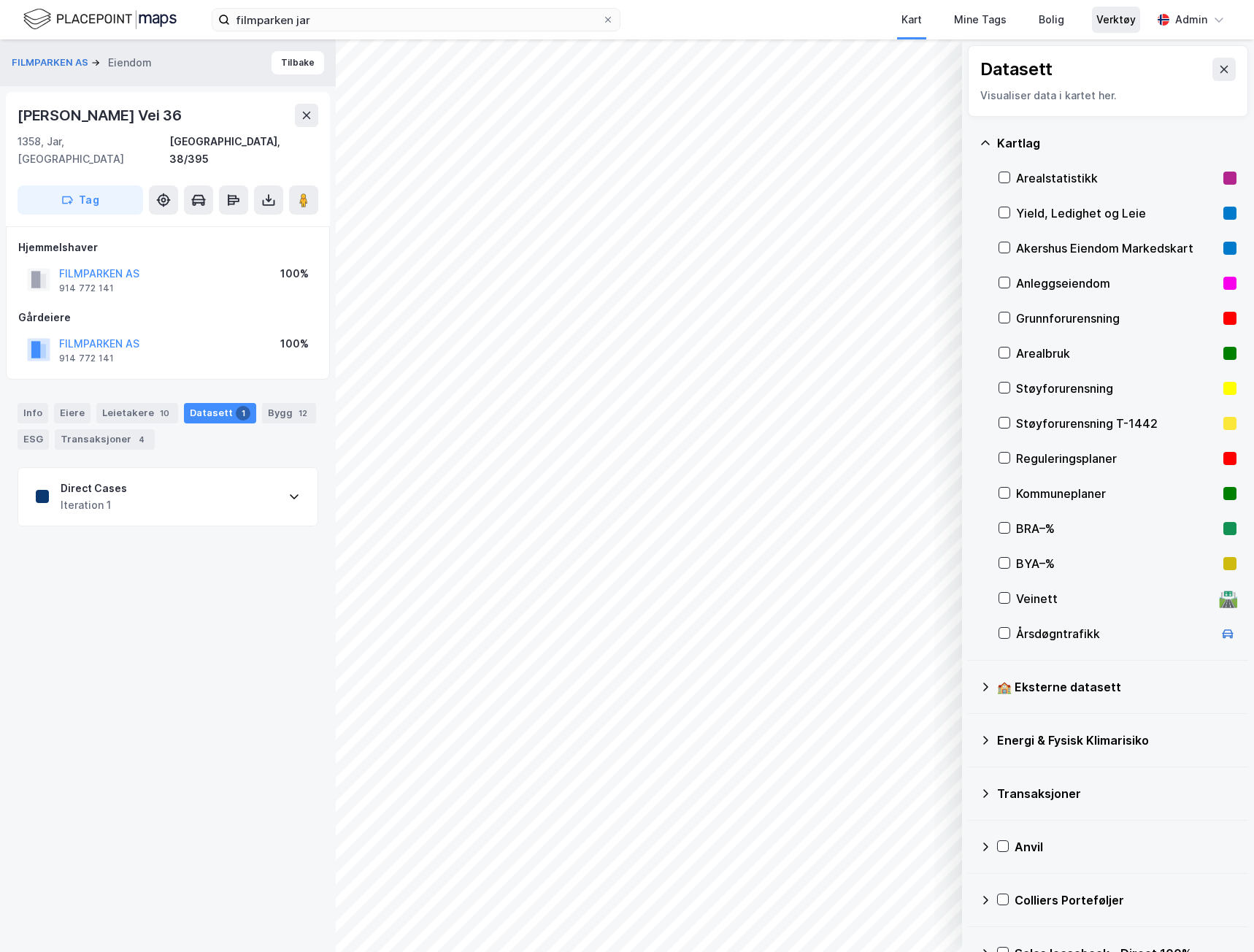
click at [1131, 21] on div "Verktøy" at bounding box center [1116, 19] width 40 height 18
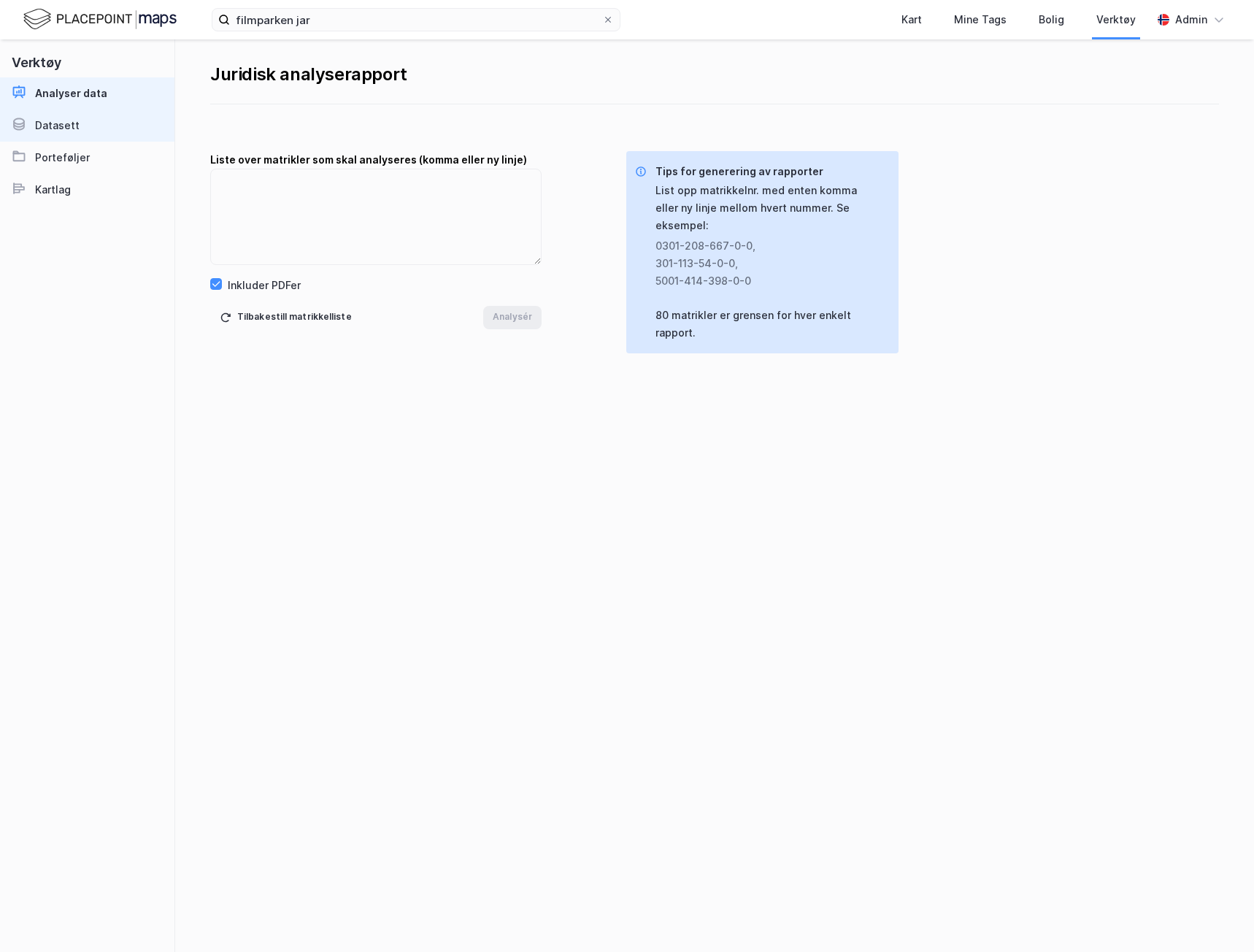
click at [81, 131] on link "Datasett" at bounding box center [87, 126] width 175 height 32
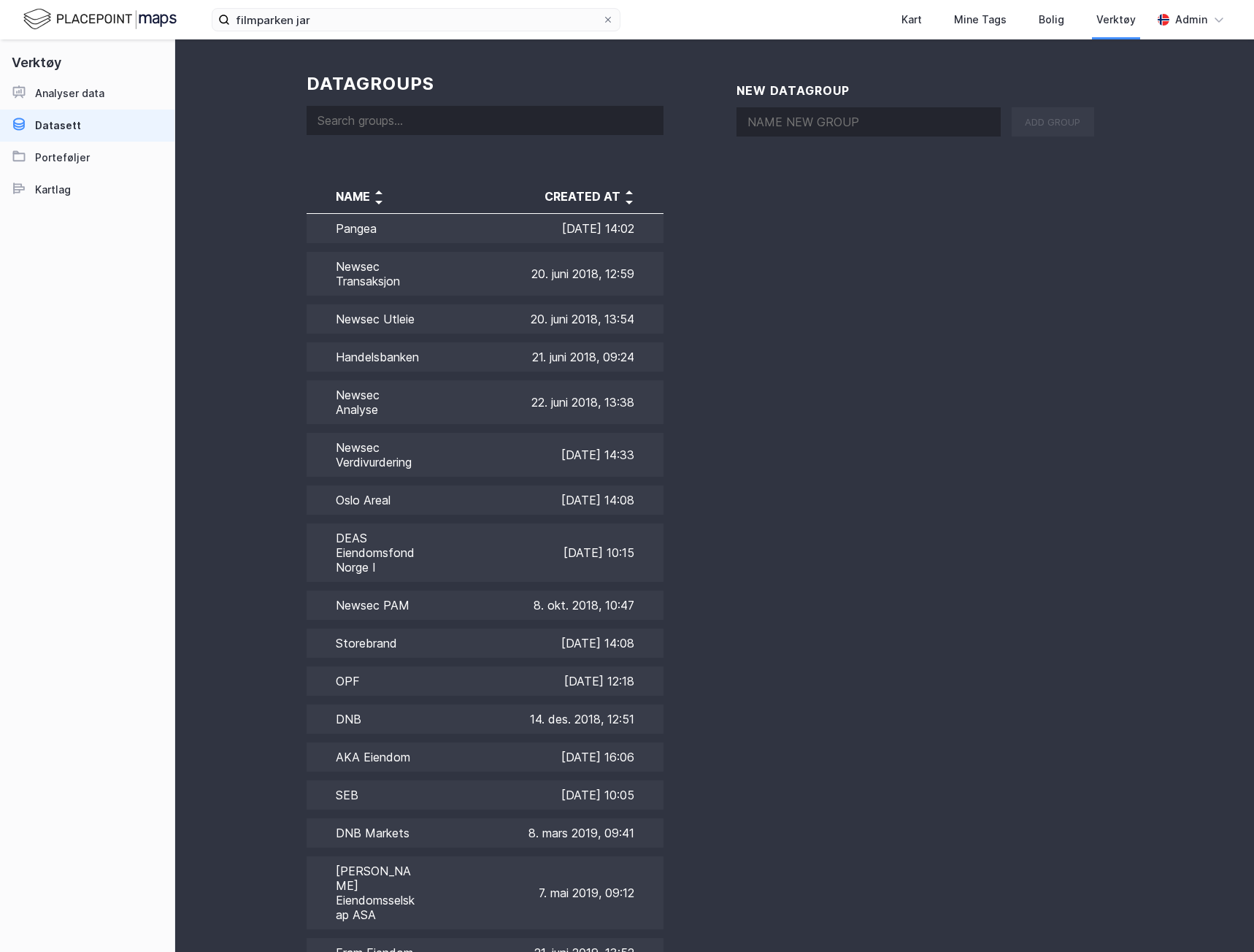
click at [398, 119] on input at bounding box center [485, 121] width 357 height 30
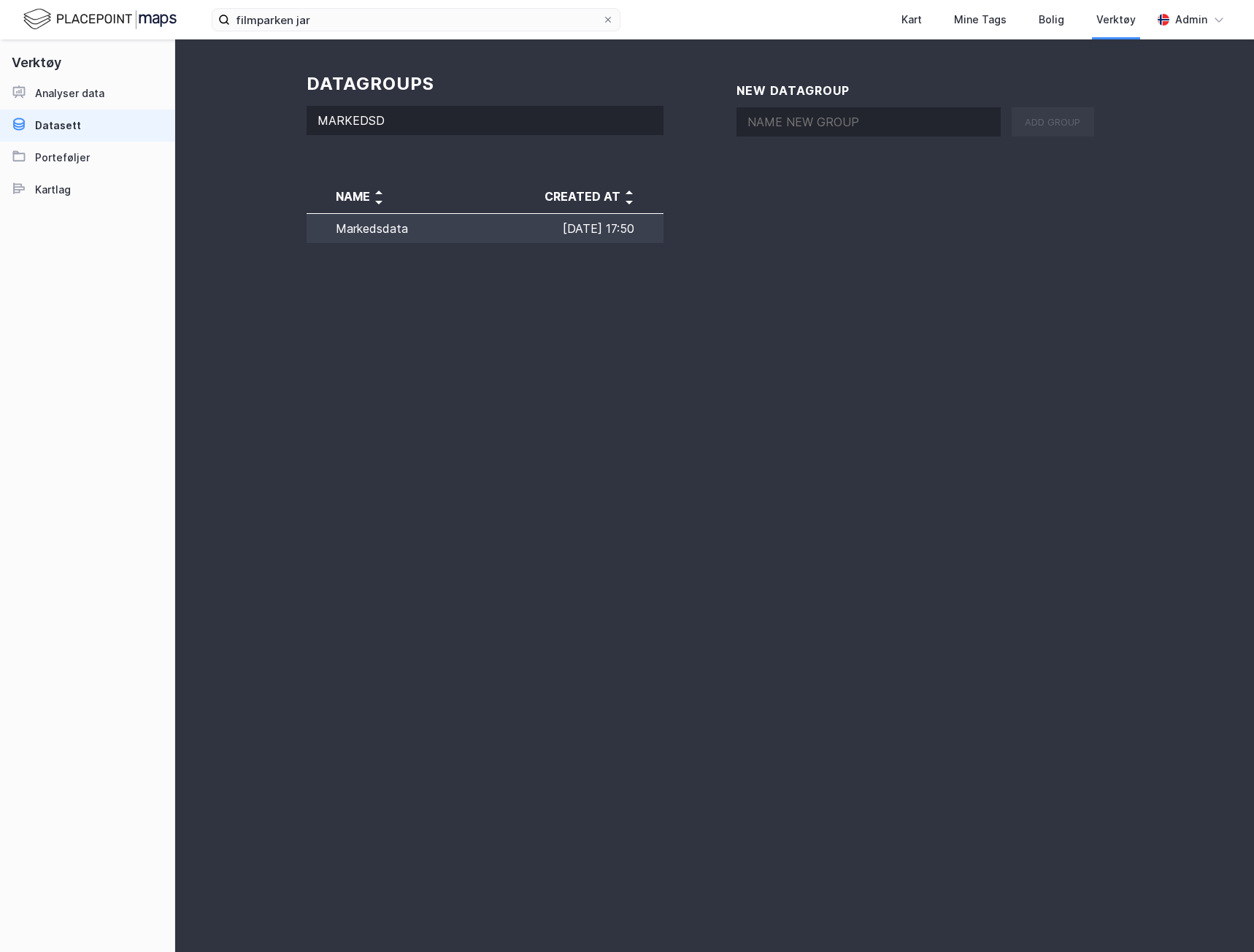
type input "MARKEDSD"
click at [473, 232] on td "[DATE] 17:50" at bounding box center [541, 231] width 245 height 34
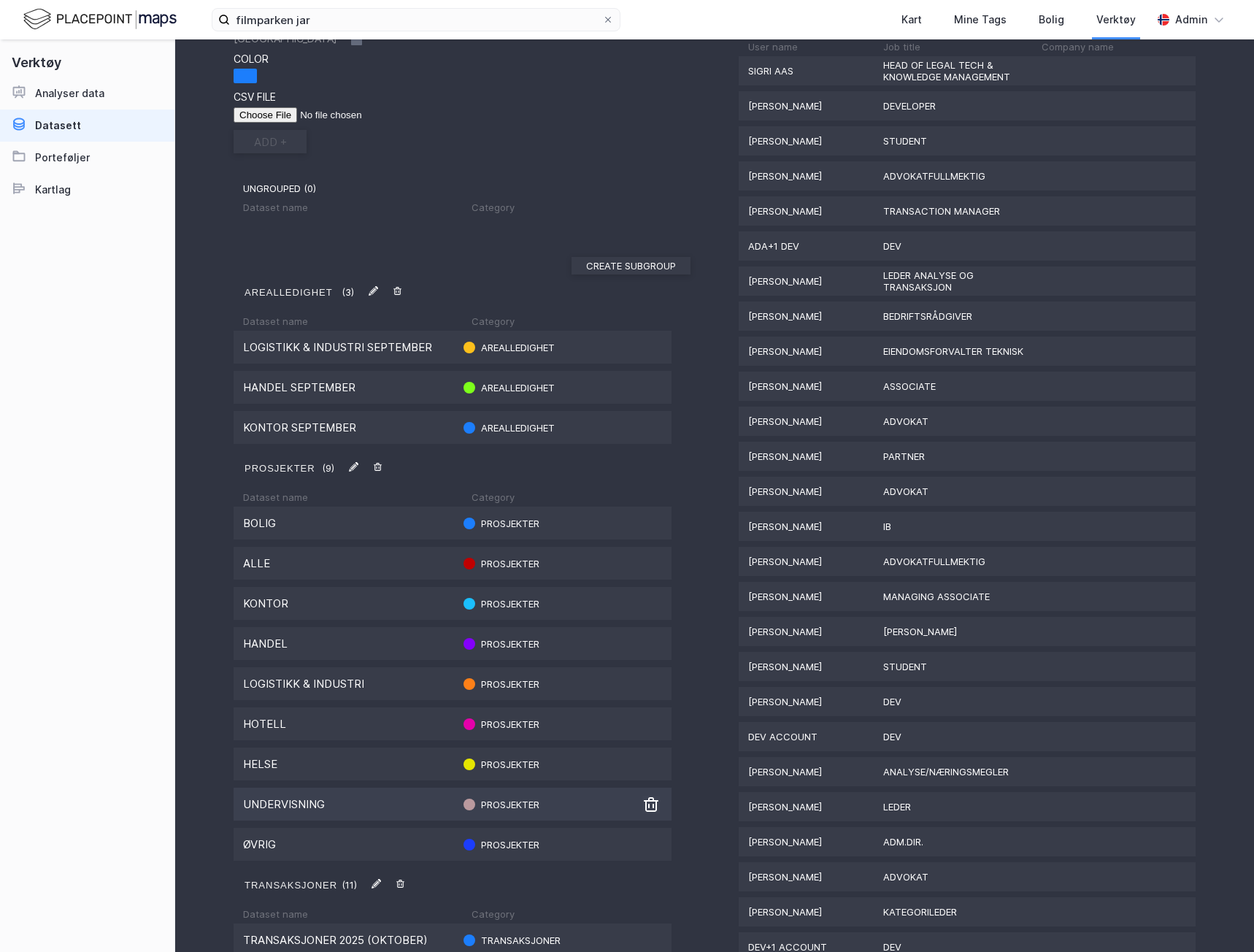
scroll to position [438, 0]
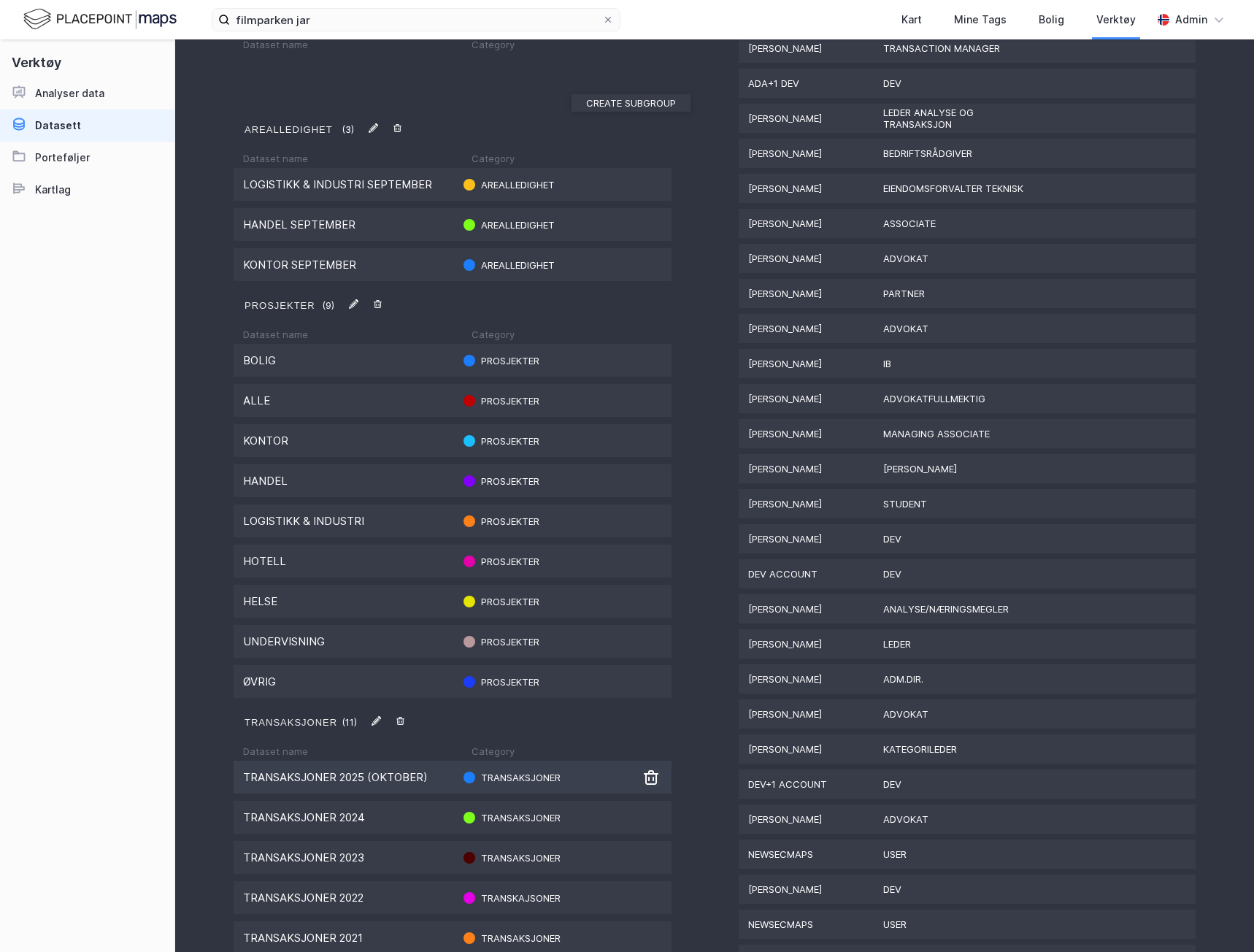
click at [342, 780] on div "Transaksjoner 2025 (oktober)" at bounding box center [347, 777] width 210 height 14
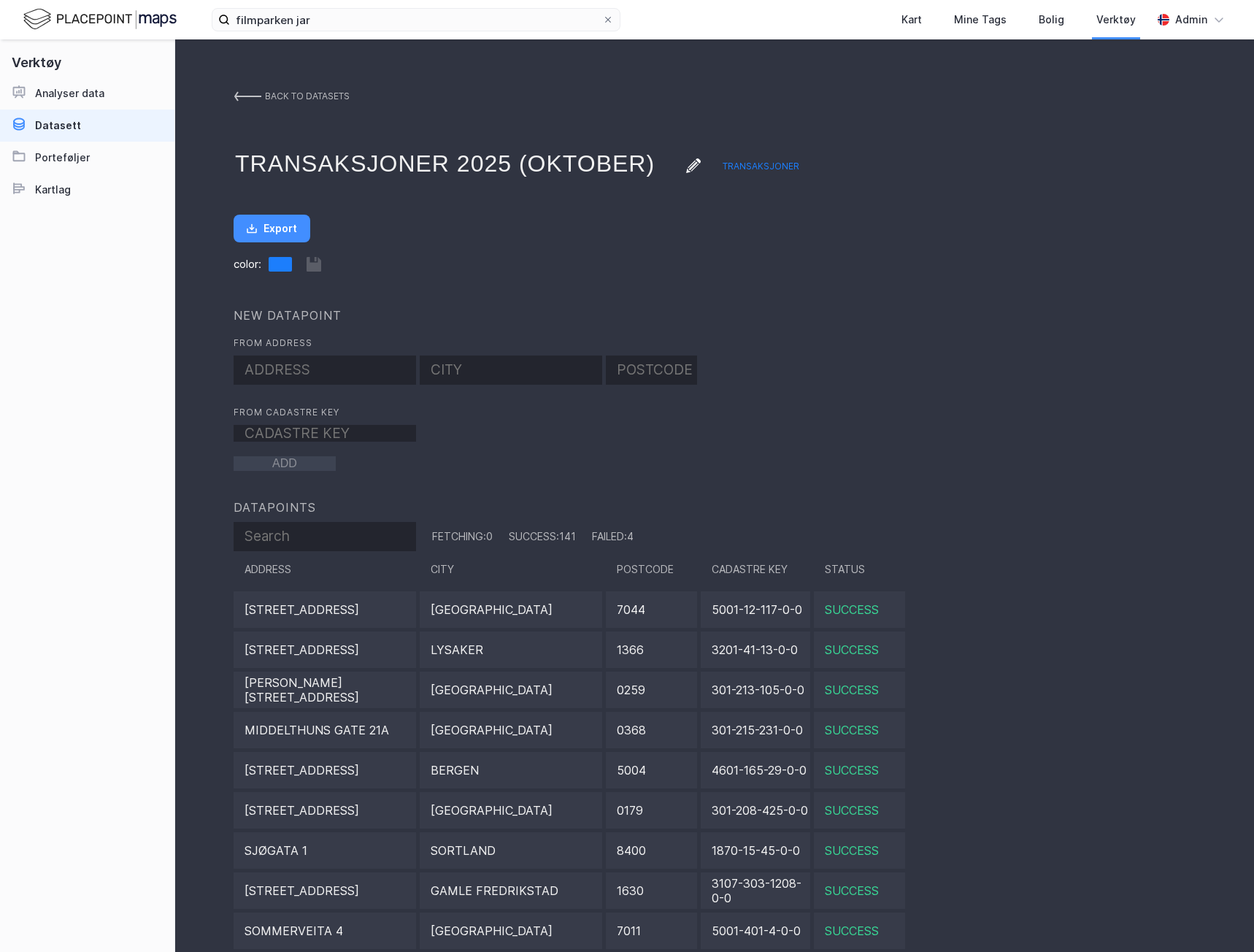
click at [322, 377] on input "text" at bounding box center [325, 370] width 183 height 30
click at [352, 372] on input "text" at bounding box center [325, 370] width 183 height 30
paste input "[PERSON_NAME] Vei 36"
type input "[PERSON_NAME] Vei 36"
click at [500, 363] on input "text" at bounding box center [512, 370] width 183 height 30
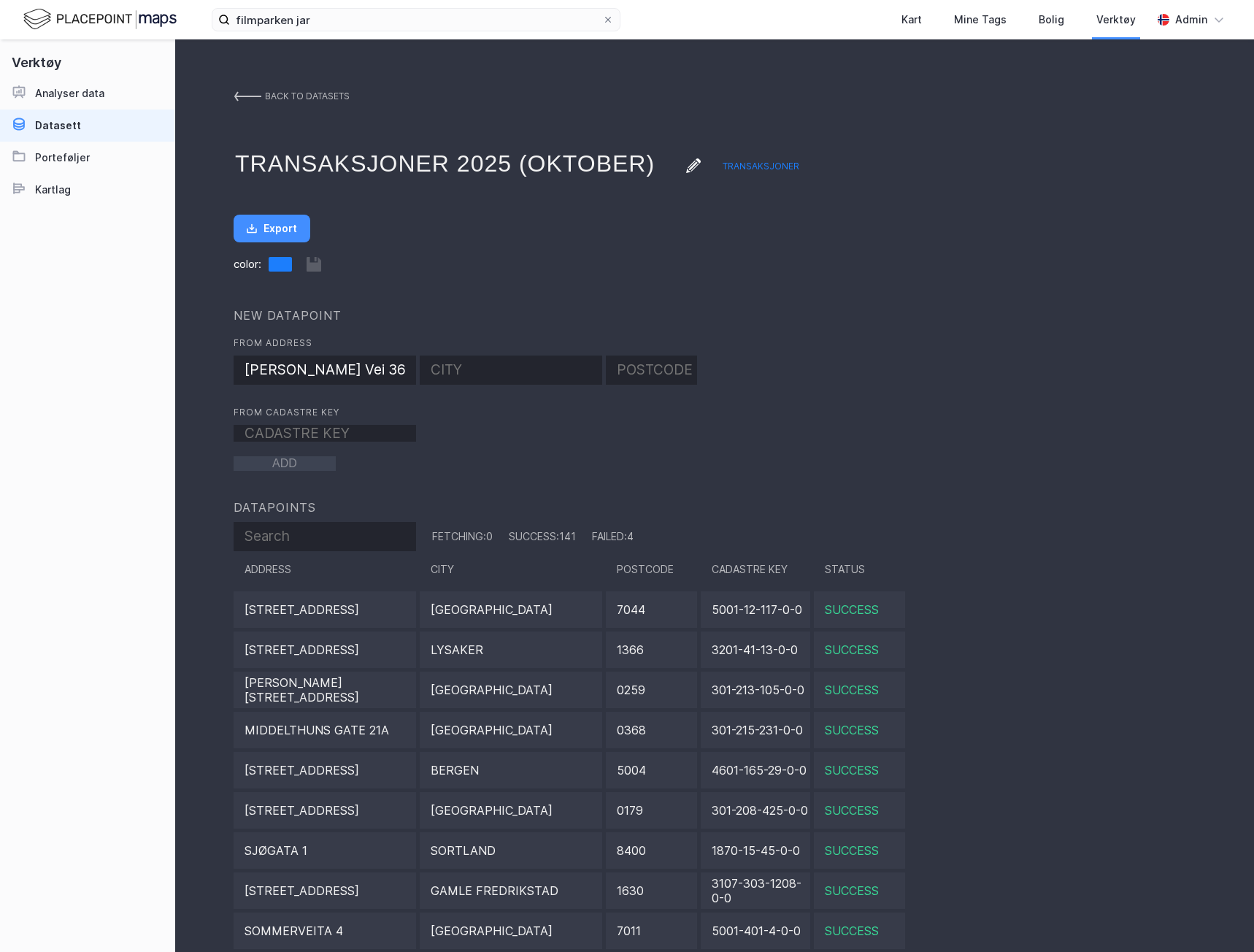
click at [493, 373] on input "text" at bounding box center [512, 370] width 183 height 30
type input "jar"
click at [649, 371] on input "text" at bounding box center [651, 370] width 91 height 30
type input "1358"
click at [307, 457] on button "ADD" at bounding box center [284, 464] width 102 height 15
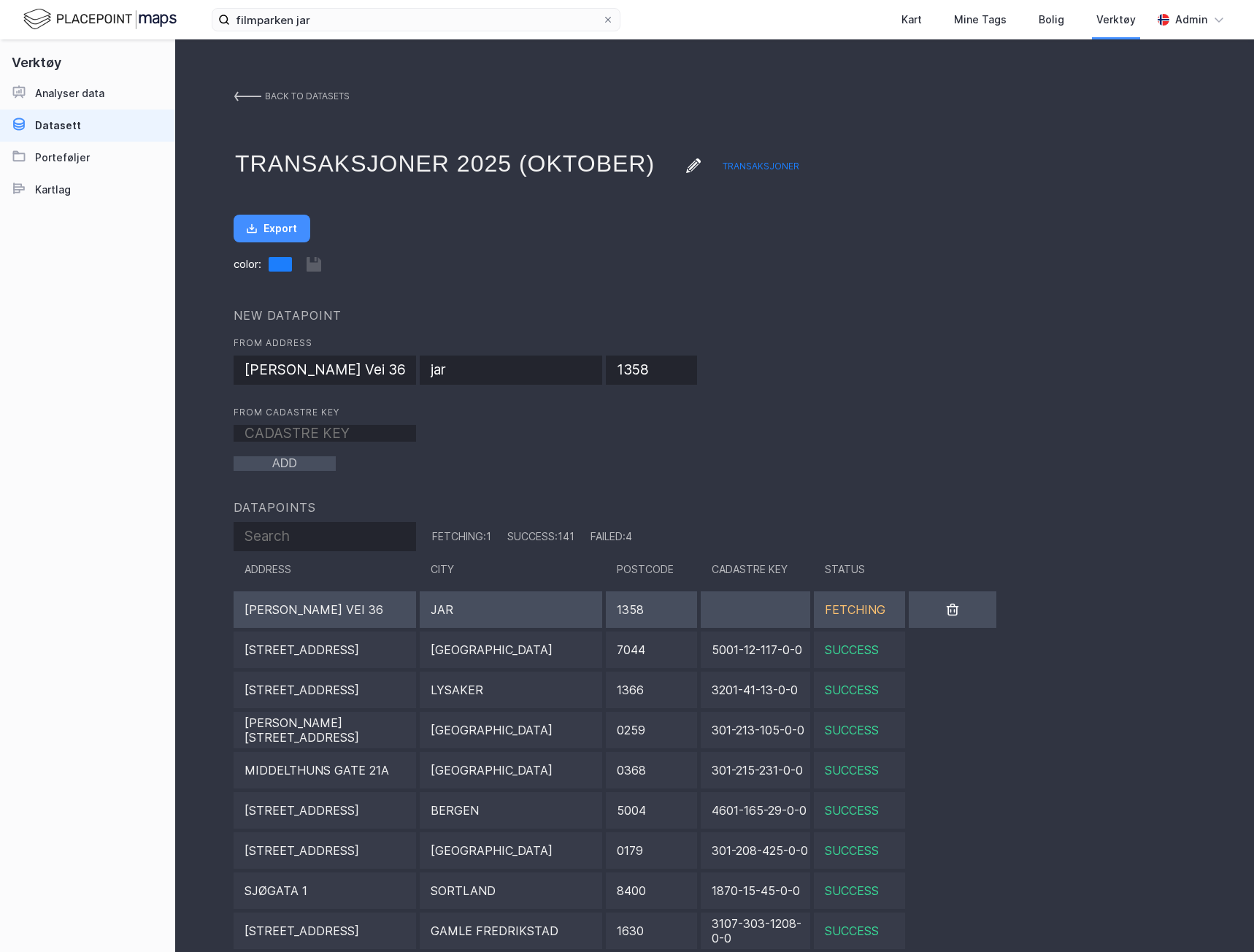
click at [351, 610] on div "[PERSON_NAME] Vei 36" at bounding box center [325, 609] width 183 height 37
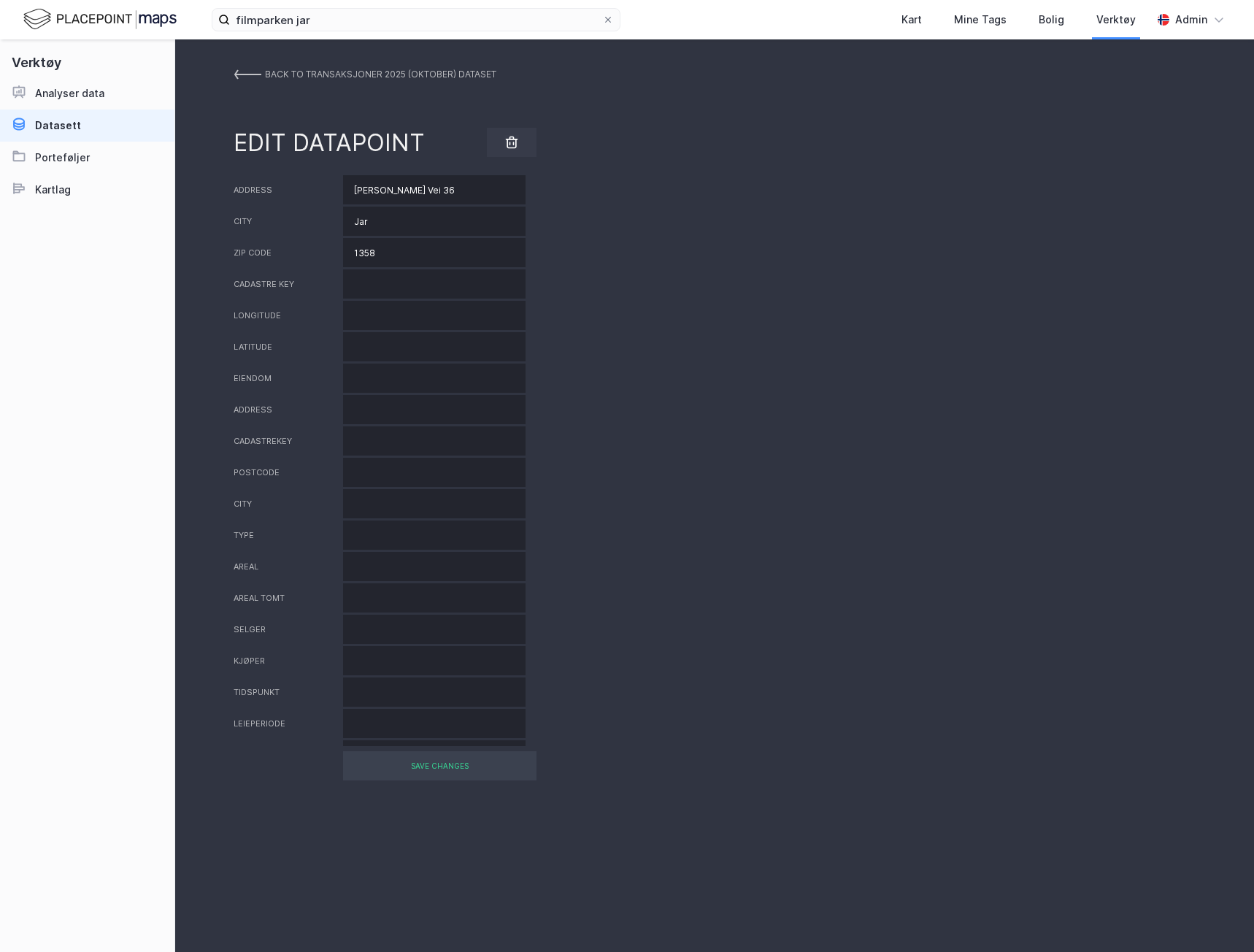
click at [663, 369] on div "Eiendom" at bounding box center [715, 379] width 962 height 30
click at [355, 384] on input "text" at bounding box center [435, 379] width 183 height 30
type input "Filmparken Jar"
click at [720, 500] on div "city" at bounding box center [715, 504] width 962 height 30
click at [358, 408] on input "text" at bounding box center [435, 410] width 183 height 30
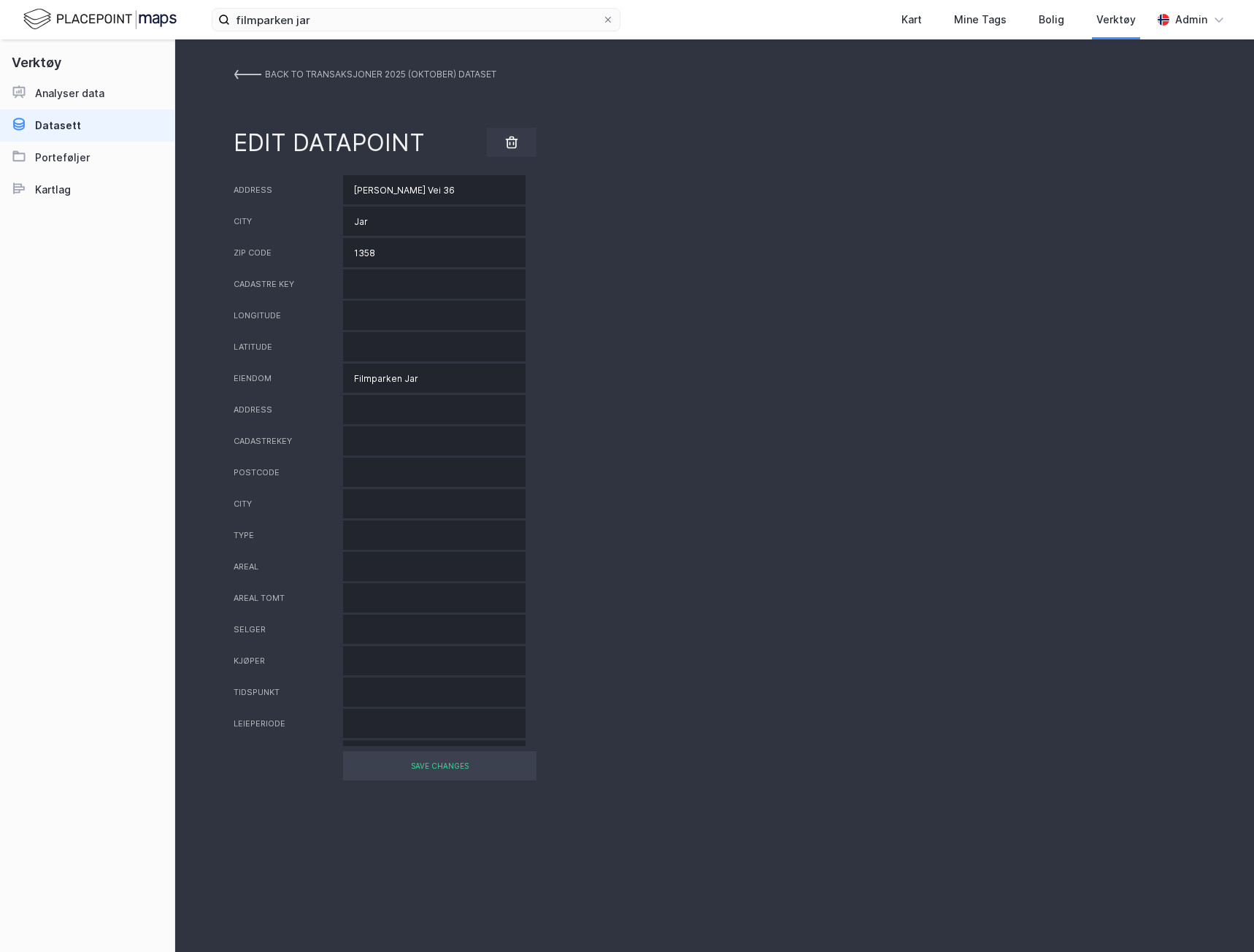
click at [387, 621] on input "text" at bounding box center [435, 630] width 183 height 30
type input "Filmparken"
click at [371, 677] on div "Address Wedel Jarlsbergs Vei 36 City Jar Zip code 1358 Cadastre key Longitude L…" at bounding box center [715, 461] width 962 height 571
paste input "Aspelin Ramm og Veslefrikk"
type input "Aspelin Ramm og Veslefrikk"
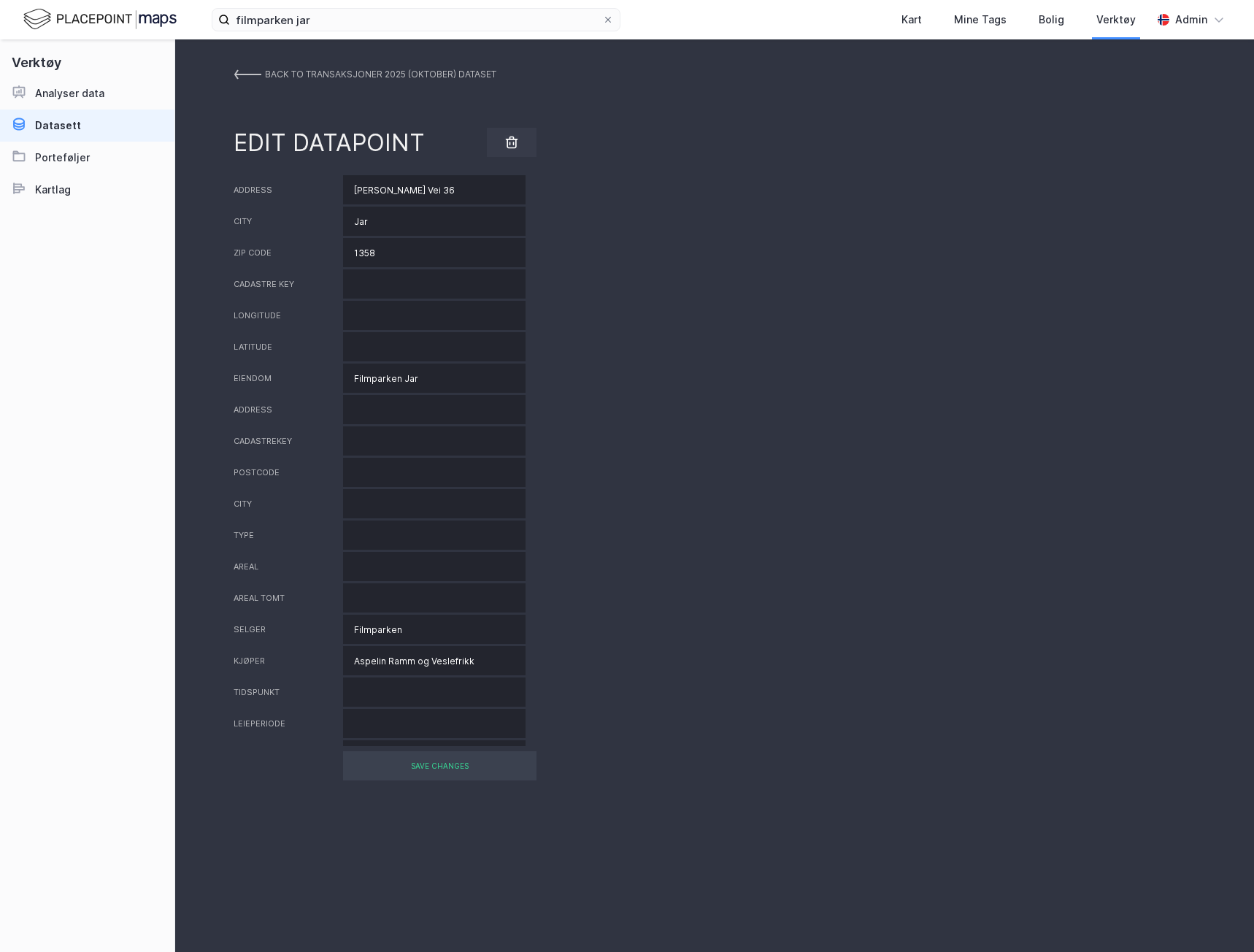
click at [368, 704] on input "text" at bounding box center [435, 693] width 183 height 30
type input "Q3 2025"
click at [388, 719] on input "text" at bounding box center [435, 724] width 183 height 30
click at [385, 560] on input "text" at bounding box center [435, 567] width 183 height 30
click at [366, 597] on input "text" at bounding box center [435, 598] width 183 height 30
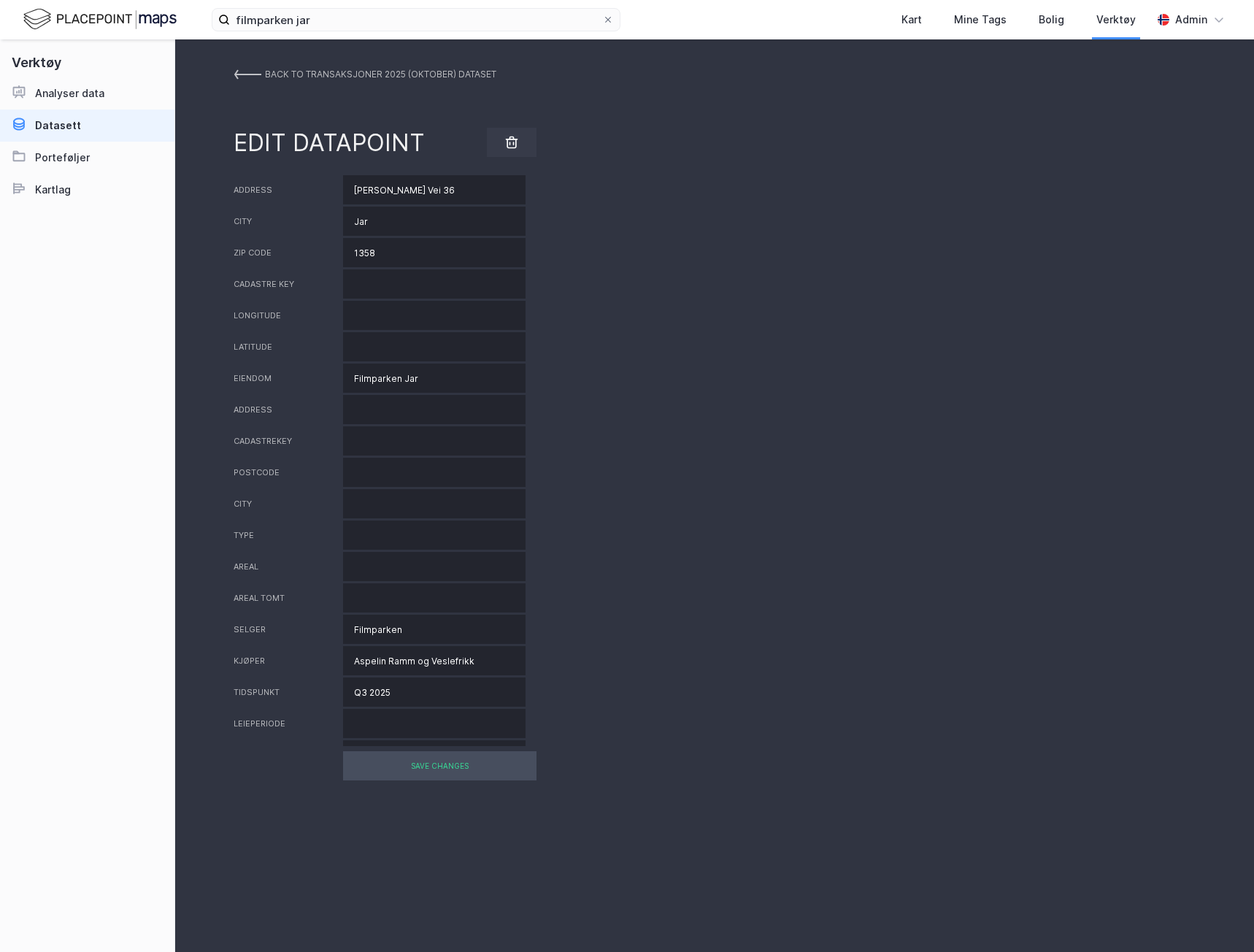
click at [474, 756] on div "SAVE CHANGES" at bounding box center [440, 766] width 194 height 30
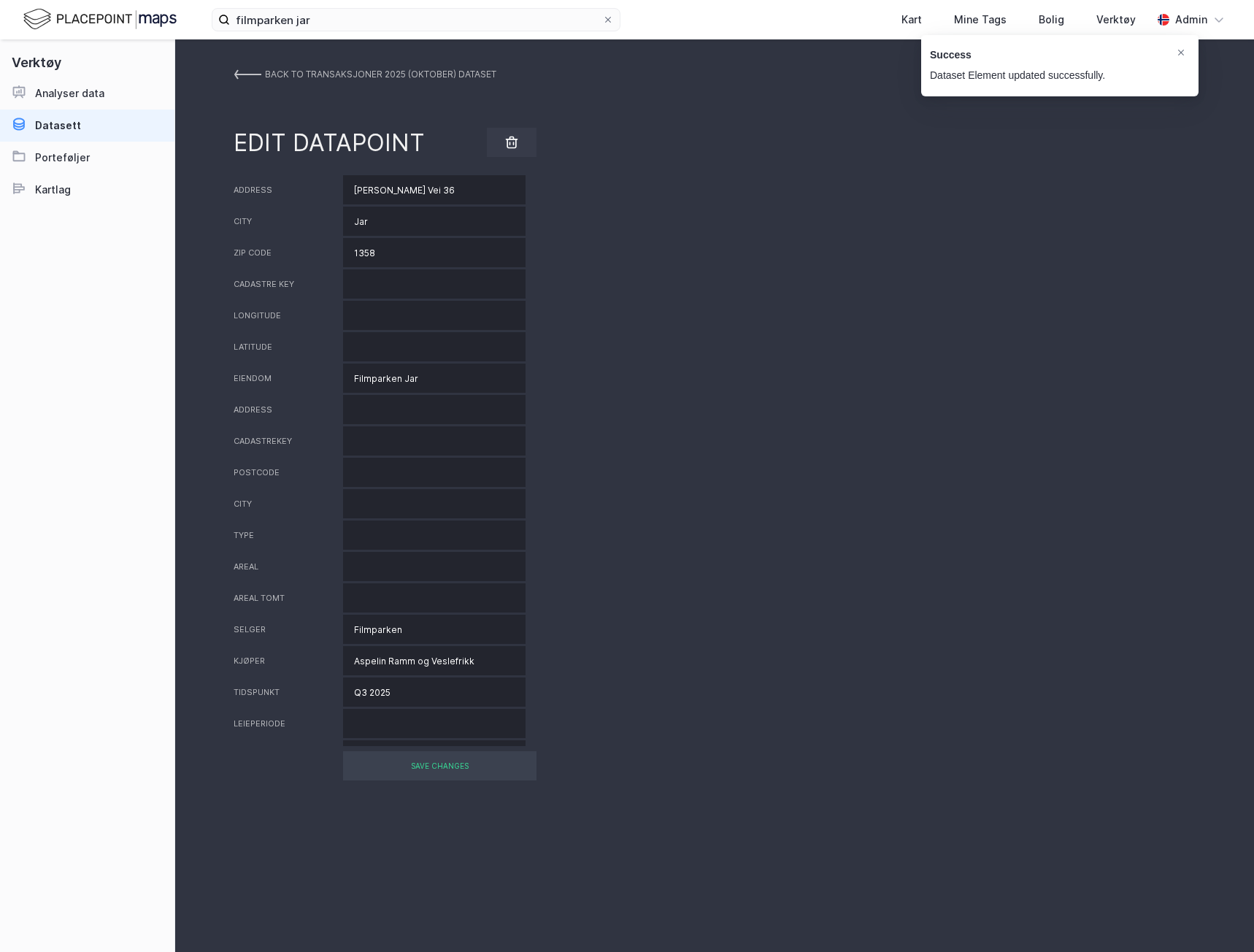
click at [241, 72] on img at bounding box center [247, 74] width 28 height 12
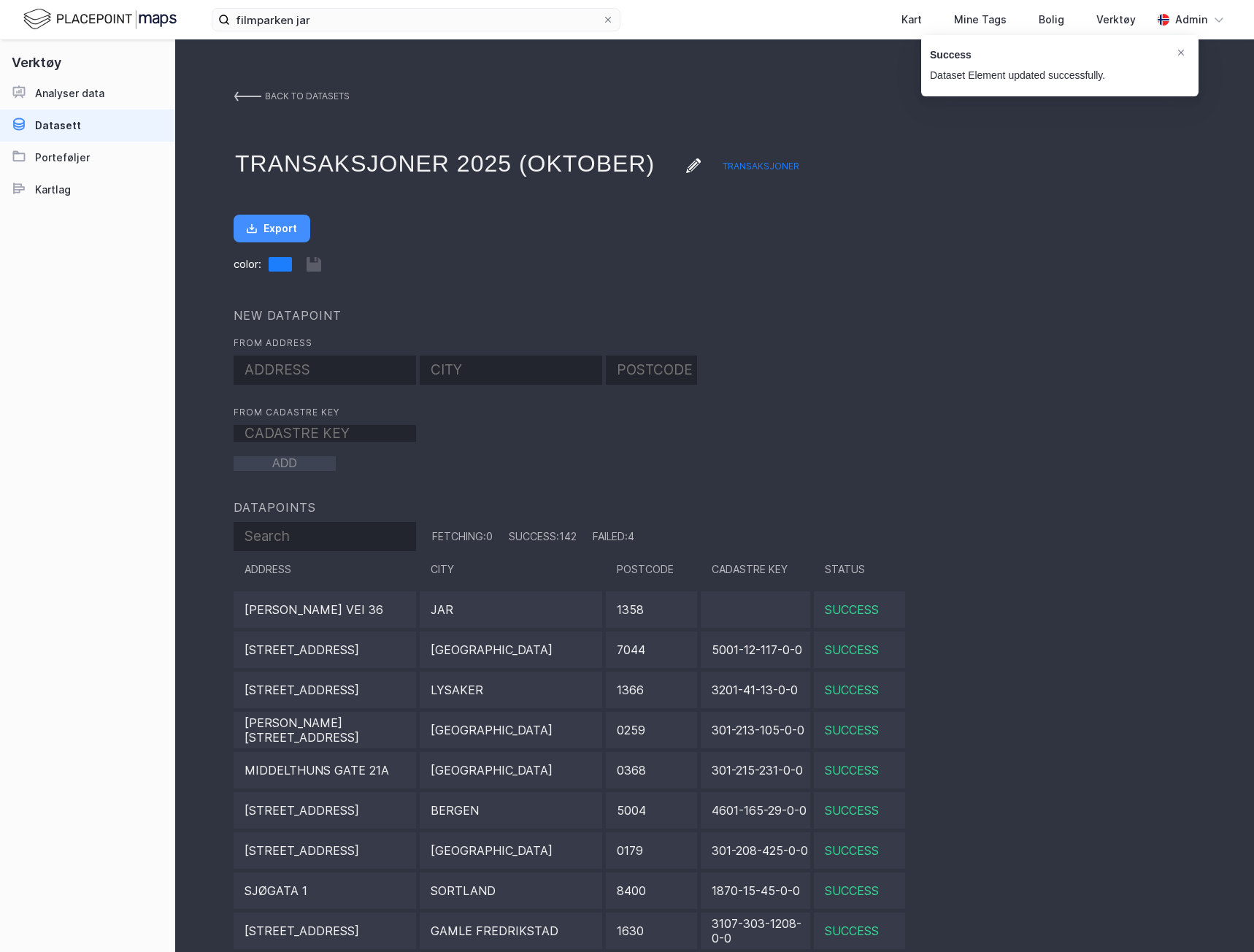
click at [257, 94] on img at bounding box center [247, 96] width 28 height 12
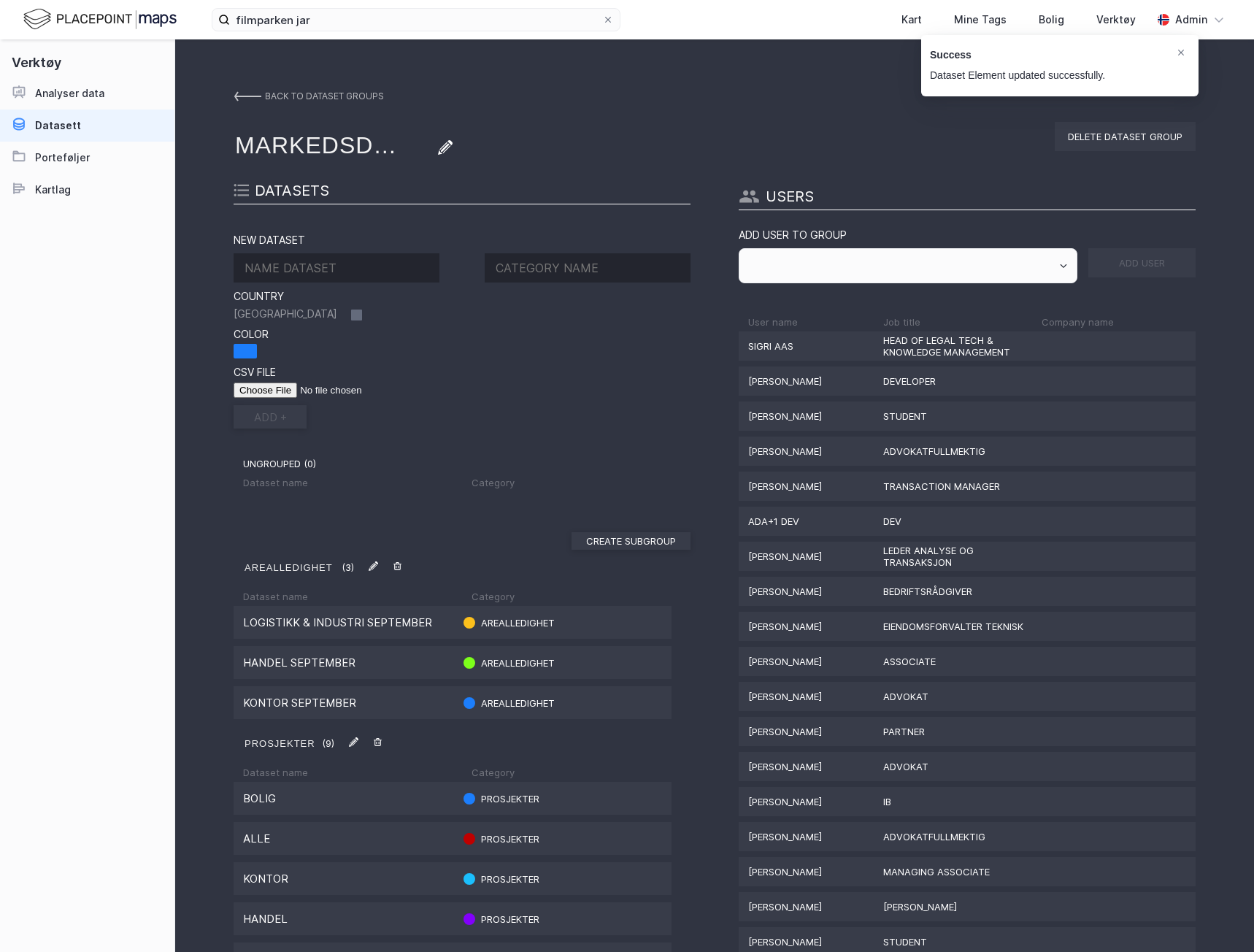
drag, startPoint x: 110, startPoint y: 26, endPoint x: 1, endPoint y: 27, distance: 109.0
click at [110, 25] on img at bounding box center [100, 19] width 153 height 26
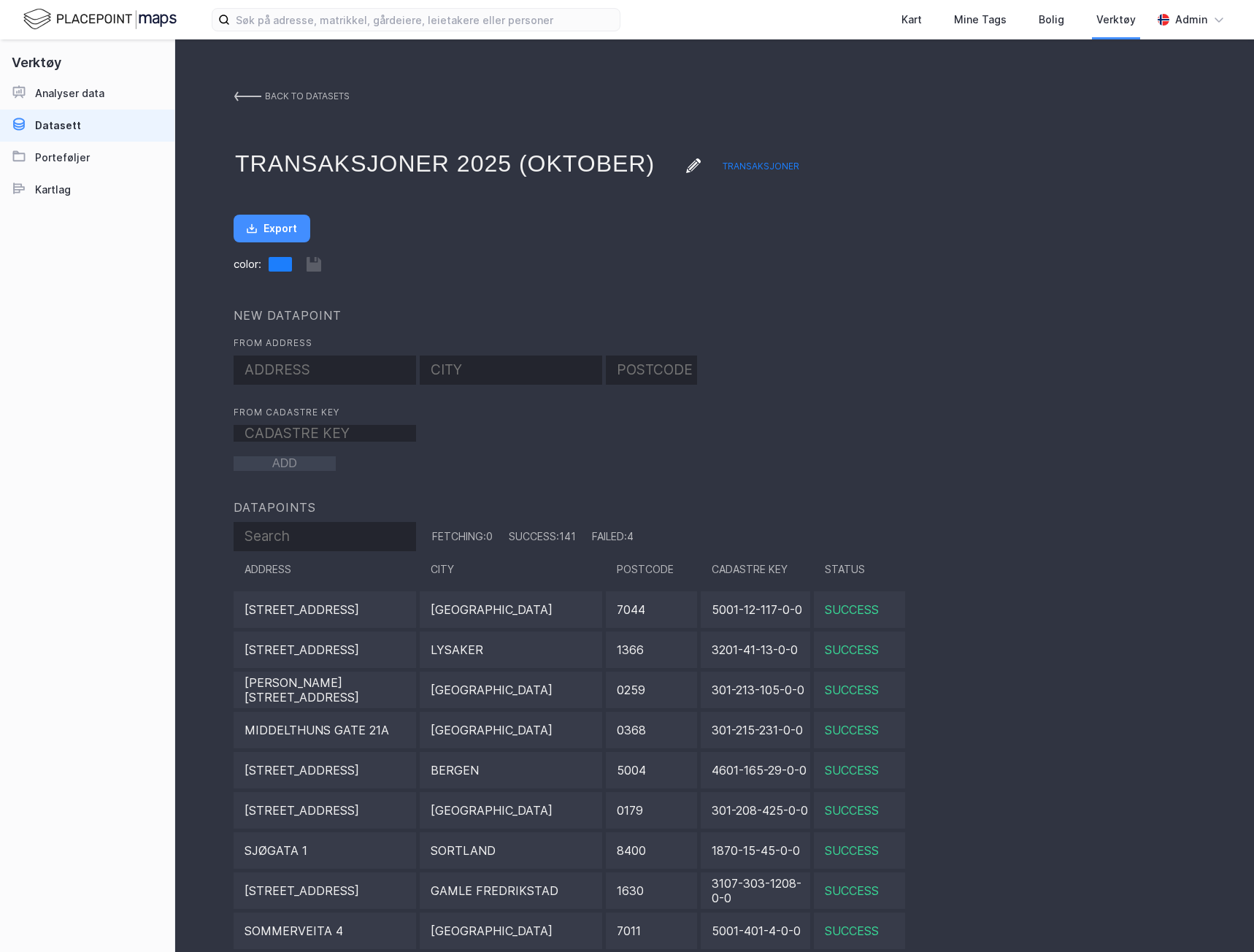
click at [115, 17] on img at bounding box center [100, 19] width 153 height 26
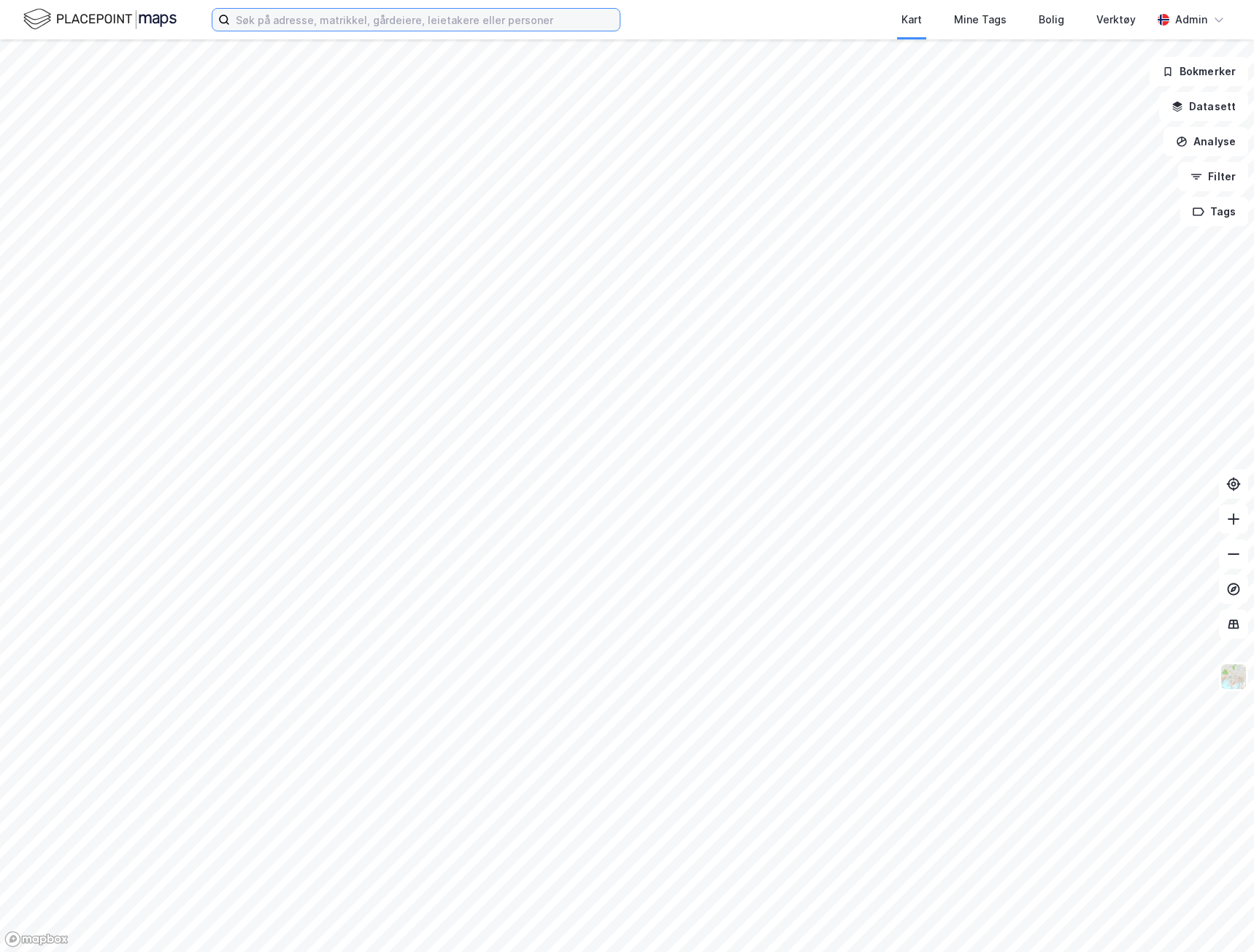
click at [347, 14] on input at bounding box center [425, 19] width 390 height 22
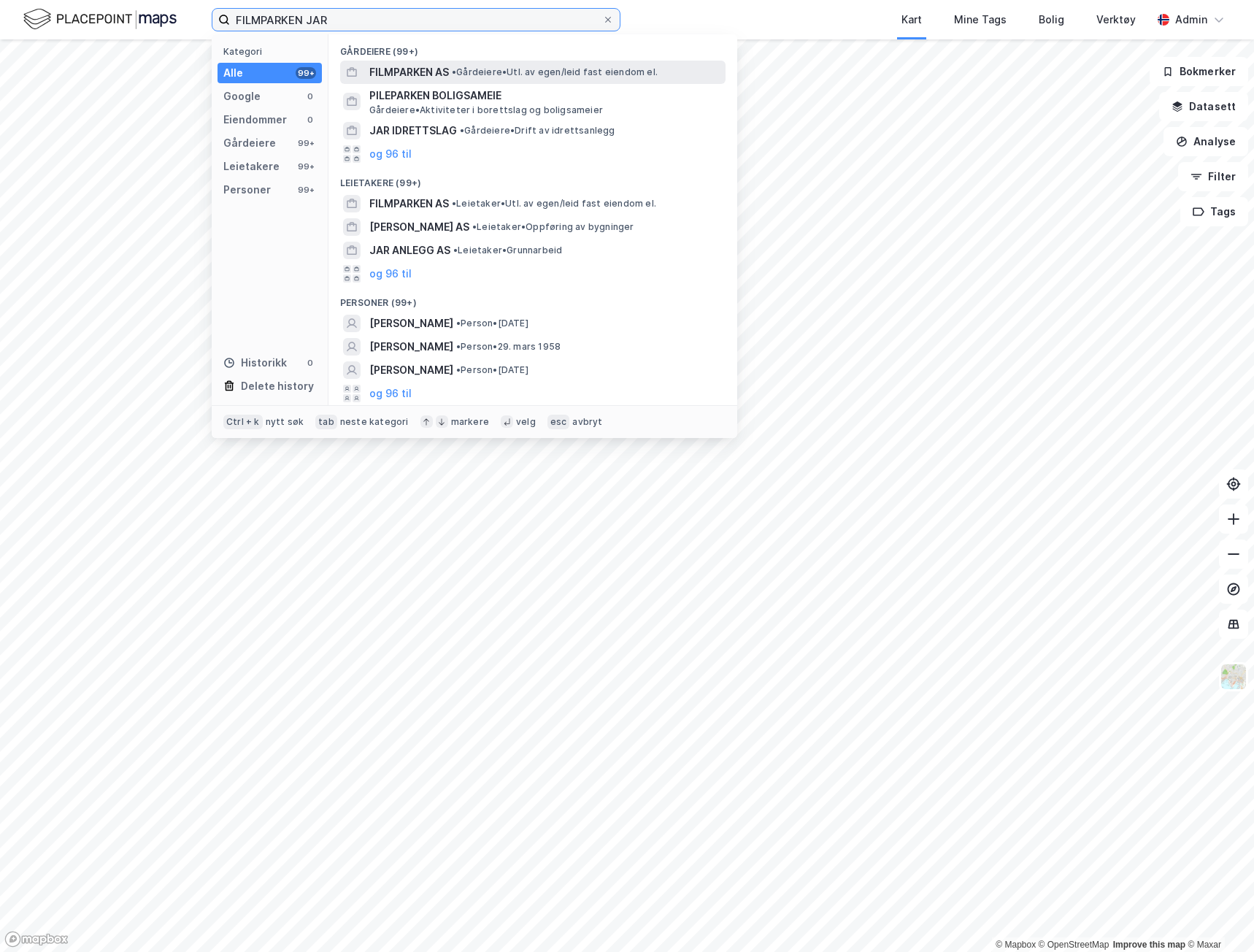
type input "FILMPARKEN JAR"
click at [426, 71] on span "FILMPARKEN AS" at bounding box center [409, 72] width 79 height 18
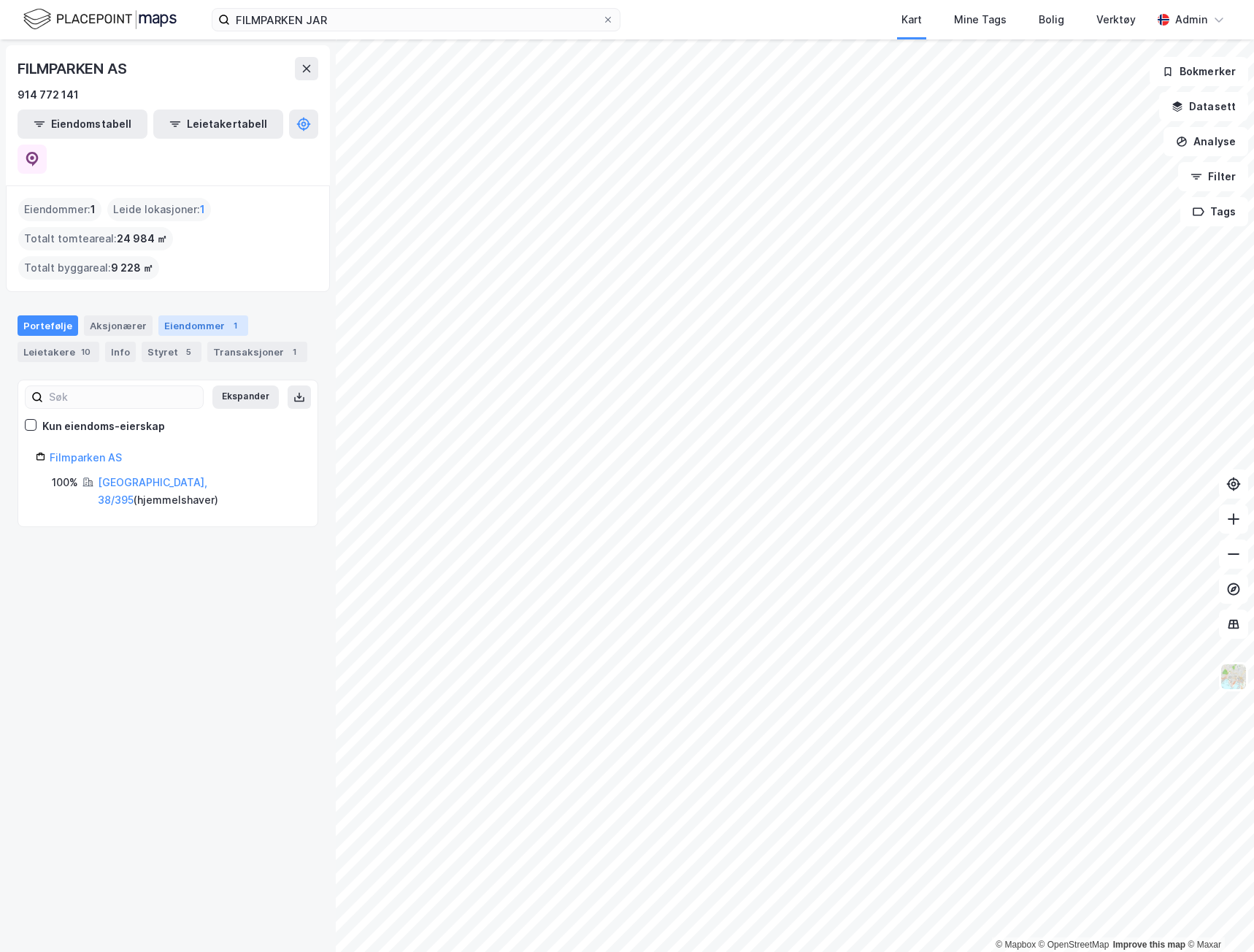
click at [187, 316] on div "Eiendommer 1" at bounding box center [203, 326] width 90 height 20
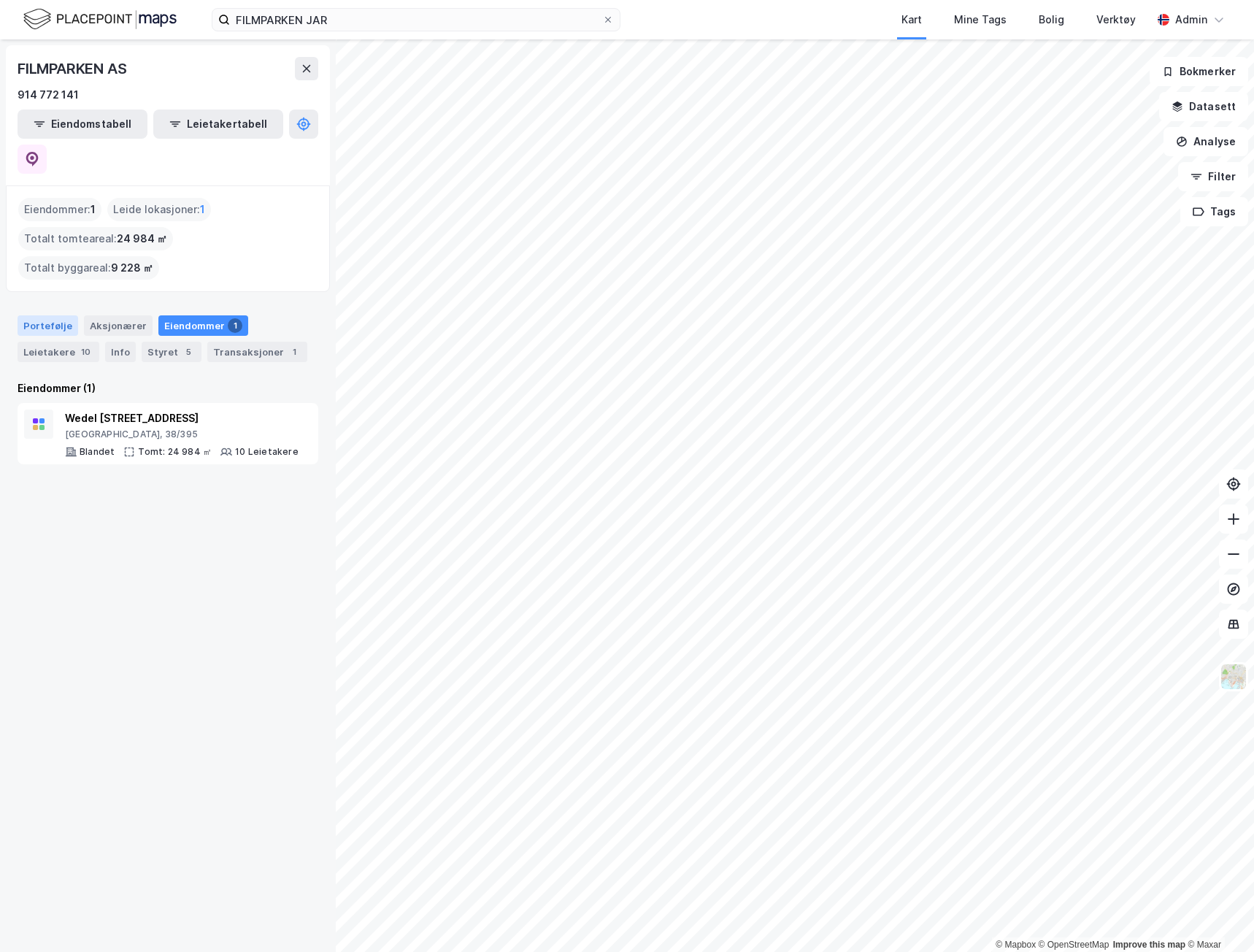
click at [36, 316] on div "Portefølje" at bounding box center [48, 326] width 61 height 20
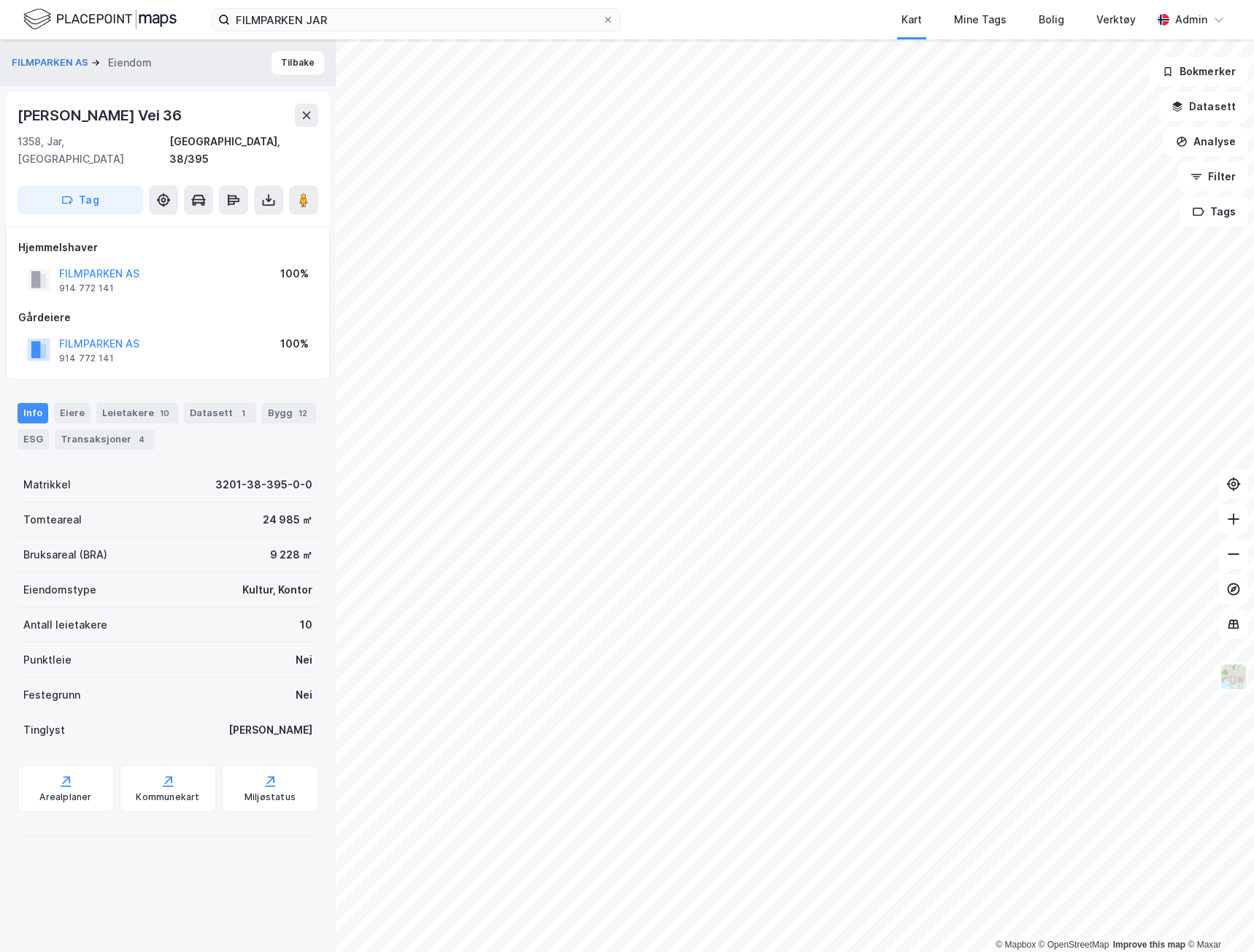
drag, startPoint x: 186, startPoint y: 112, endPoint x: 8, endPoint y: 112, distance: 178.0
click at [8, 112] on div "Wedel Jarlsbergs Vei 36 1358, Jar, Akershus Bærum, 38/395 Tag" at bounding box center [167, 159] width 324 height 134
copy div "[PERSON_NAME] Vei 36"
click at [1127, 18] on div "Verktøy" at bounding box center [1116, 19] width 40 height 18
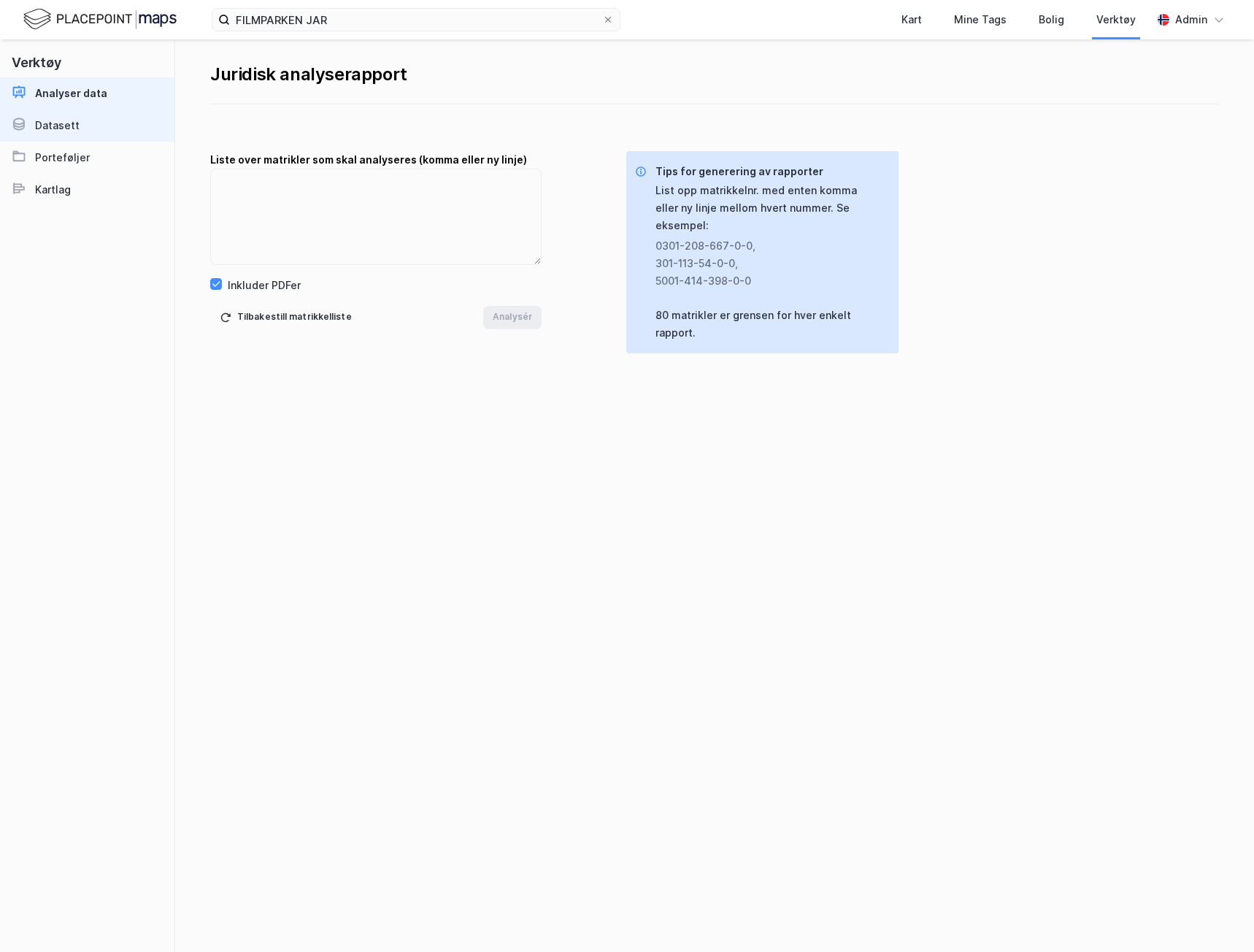
click at [68, 132] on div "Datasett" at bounding box center [57, 126] width 44 height 18
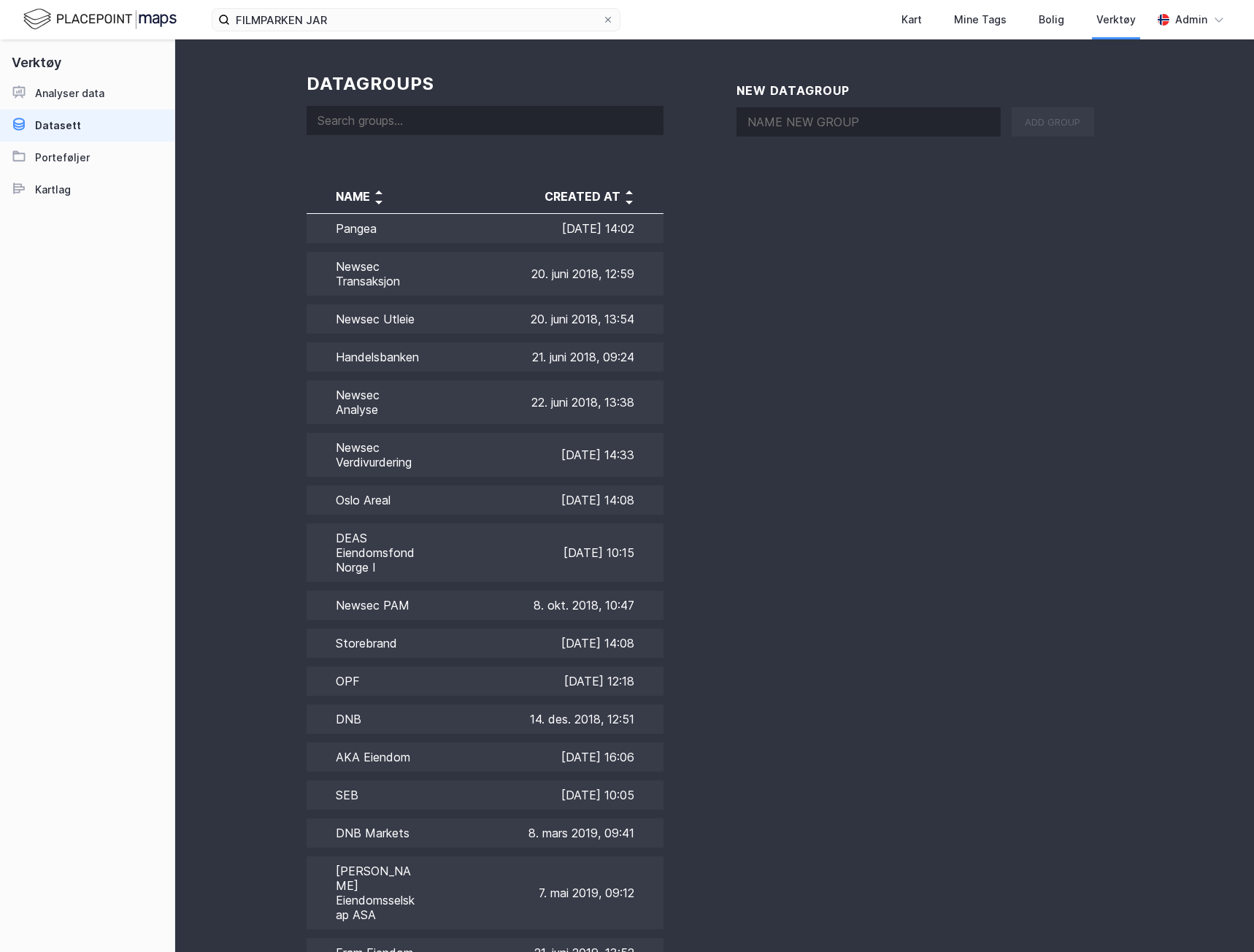
click at [395, 127] on input at bounding box center [485, 121] width 357 height 30
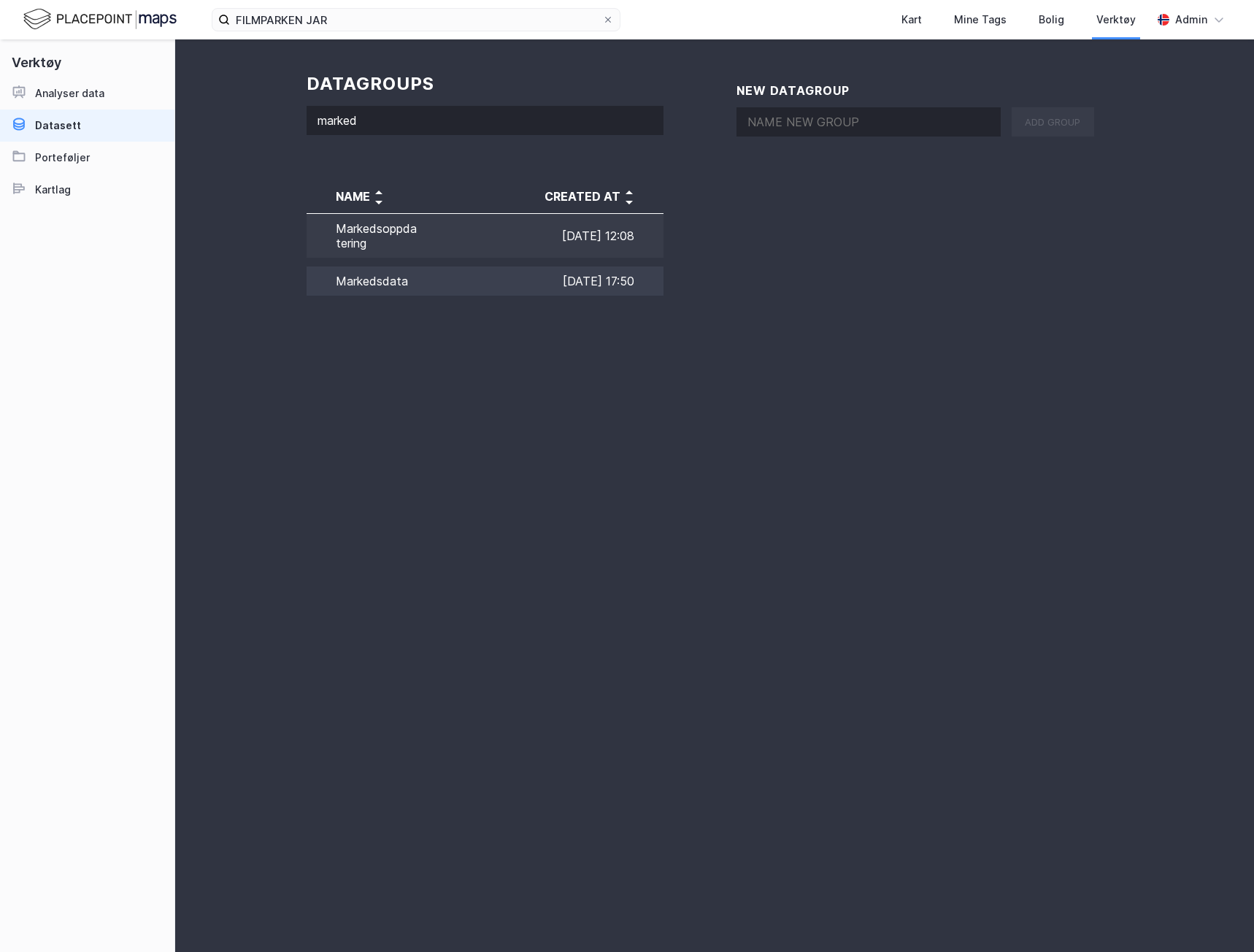
type input "marked"
click at [425, 287] on td "[DATE] 17:50" at bounding box center [541, 281] width 245 height 38
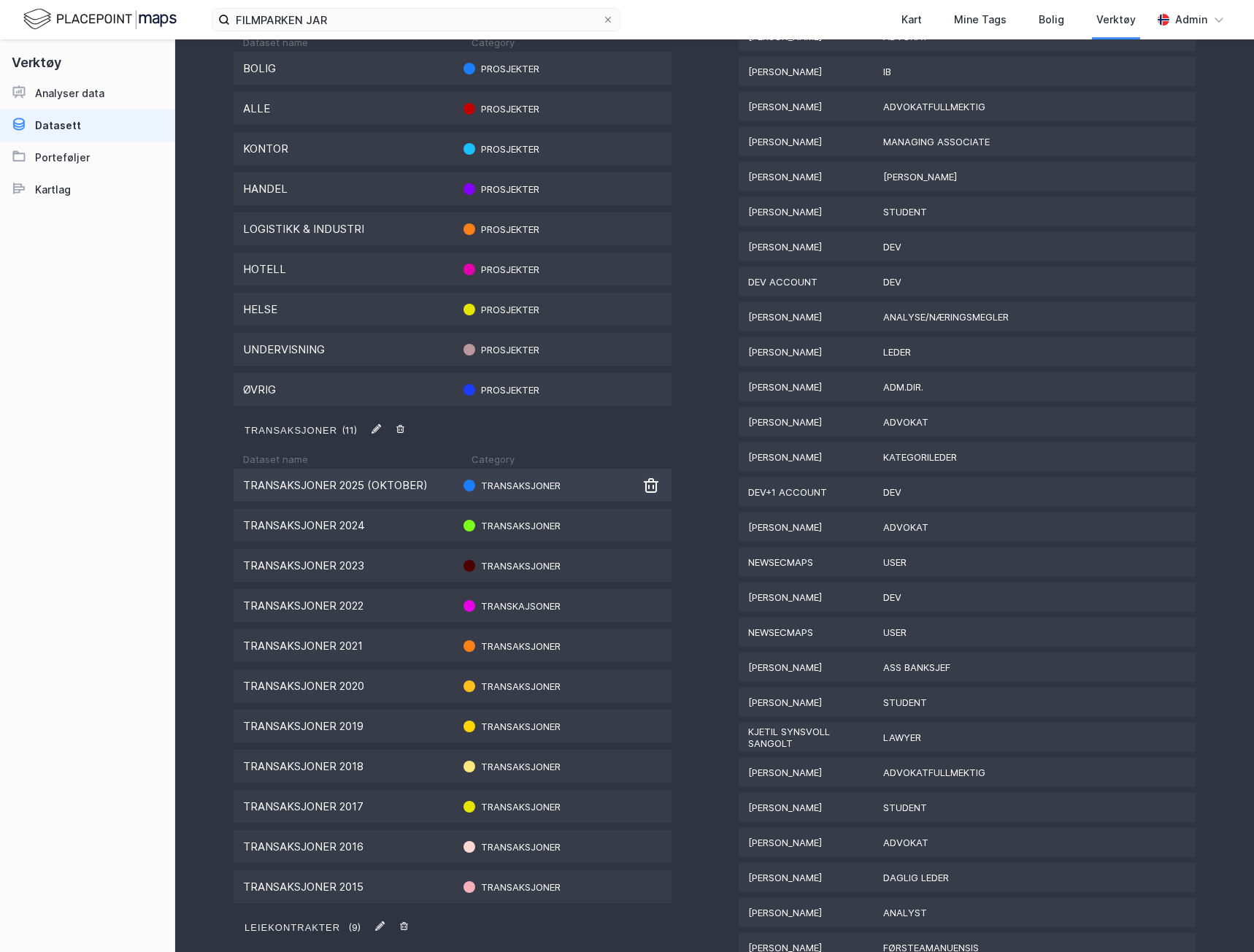
click at [382, 489] on div "Transaksjoner 2025 (oktober)" at bounding box center [347, 485] width 210 height 14
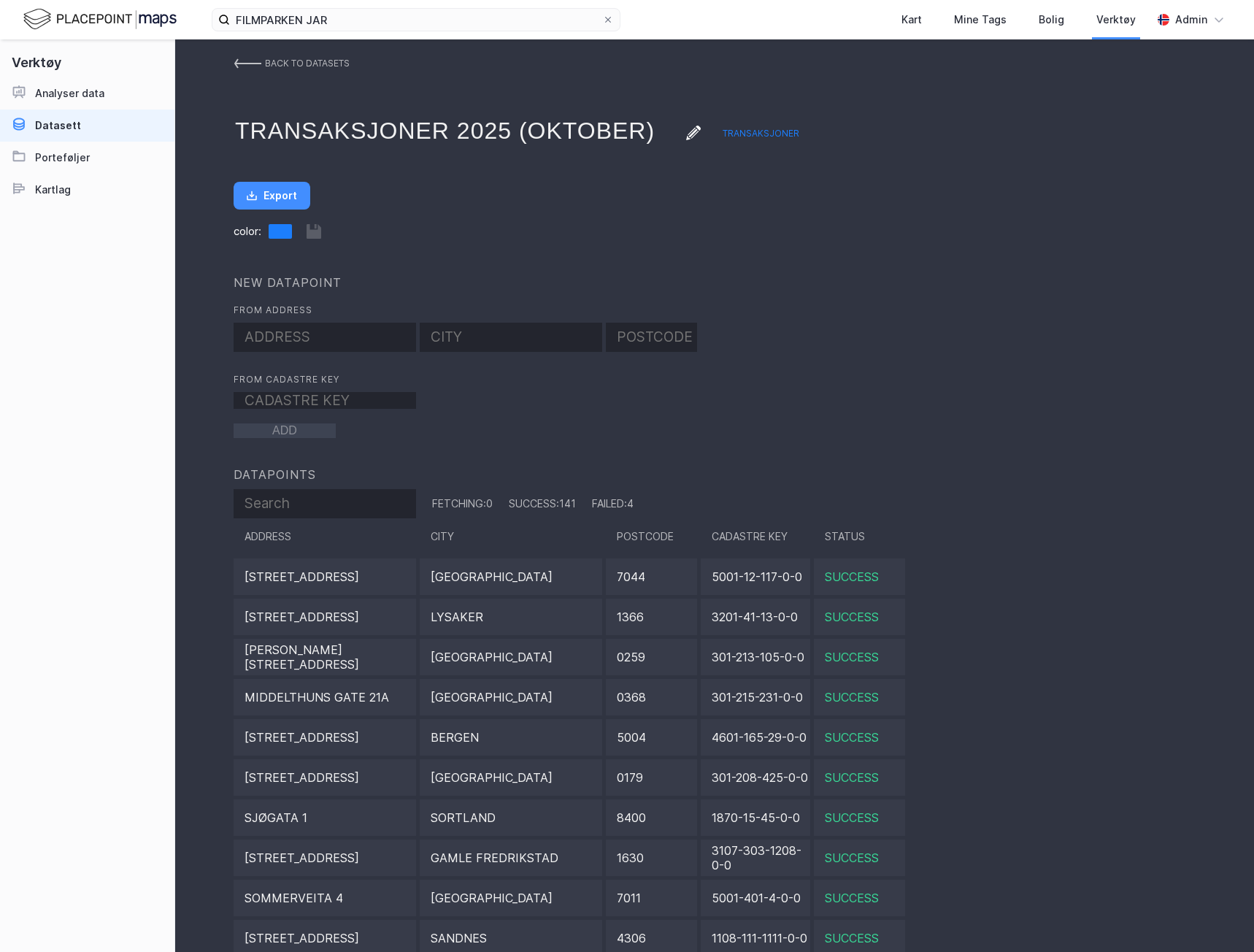
scroll to position [33, 0]
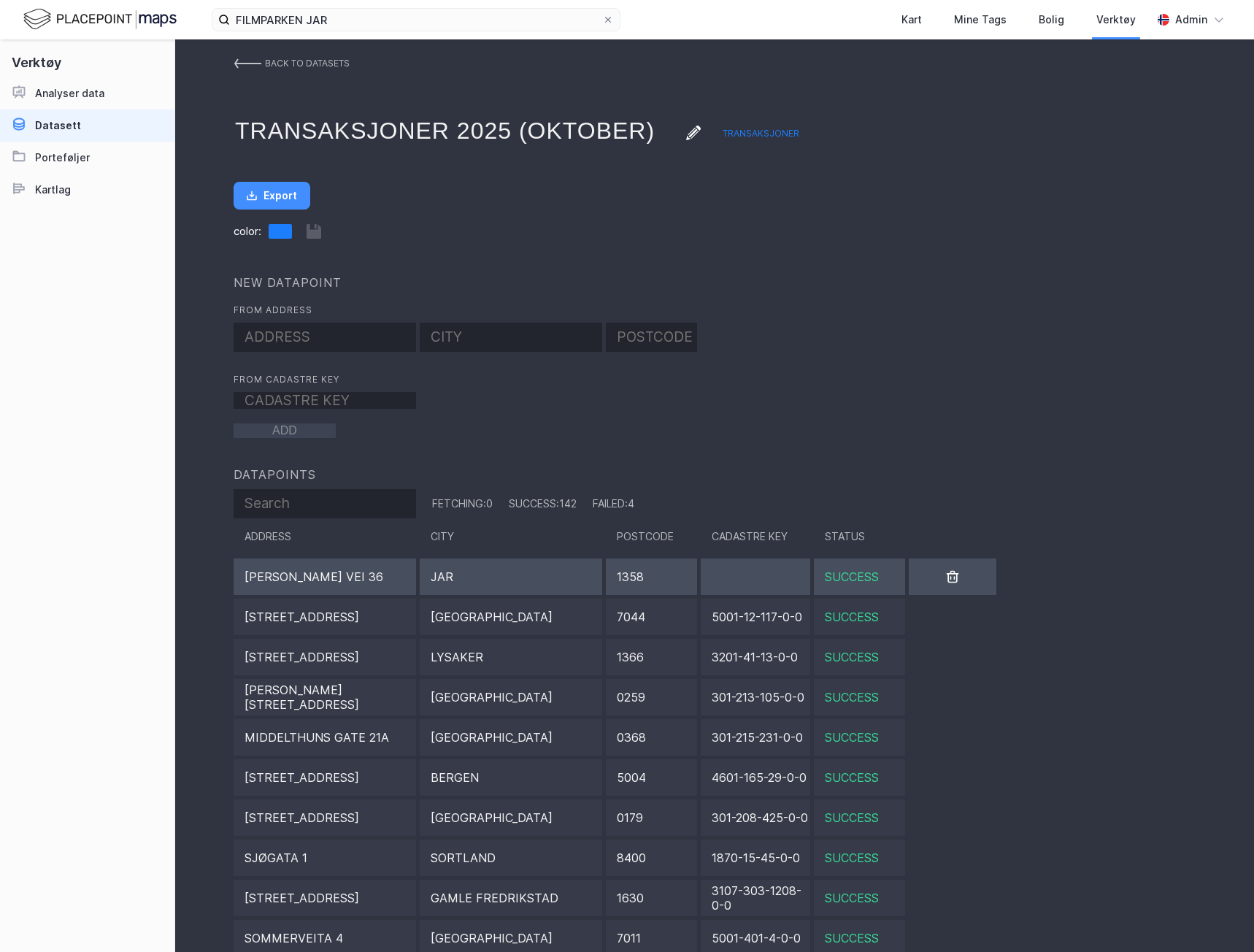
click at [330, 565] on div "[PERSON_NAME] Vei 36" at bounding box center [325, 577] width 183 height 37
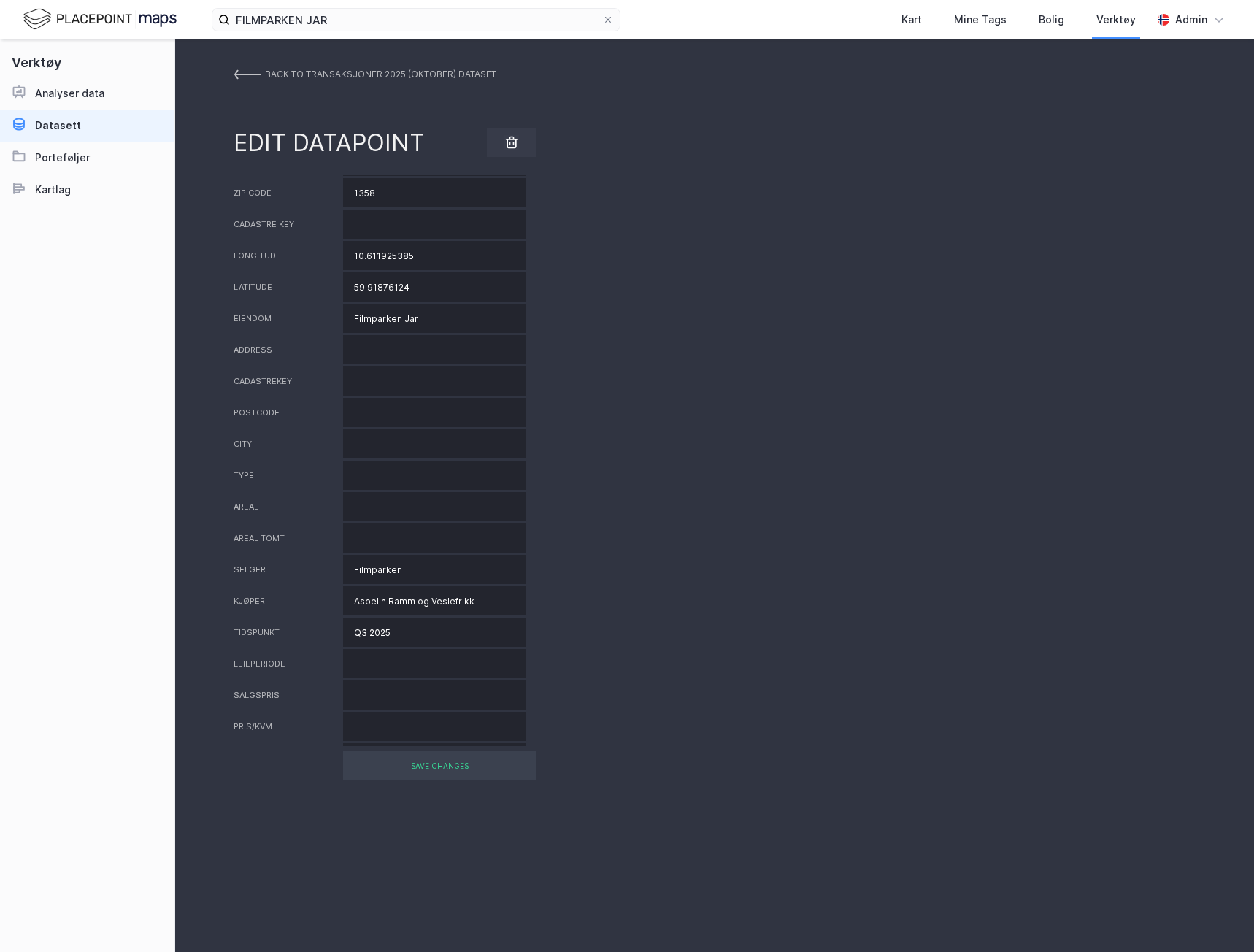
scroll to position [120, 0]
click at [374, 702] on input "text" at bounding box center [435, 698] width 183 height 30
paste input "https://eiendomswatch.no/nyheter/transaksjoner/article18411586.ece & FMH 28/4/25"
drag, startPoint x: 463, startPoint y: 699, endPoint x: 681, endPoint y: 692, distance: 218.1
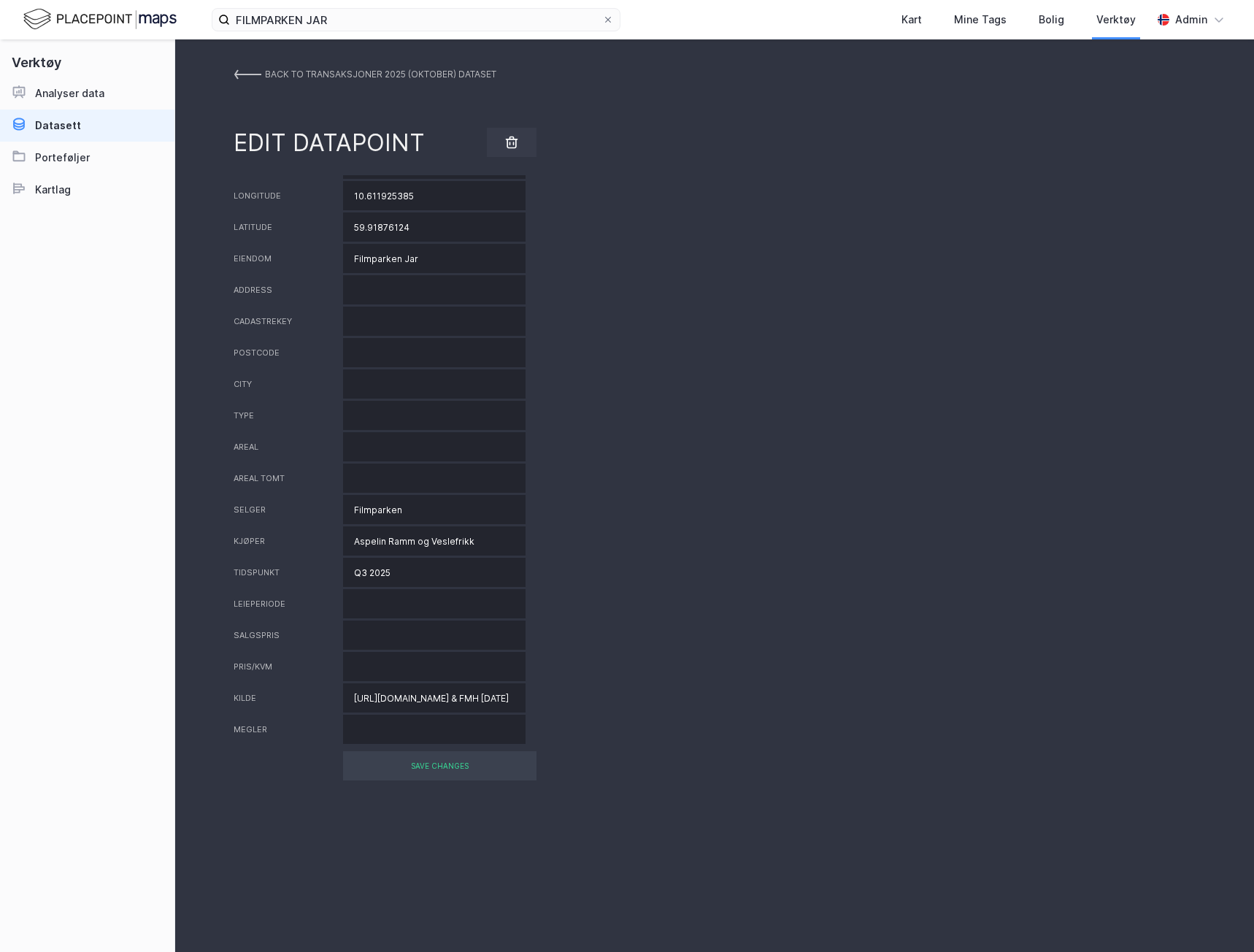
click at [681, 692] on div "Kilde https://eiendomswatch.no/nyheter/transaksjoner/article18411586.ece & FMH …" at bounding box center [715, 698] width 962 height 30
type input "https://eiendomswatch.no/nyheter/transaksjoner/article18411586.ece"
click at [513, 755] on div "SAVE CHANGES" at bounding box center [440, 766] width 194 height 30
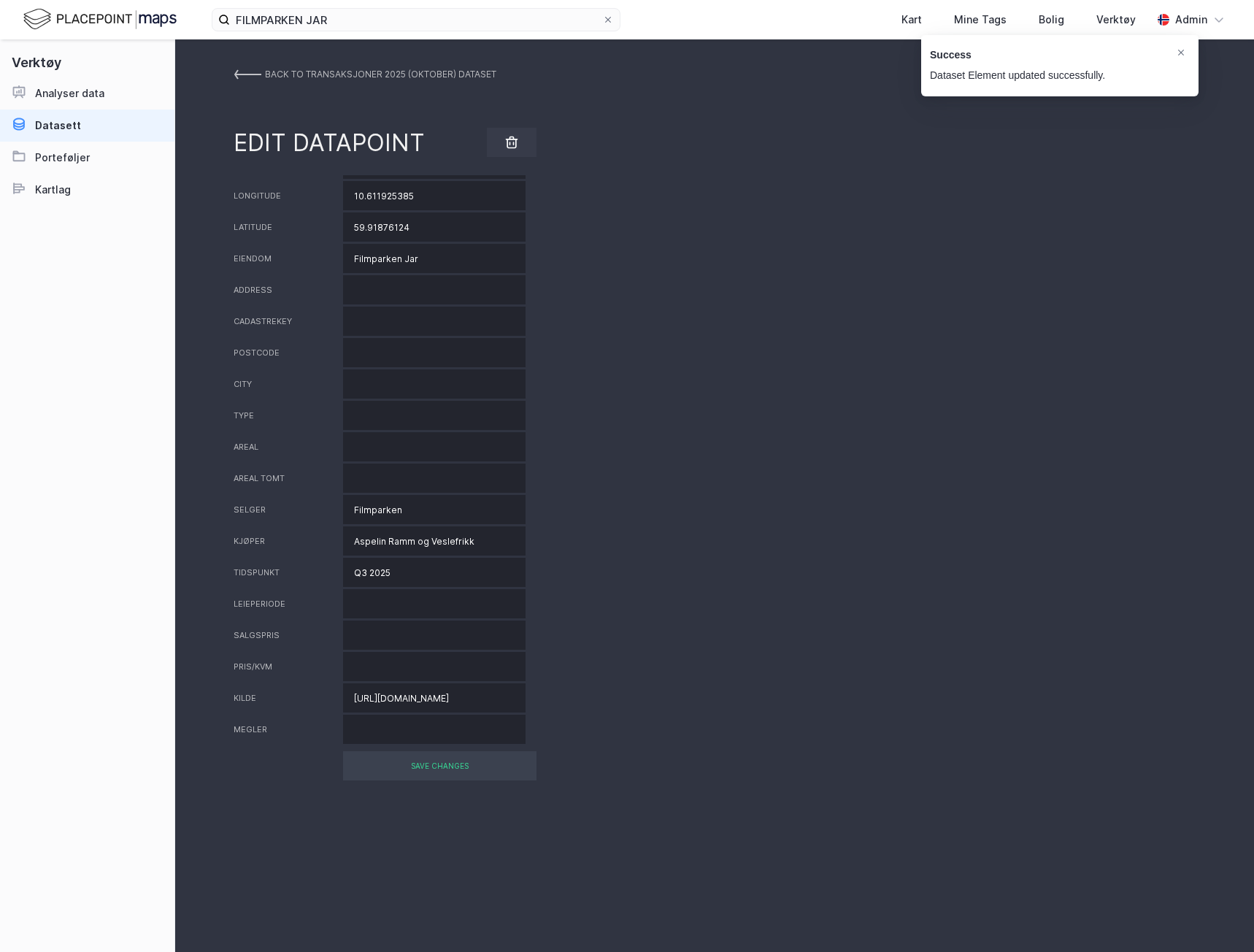
click at [262, 78] on link "BACK TO Transaksjoner 2025 (oktober) DATASET" at bounding box center [365, 74] width 263 height 26
